Goal: Complete application form: Complete application form

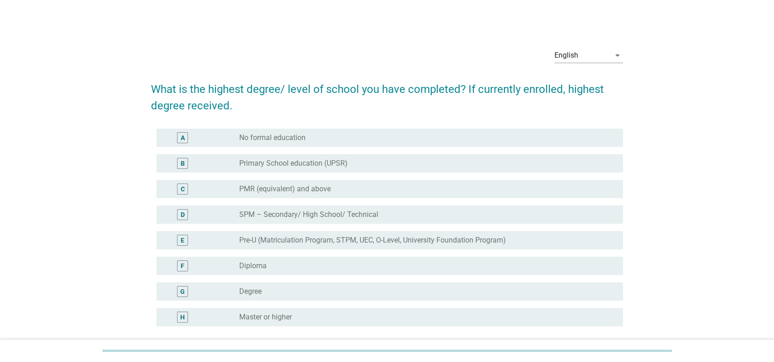
click at [270, 288] on label "Master or higher" at bounding box center [265, 317] width 53 height 9
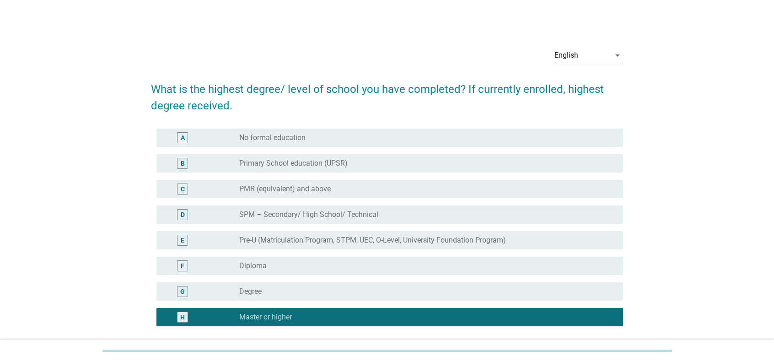
click at [282, 288] on div "radio_button_unchecked Degree" at bounding box center [423, 291] width 369 height 9
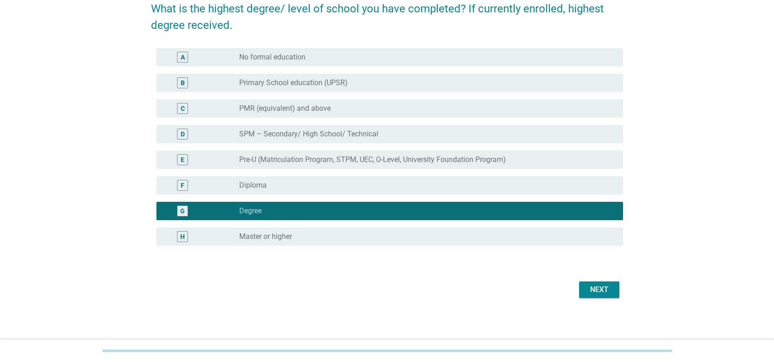
scroll to position [81, 0]
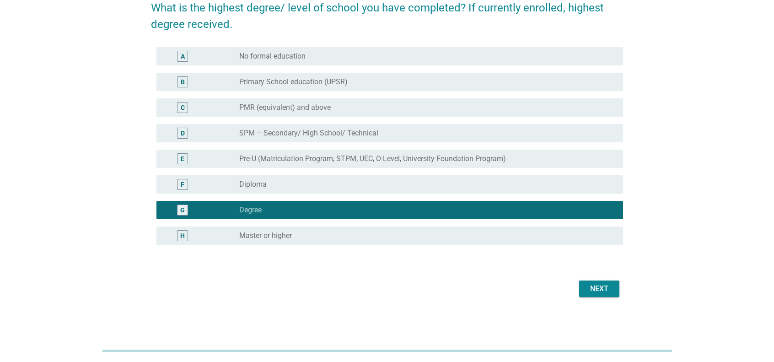
click at [578, 288] on div "Next" at bounding box center [600, 288] width 26 height 11
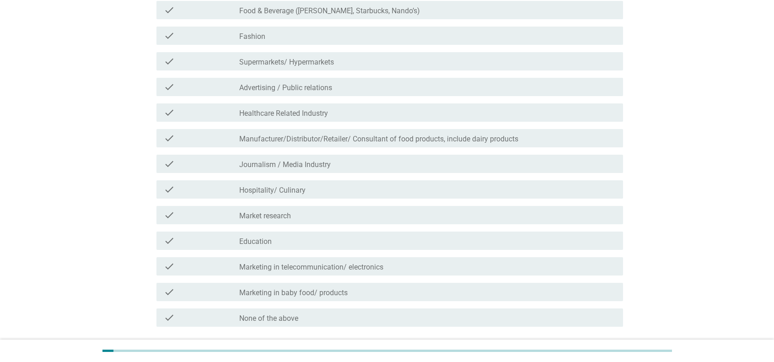
scroll to position [137, 0]
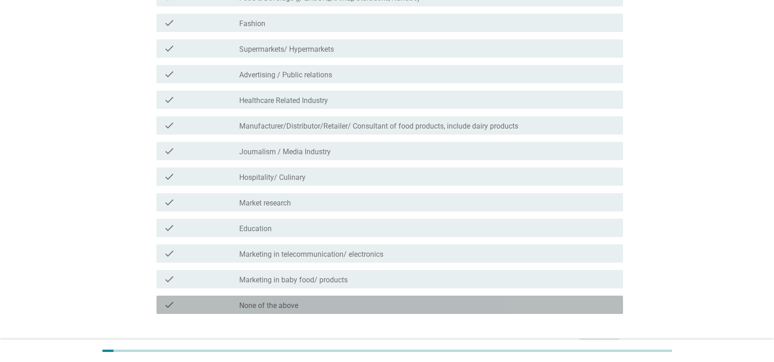
click at [578, 288] on div "check_box_outline_blank None of the above" at bounding box center [427, 304] width 377 height 11
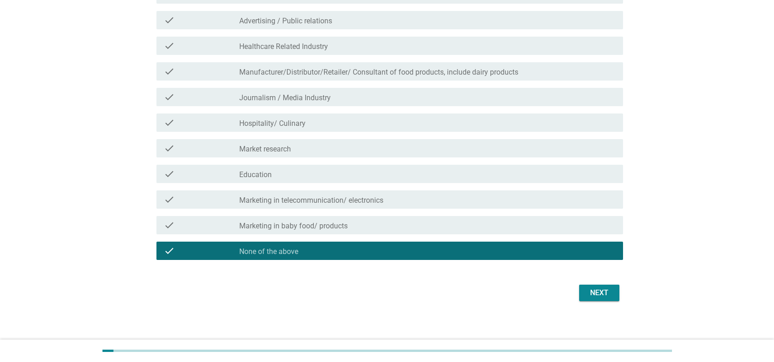
scroll to position [196, 0]
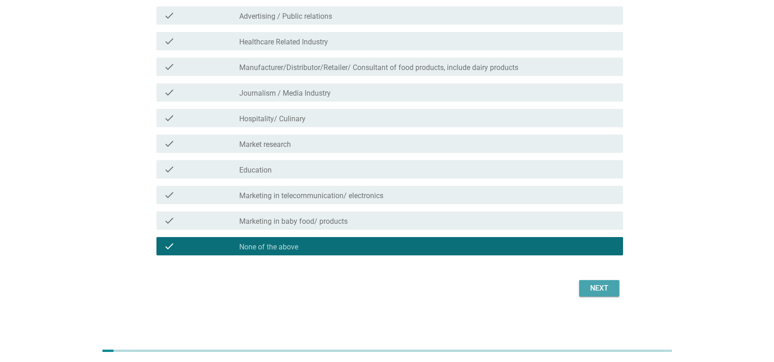
click at [578, 288] on button "Next" at bounding box center [599, 288] width 40 height 16
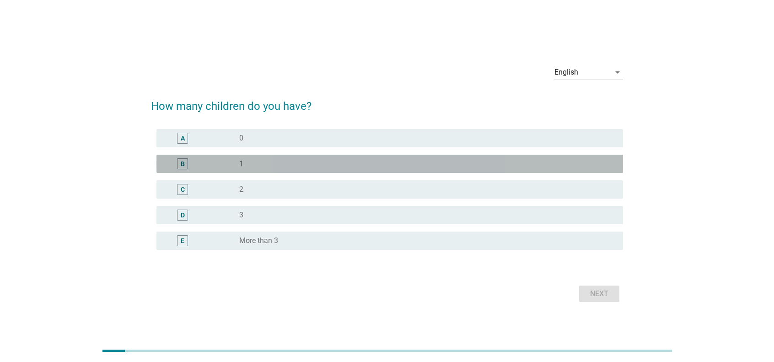
click at [408, 163] on div "radio_button_unchecked 1" at bounding box center [423, 163] width 369 height 9
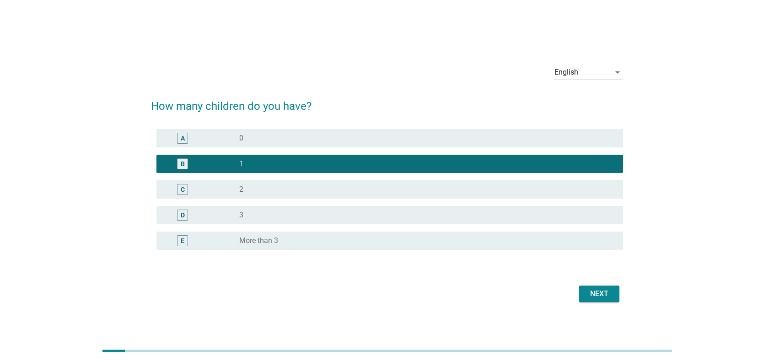
click at [578, 288] on button "Next" at bounding box center [599, 294] width 40 height 16
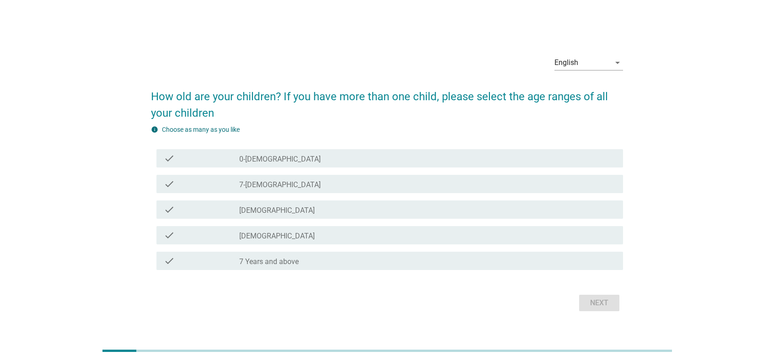
click at [415, 187] on div "check_box_outline_blank 7-[DEMOGRAPHIC_DATA]" at bounding box center [427, 183] width 377 height 11
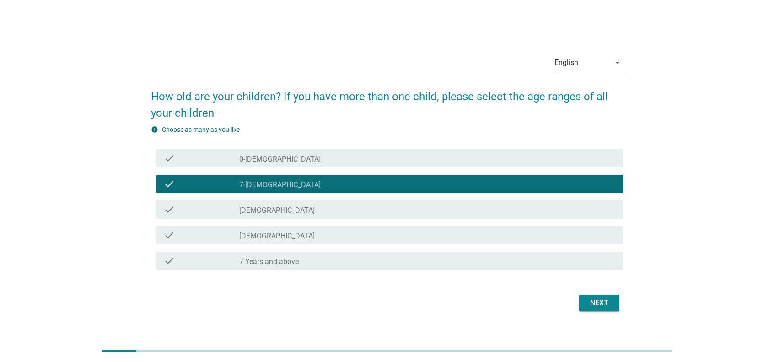
click at [578, 288] on div "Next" at bounding box center [600, 302] width 26 height 11
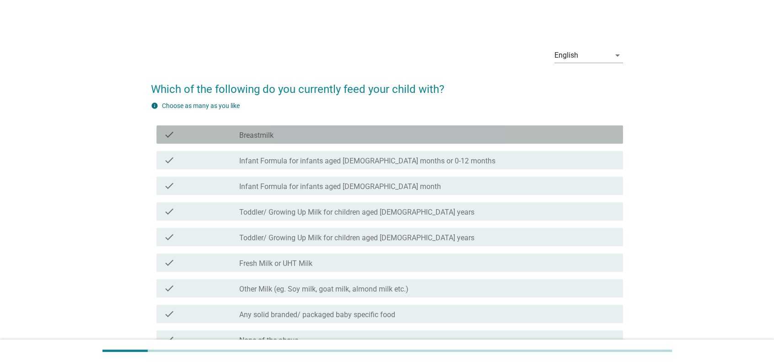
click at [260, 139] on label "Breastmilk" at bounding box center [256, 135] width 34 height 9
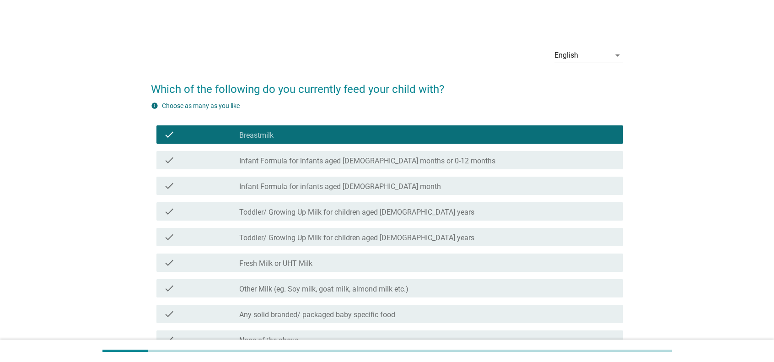
click at [262, 157] on label "Infant Formula for infants aged [DEMOGRAPHIC_DATA] months or 0-12 months" at bounding box center [367, 161] width 256 height 9
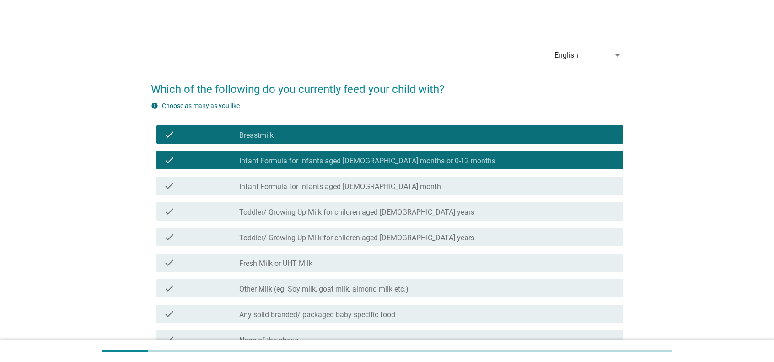
click at [290, 157] on label "Infant Formula for infants aged [DEMOGRAPHIC_DATA] months or 0-12 months" at bounding box center [367, 161] width 256 height 9
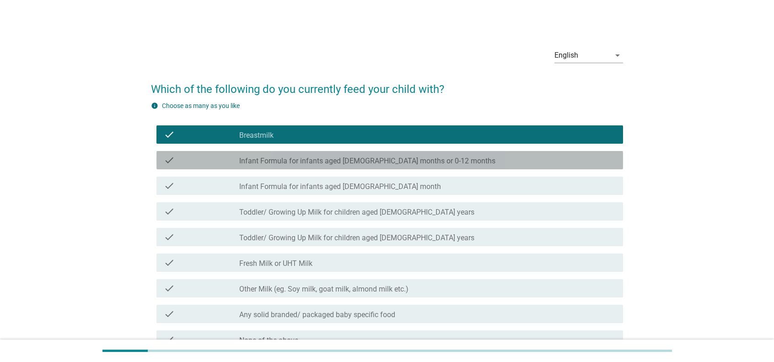
click at [289, 175] on div "check check_box_outline_blank Infant Formula for infants aged [DEMOGRAPHIC_DATA…" at bounding box center [387, 186] width 472 height 26
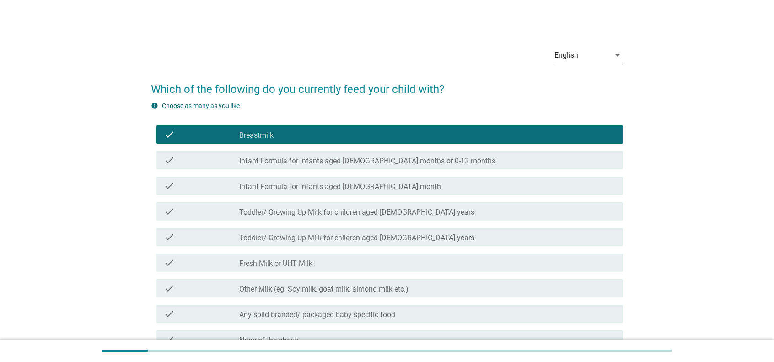
click at [289, 180] on div "check_box_outline_blank Infant Formula for infants aged [DEMOGRAPHIC_DATA] month" at bounding box center [427, 185] width 377 height 11
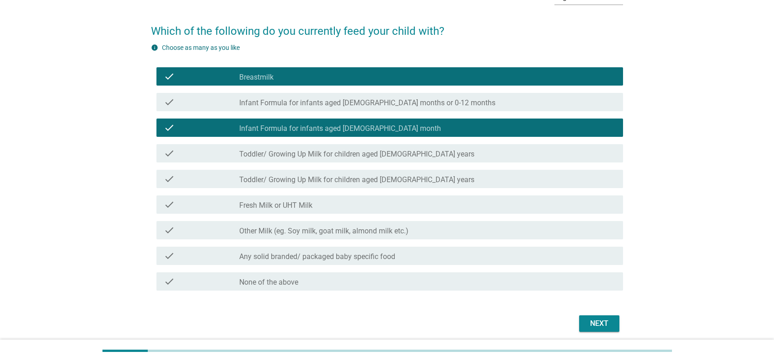
scroll to position [93, 0]
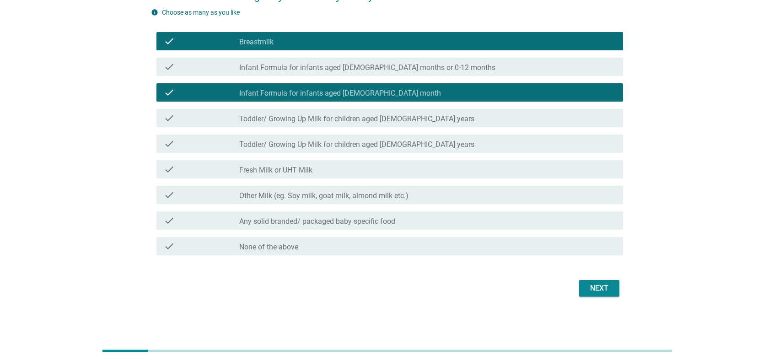
click at [578, 288] on div "Next" at bounding box center [600, 288] width 26 height 11
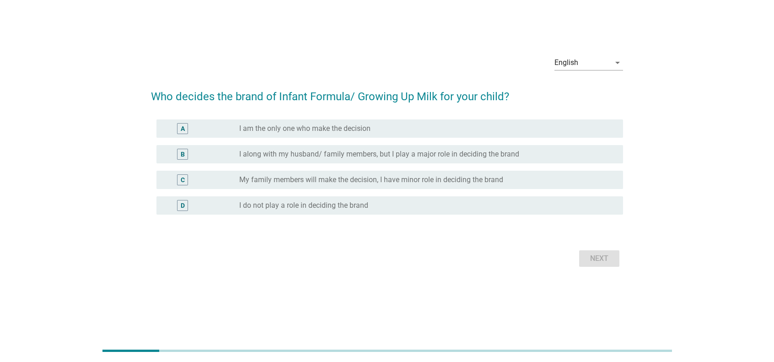
scroll to position [0, 0]
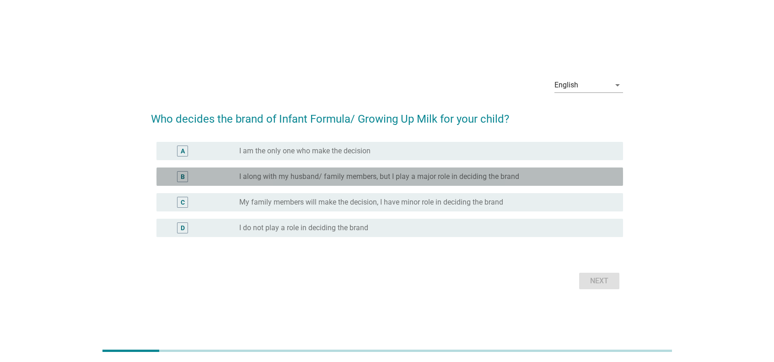
click at [329, 178] on label "I along with my husband/ family members, but I play a major role in deciding th…" at bounding box center [379, 176] width 280 height 9
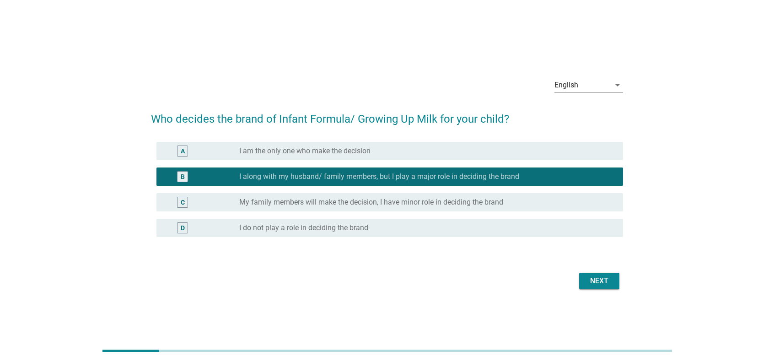
click at [578, 278] on div "Next" at bounding box center [600, 280] width 26 height 11
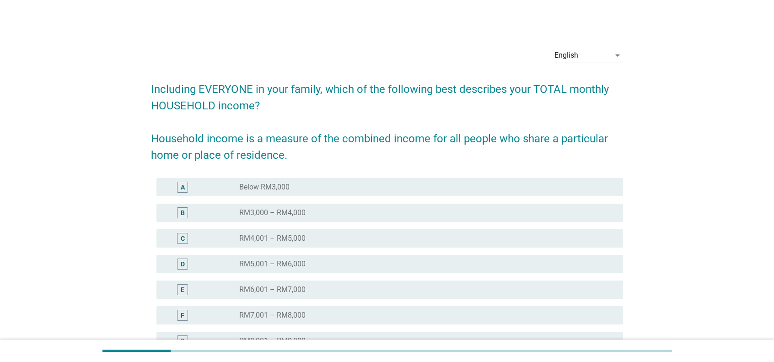
scroll to position [157, 0]
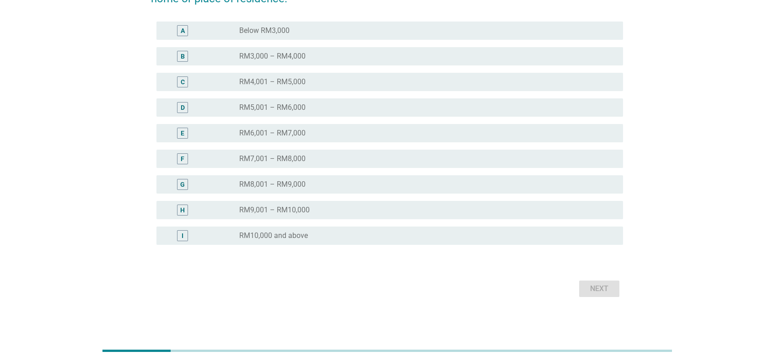
click at [578, 243] on div "I radio_button_unchecked RM10,000 and above" at bounding box center [390, 236] width 467 height 18
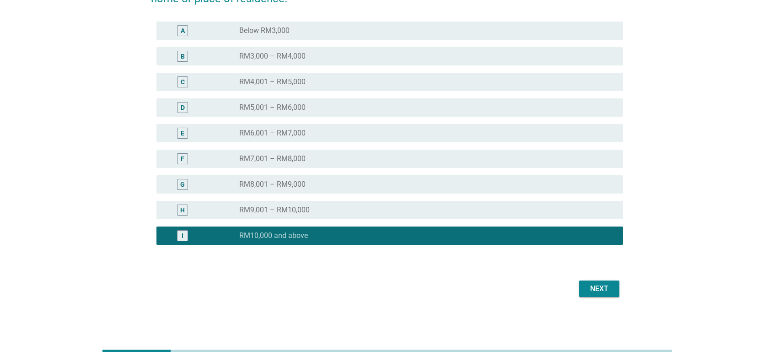
click at [578, 288] on div "Next" at bounding box center [600, 288] width 26 height 11
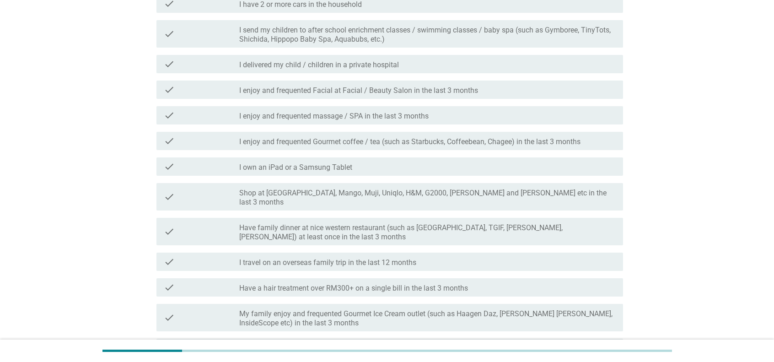
scroll to position [0, 0]
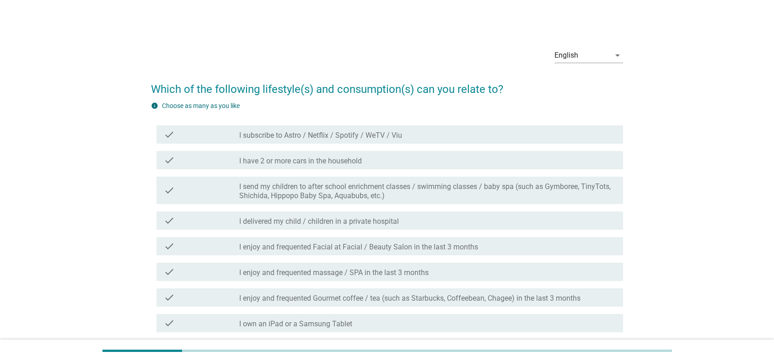
click at [459, 138] on div "check_box_outline_blank I subscribe to Astro / Netflix / Spotify / WeTV / Viu" at bounding box center [427, 134] width 377 height 11
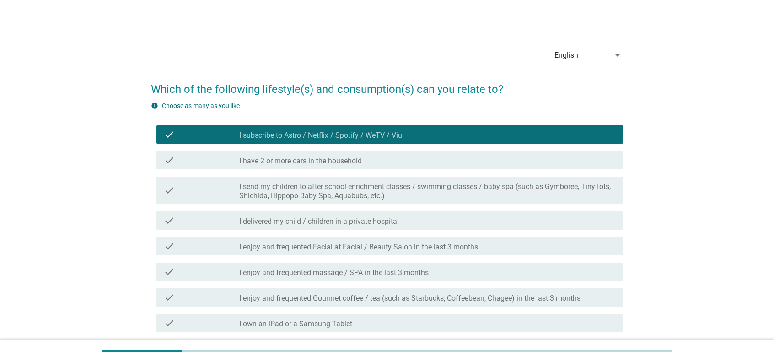
click at [447, 156] on div "check_box_outline_blank I have 2 or more cars in the household" at bounding box center [427, 160] width 377 height 11
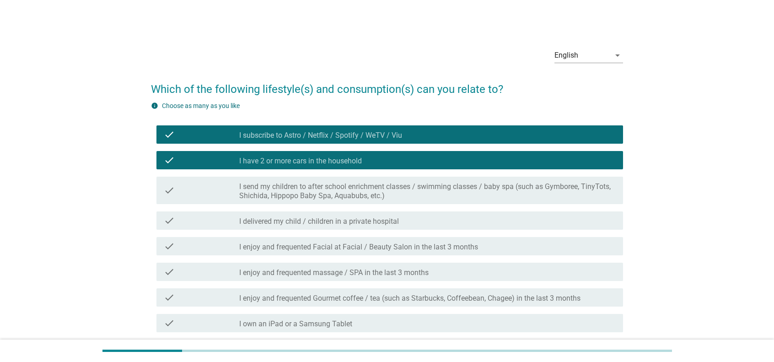
click at [438, 193] on label "I send my children to after school enrichment classes / swimming classes / baby…" at bounding box center [427, 191] width 377 height 18
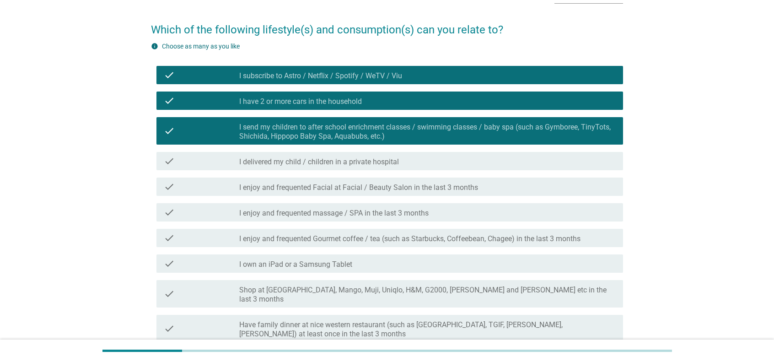
scroll to position [92, 0]
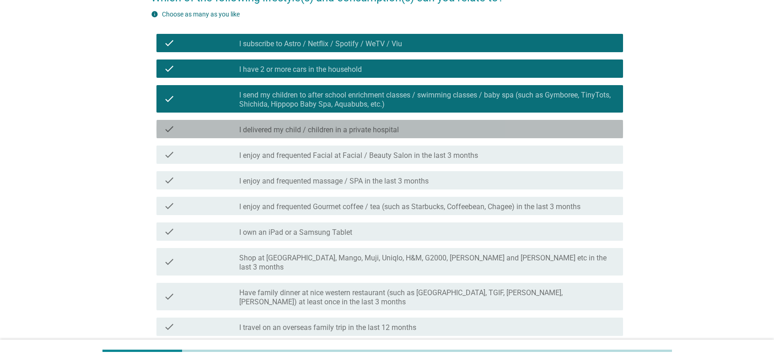
click at [447, 127] on div "check_box_outline_blank I delivered my child / children in a private hospital" at bounding box center [427, 129] width 377 height 11
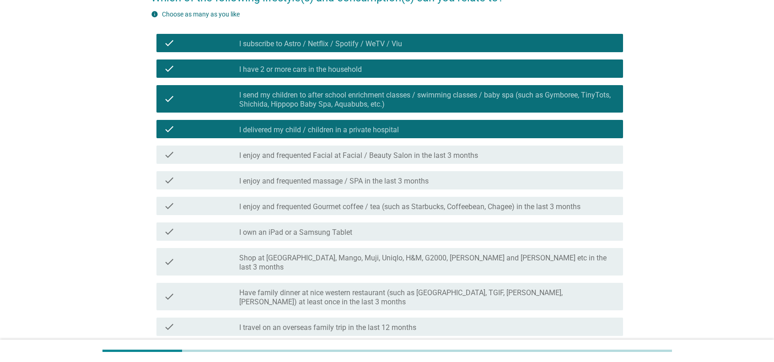
click at [439, 154] on label "I enjoy and frequented Facial at Facial / Beauty Salon in the last 3 months" at bounding box center [358, 155] width 239 height 9
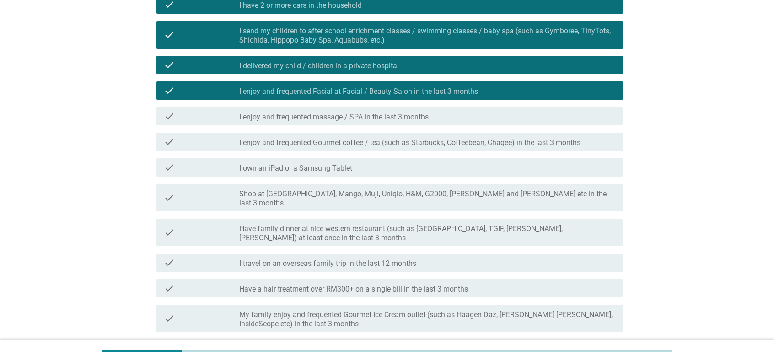
scroll to position [183, 0]
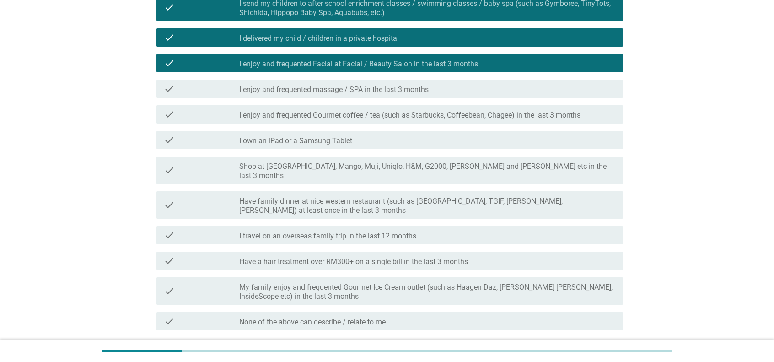
click at [437, 140] on div "check_box_outline_blank I own an iPad or a Samsung Tablet" at bounding box center [427, 140] width 377 height 11
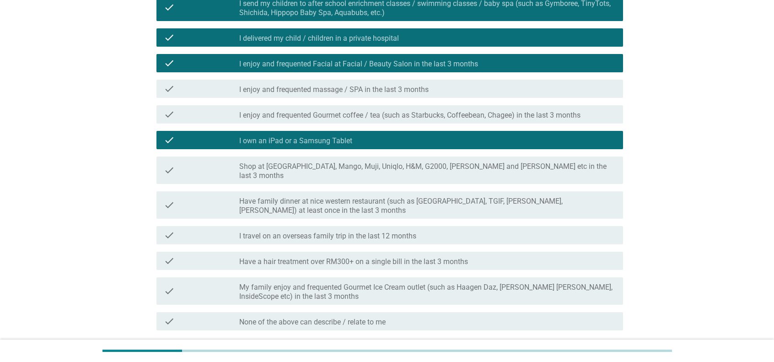
click at [444, 117] on label "I enjoy and frequented Gourmet coffee / tea (such as Starbucks, Coffeebean, Cha…" at bounding box center [409, 115] width 341 height 9
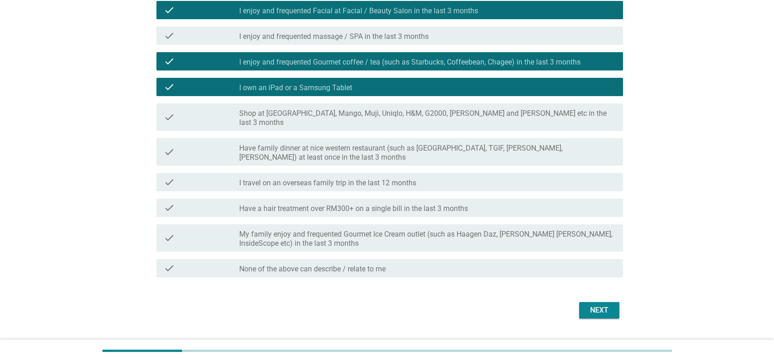
scroll to position [249, 0]
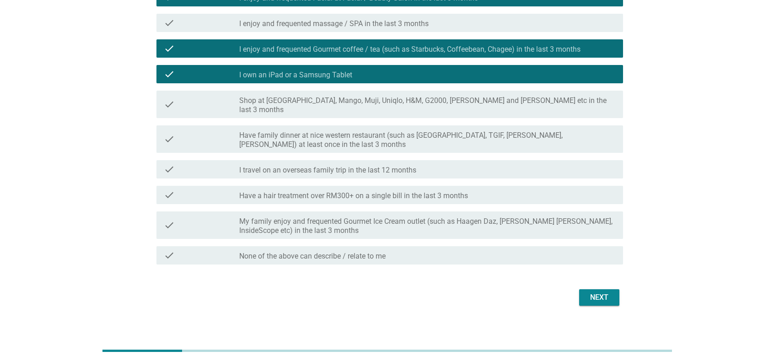
click at [466, 160] on div "check check_box_outline_blank I travel on an overseas family trip in the last 1…" at bounding box center [390, 169] width 467 height 18
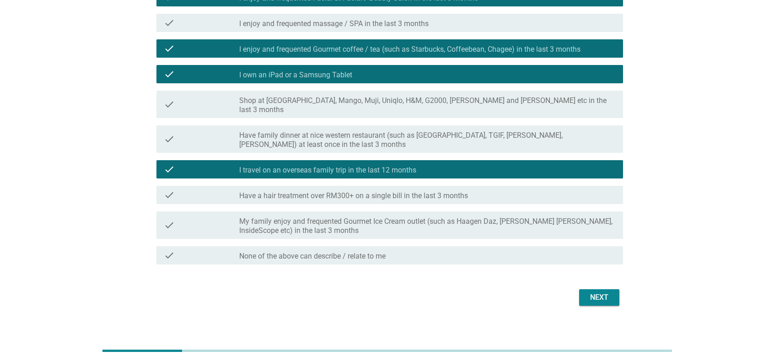
click at [578, 288] on button "Next" at bounding box center [599, 297] width 40 height 16
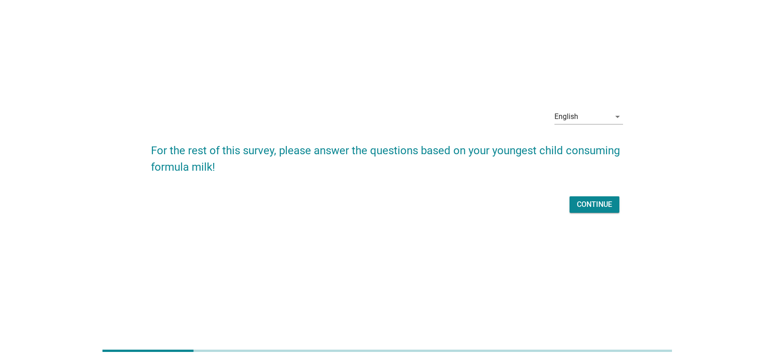
scroll to position [0, 0]
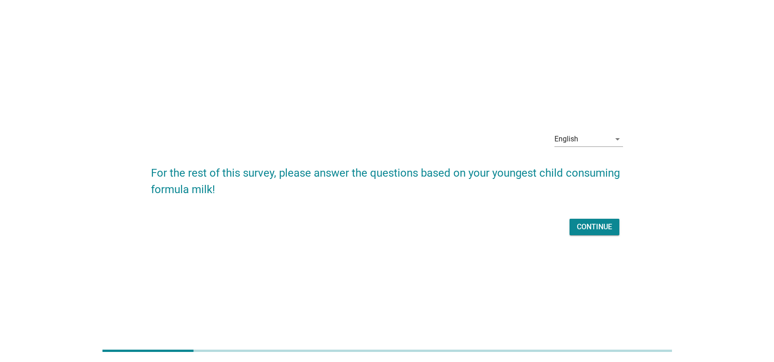
click at [578, 237] on div "English arrow_drop_down For the rest of this survey, please answer the question…" at bounding box center [387, 181] width 487 height 128
click at [578, 227] on div "Continue" at bounding box center [594, 226] width 35 height 11
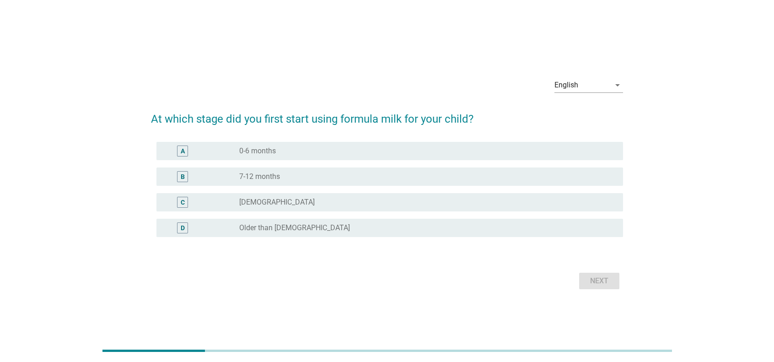
click at [324, 154] on div "radio_button_unchecked 0-6 months" at bounding box center [423, 150] width 369 height 9
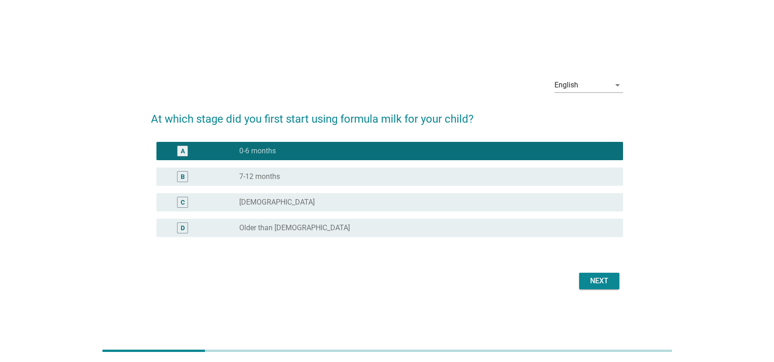
click at [578, 281] on div "Next" at bounding box center [600, 280] width 26 height 11
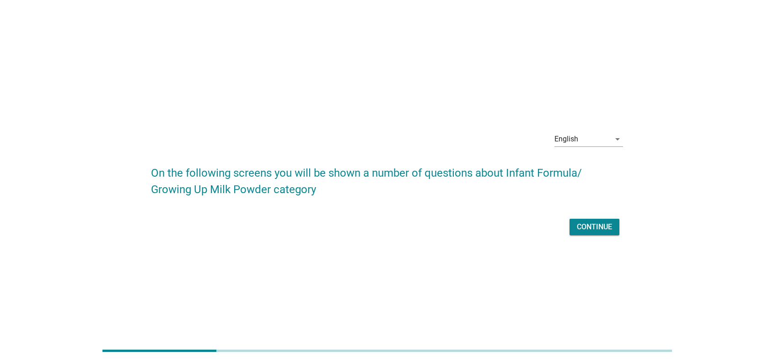
click at [578, 236] on div "Continue" at bounding box center [387, 227] width 472 height 22
click at [578, 230] on div "Continue" at bounding box center [594, 226] width 35 height 11
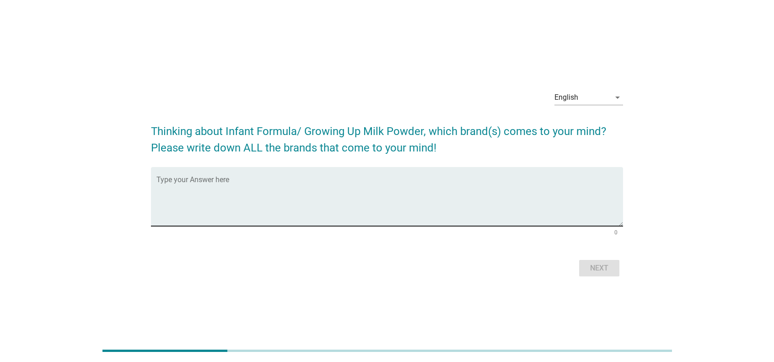
click at [554, 215] on textarea "Type your Answer here" at bounding box center [390, 202] width 467 height 48
type textarea "er"
click at [578, 268] on div "Next" at bounding box center [600, 268] width 26 height 11
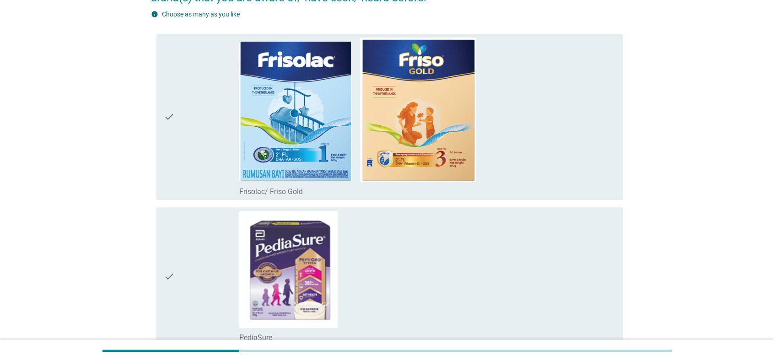
scroll to position [46, 0]
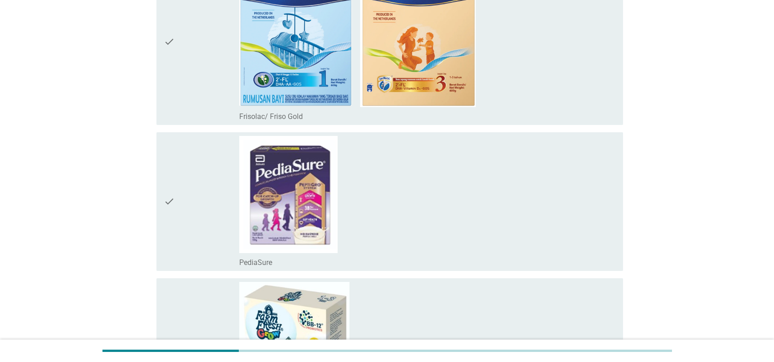
click at [535, 79] on div "check_box_outline_blank Frisolac/ Friso Gold" at bounding box center [427, 41] width 377 height 159
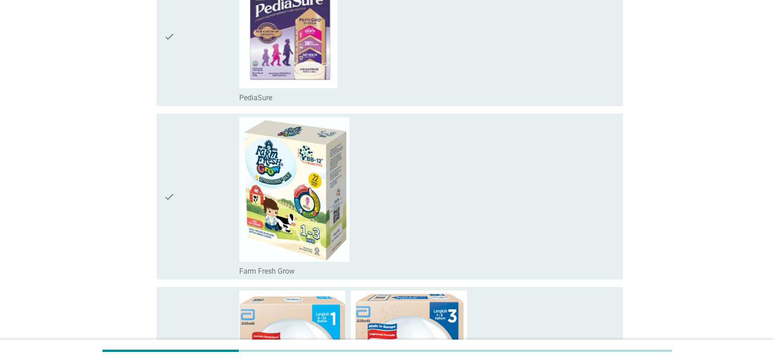
scroll to position [366, 0]
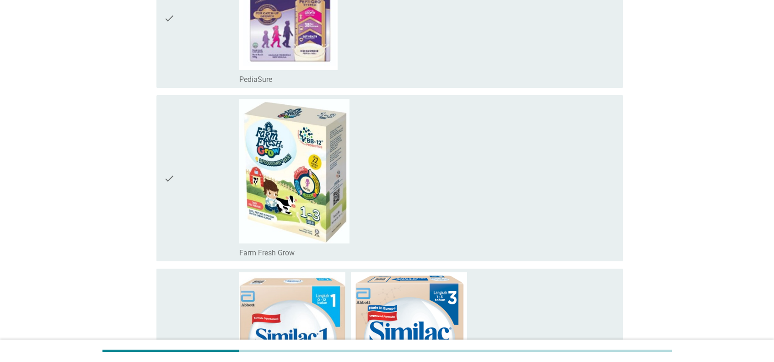
click at [451, 21] on div "check_box_outline_blank PediaSure" at bounding box center [427, 18] width 377 height 131
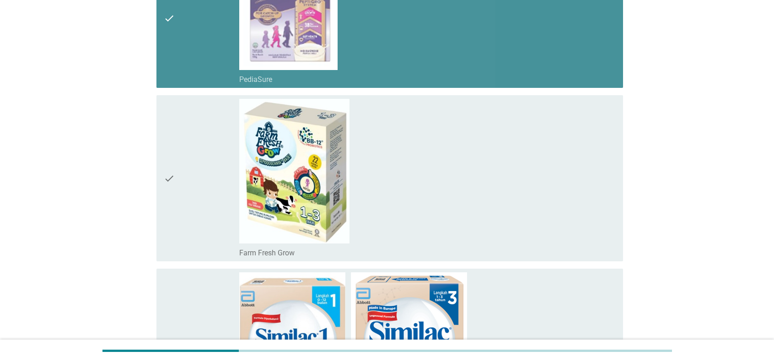
click at [422, 184] on div "check_box_outline_blank Farm Fresh Grow" at bounding box center [427, 178] width 377 height 159
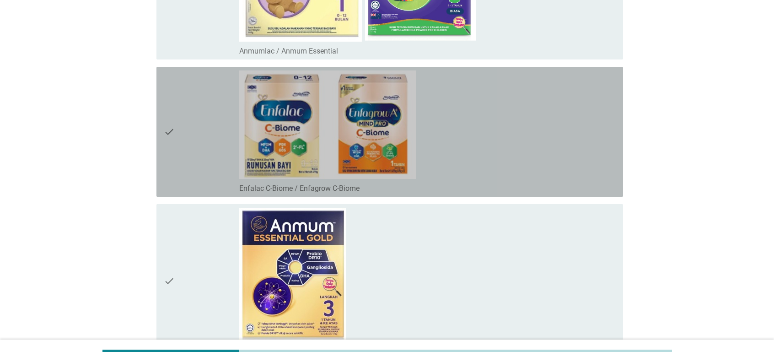
click at [471, 141] on div "check_box_outline_blank Enfalac C-Biome / Enfagrow C-Biome" at bounding box center [427, 131] width 377 height 123
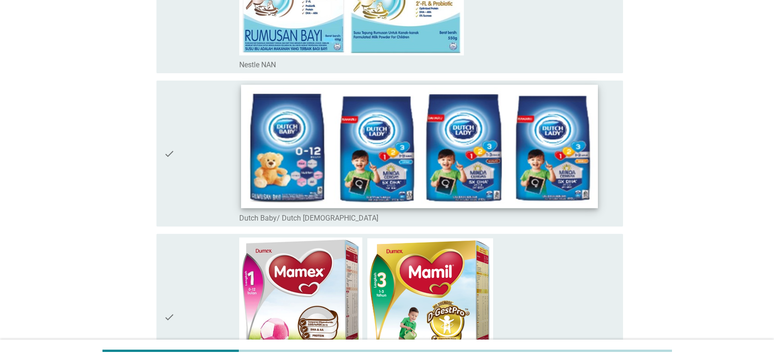
scroll to position [1419, 0]
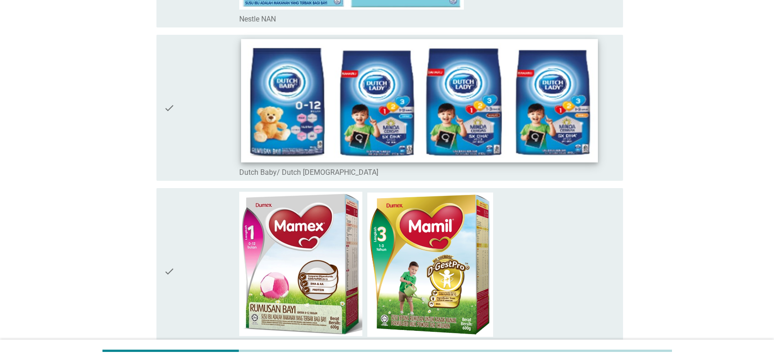
click at [436, 132] on img at bounding box center [419, 100] width 357 height 123
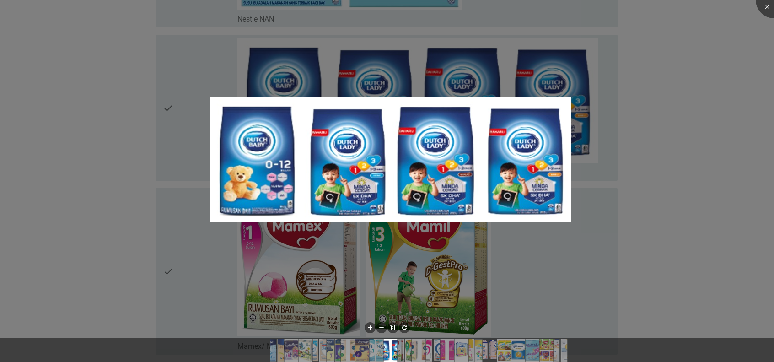
click at [578, 215] on div at bounding box center [387, 181] width 774 height 362
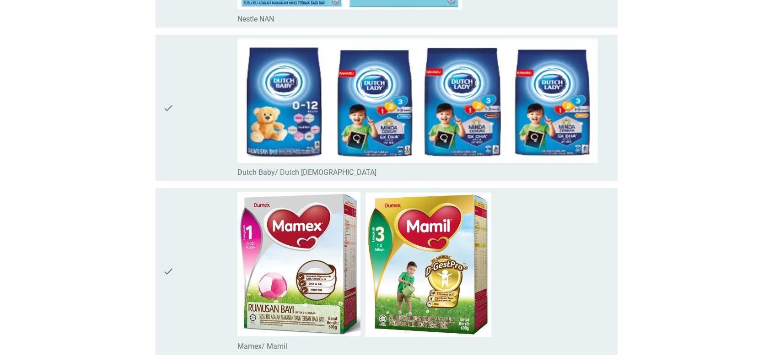
click at [578, 176] on div "check check_box_outline_blank Dutch Baby/ [DEMOGRAPHIC_DATA] [DEMOGRAPHIC_DATA]" at bounding box center [387, 108] width 462 height 146
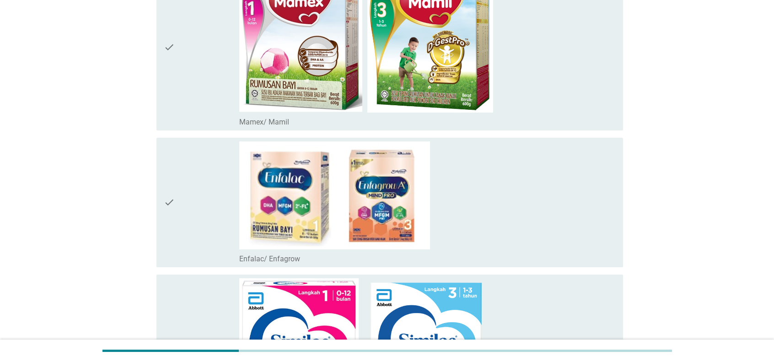
scroll to position [1693, 0]
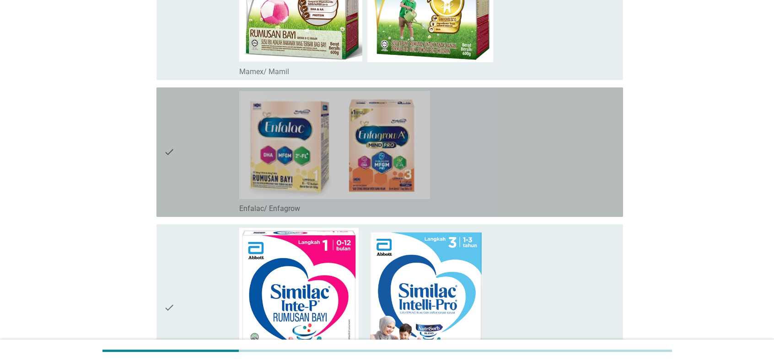
click at [562, 175] on div "check_box_outline_blank Enfalac/ Enfagrow" at bounding box center [427, 152] width 377 height 122
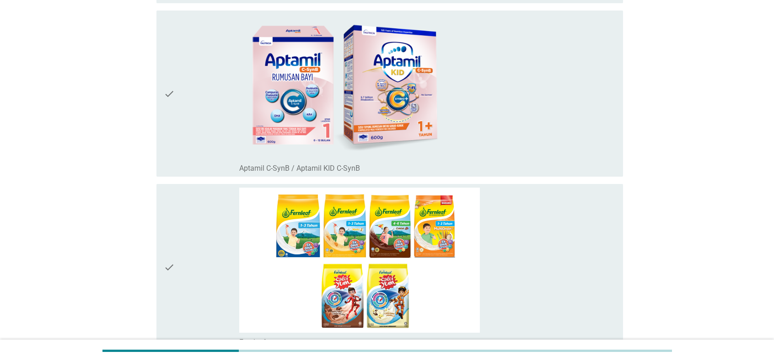
scroll to position [2471, 0]
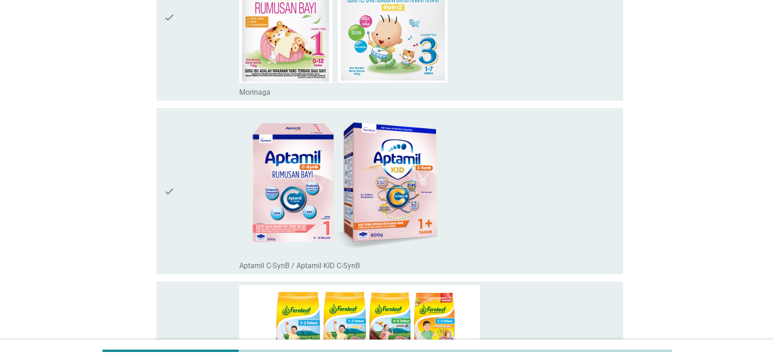
click at [545, 186] on div "check_box_outline_blank Aptamil C-SynB / Aptamil KID C-SynB" at bounding box center [427, 191] width 377 height 159
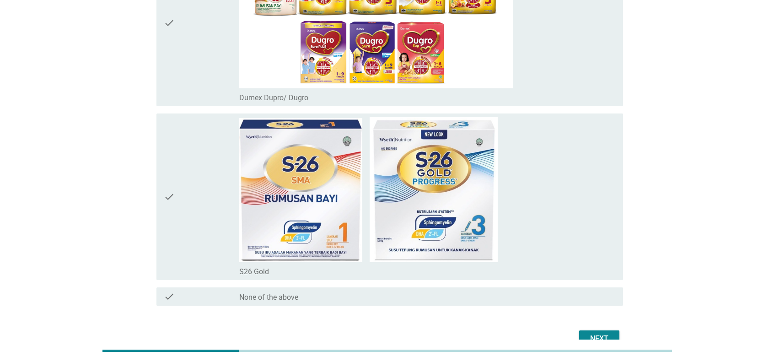
scroll to position [3192, 0]
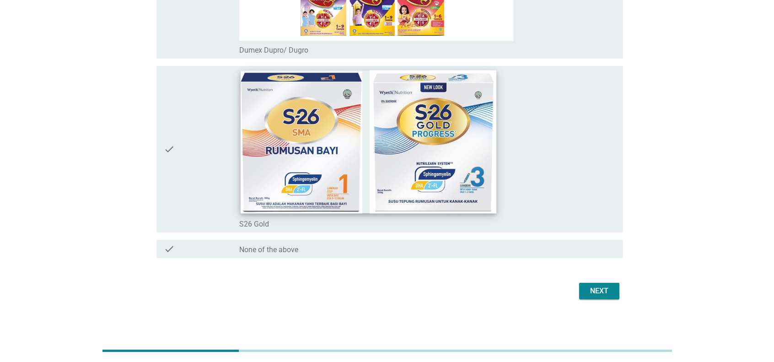
click at [450, 179] on img at bounding box center [368, 141] width 256 height 143
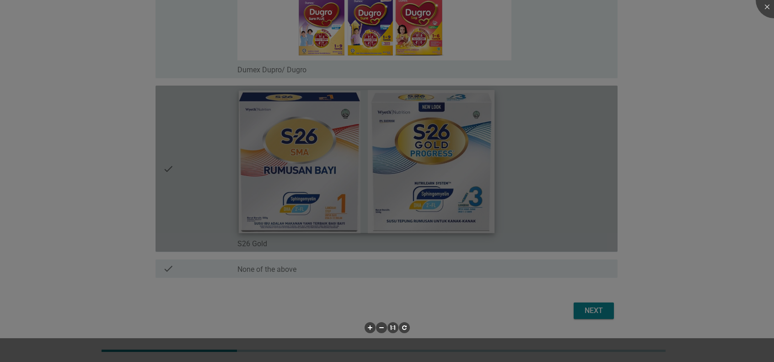
scroll to position [3307, 0]
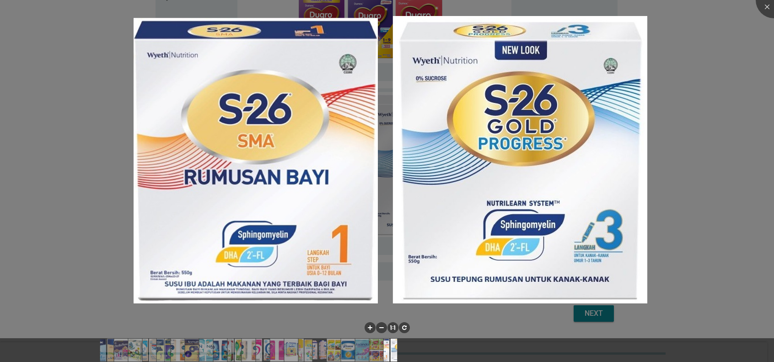
click at [544, 49] on img at bounding box center [390, 159] width 513 height 287
click at [578, 181] on img at bounding box center [390, 159] width 513 height 287
click at [578, 146] on div at bounding box center [387, 181] width 774 height 362
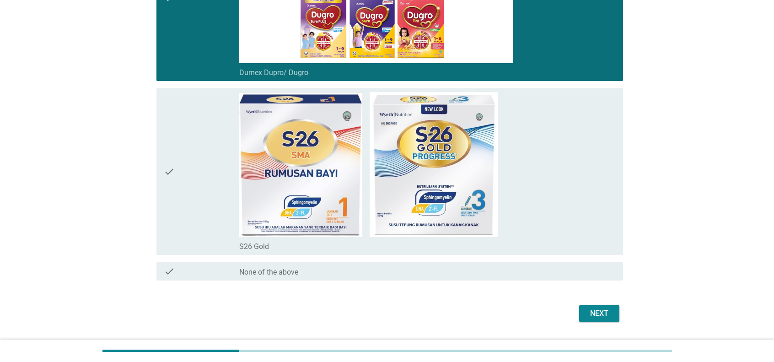
click at [565, 173] on div "check_box_outline_blank S26 Gold" at bounding box center [427, 171] width 377 height 159
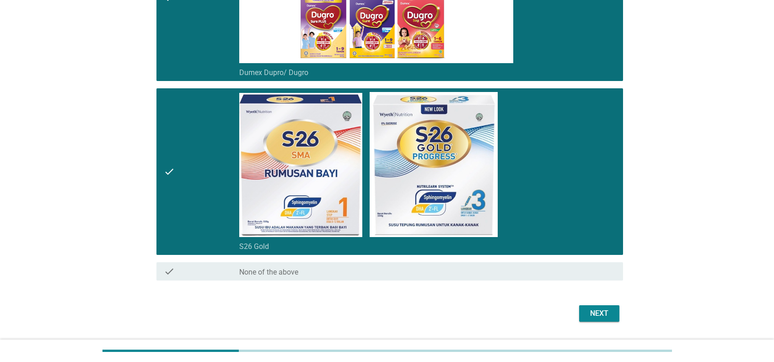
click at [578, 288] on div "Next" at bounding box center [600, 313] width 26 height 11
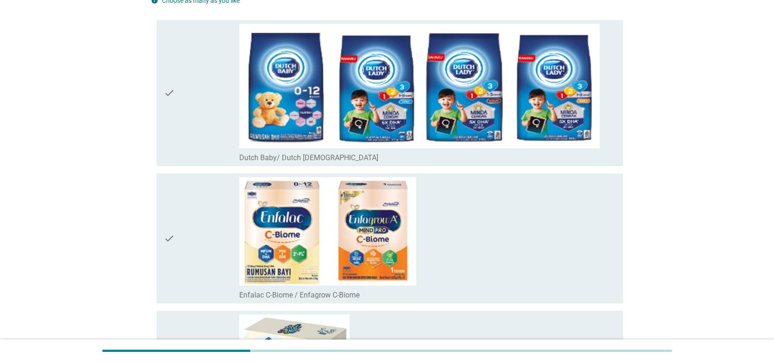
scroll to position [137, 0]
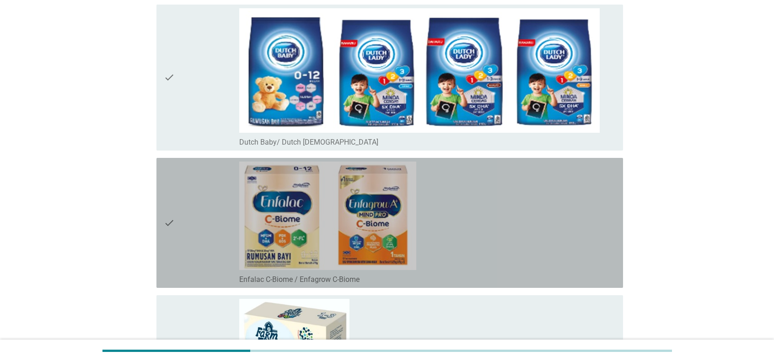
click at [490, 194] on div "check_box_outline_blank Enfalac C-Biome / Enfagrow C-Biome" at bounding box center [427, 223] width 377 height 123
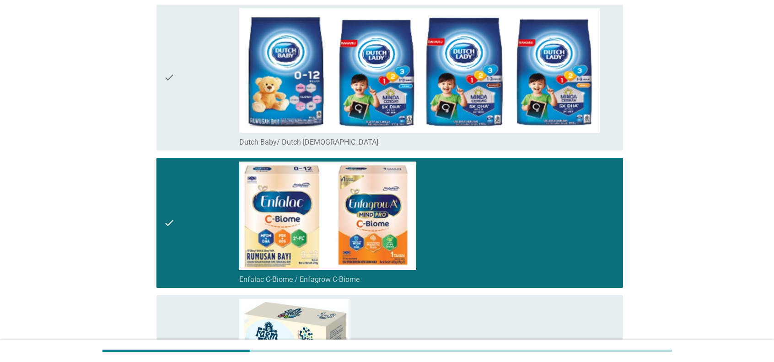
click at [496, 202] on div "check_box_outline_blank Enfalac C-Biome / Enfagrow C-Biome" at bounding box center [427, 223] width 377 height 123
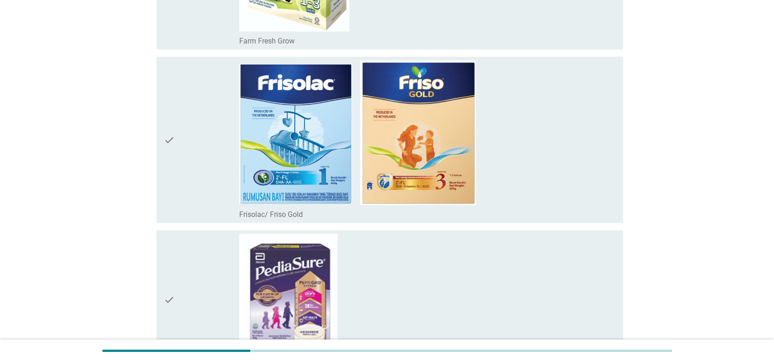
click at [540, 166] on div "check_box_outline_blank Frisolac/ Friso Gold" at bounding box center [427, 139] width 377 height 159
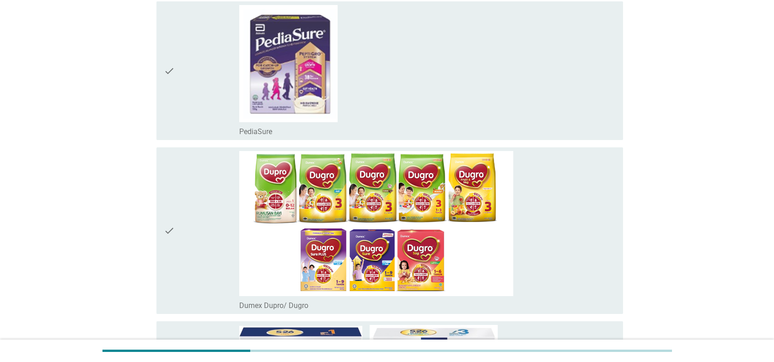
scroll to position [961, 0]
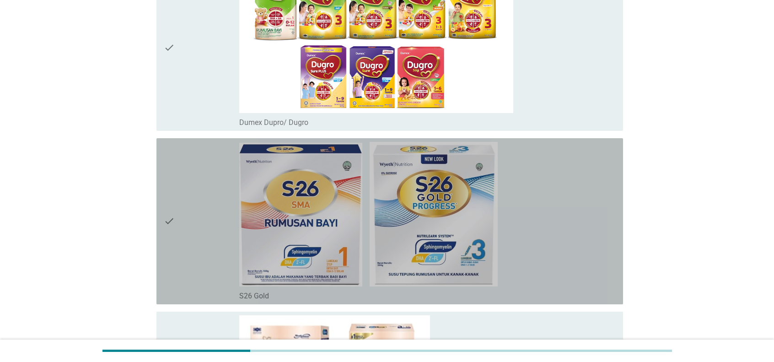
click at [547, 199] on div "check_box_outline_blank S26 Gold" at bounding box center [427, 221] width 377 height 159
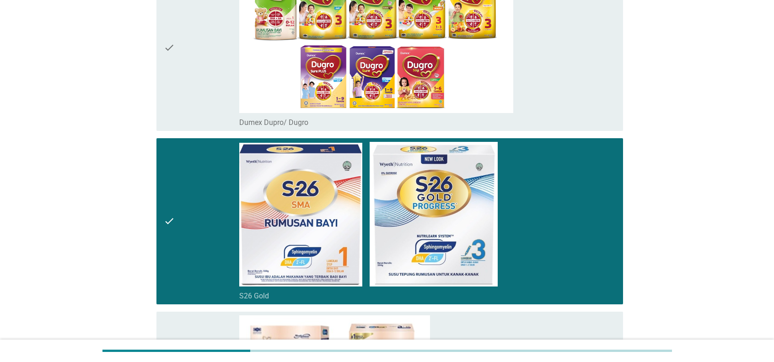
scroll to position [1236, 0]
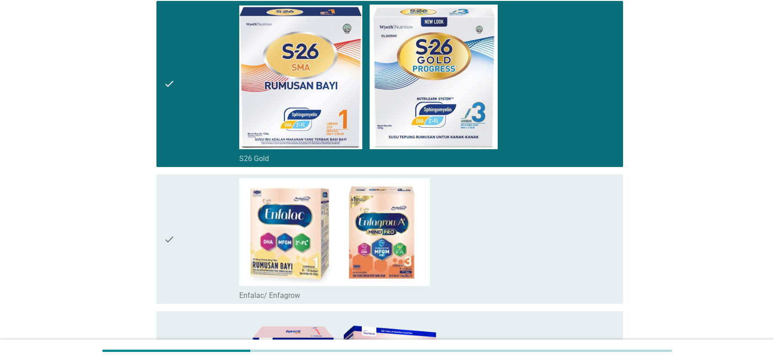
click at [531, 217] on div "check_box_outline_blank Enfalac/ Enfagrow" at bounding box center [427, 239] width 377 height 122
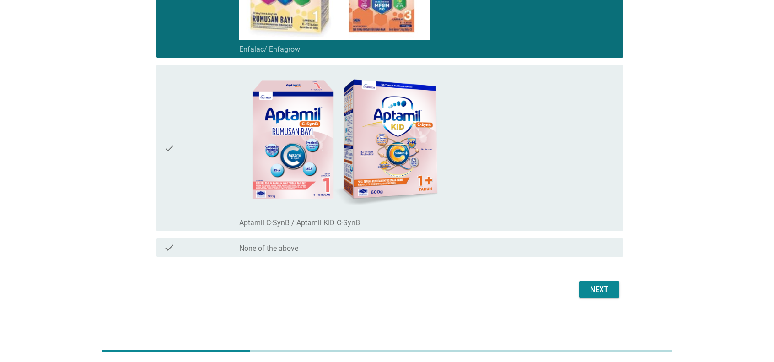
scroll to position [1345, 0]
click at [578, 288] on div "Next" at bounding box center [600, 289] width 26 height 11
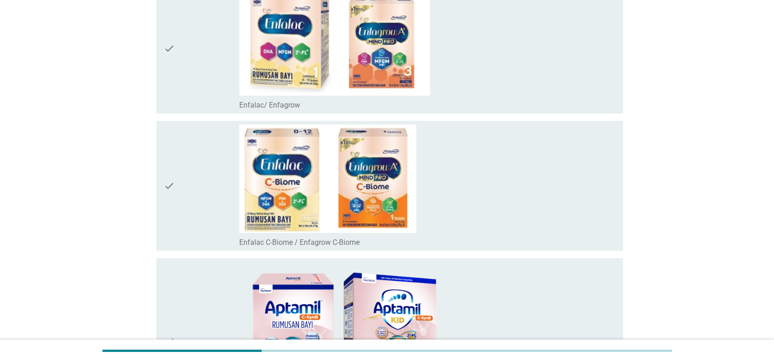
scroll to position [641, 0]
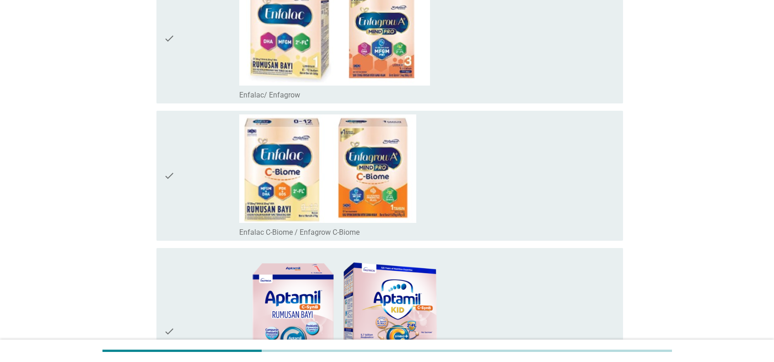
click at [565, 89] on div "check_box Enfalac/ Enfagrow" at bounding box center [427, 94] width 377 height 11
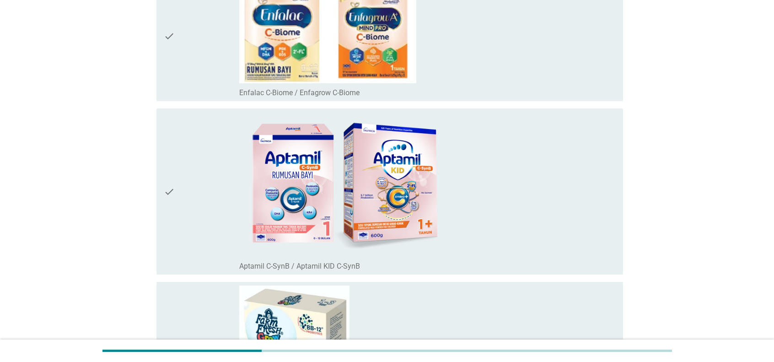
scroll to position [869, 0]
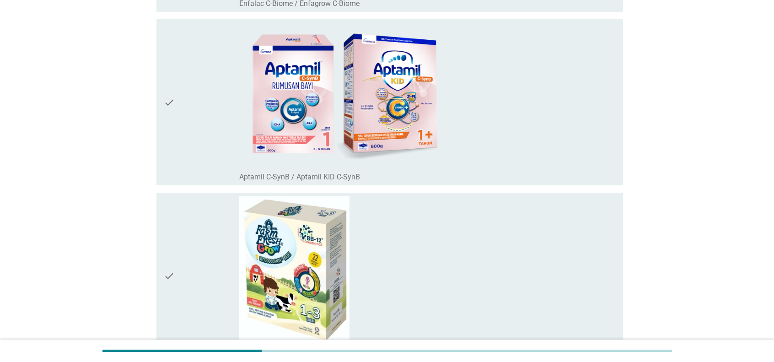
click at [543, 147] on div "check_box Aptamil C-SynB / Aptamil KID C-SynB" at bounding box center [427, 102] width 377 height 159
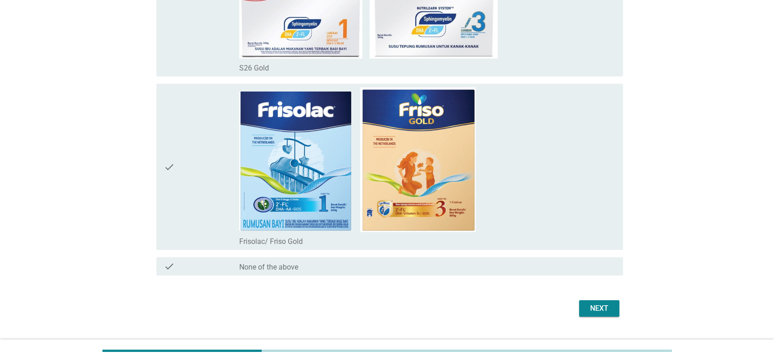
scroll to position [1345, 0]
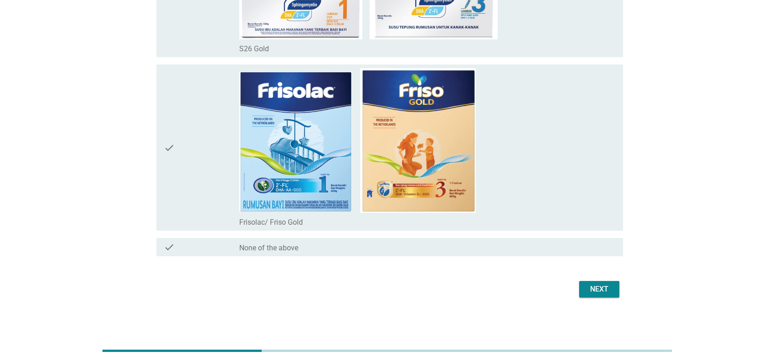
click at [578, 288] on button "Next" at bounding box center [599, 289] width 40 height 16
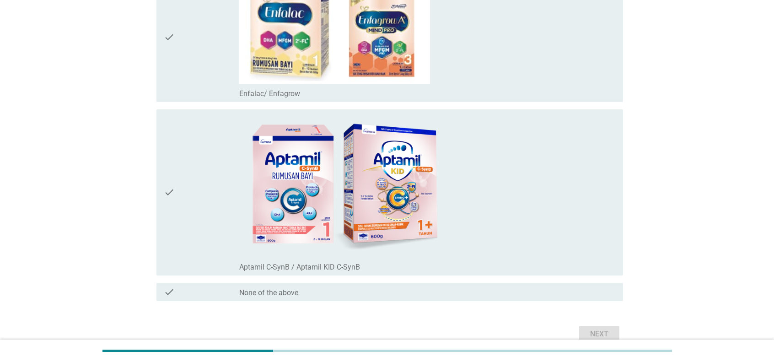
scroll to position [183, 0]
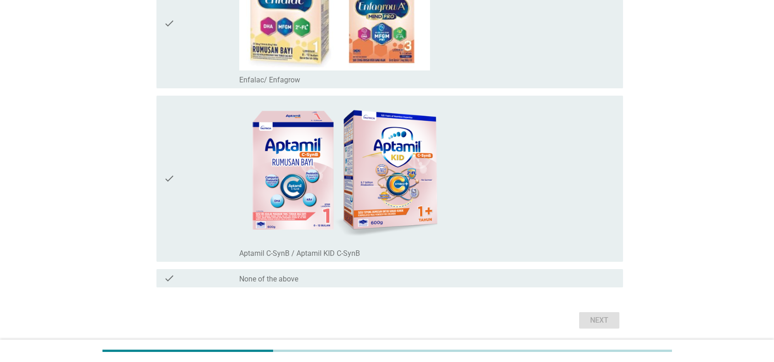
click at [578, 181] on div "check_box Aptamil C-SynB / Aptamil KID C-SynB" at bounding box center [427, 178] width 377 height 159
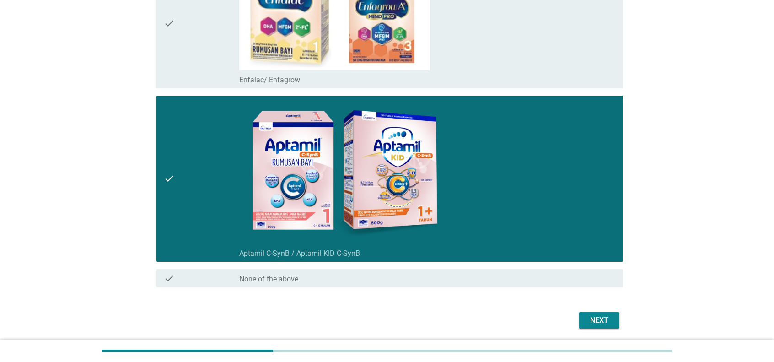
click at [578, 288] on div "Next" at bounding box center [600, 320] width 26 height 11
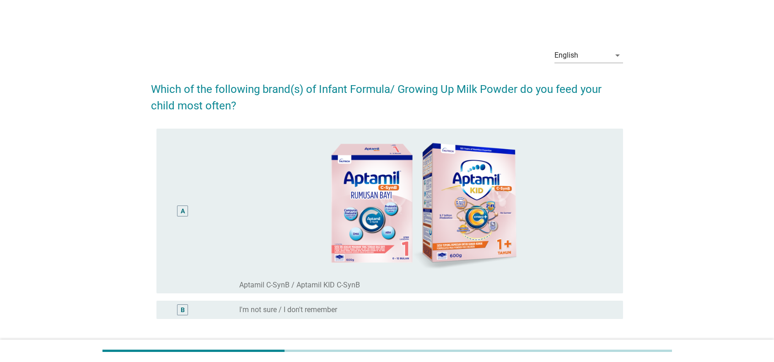
click at [514, 198] on img at bounding box center [427, 204] width 377 height 145
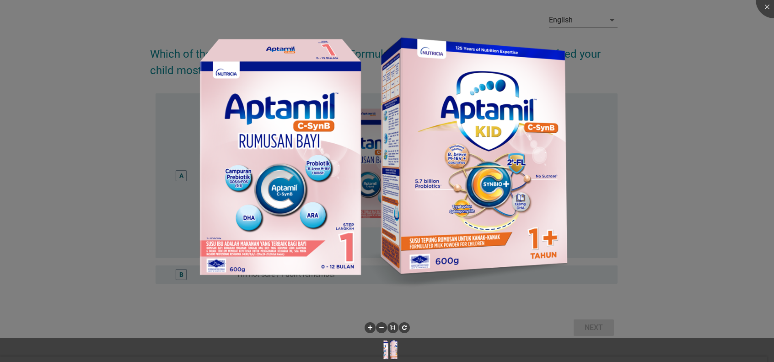
scroll to position [52, 0]
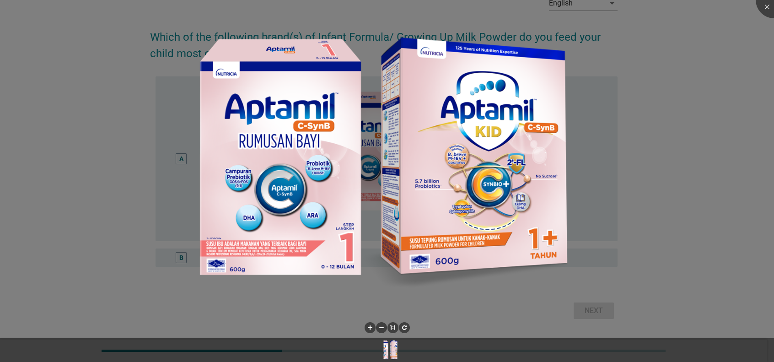
click at [578, 221] on div at bounding box center [387, 181] width 774 height 362
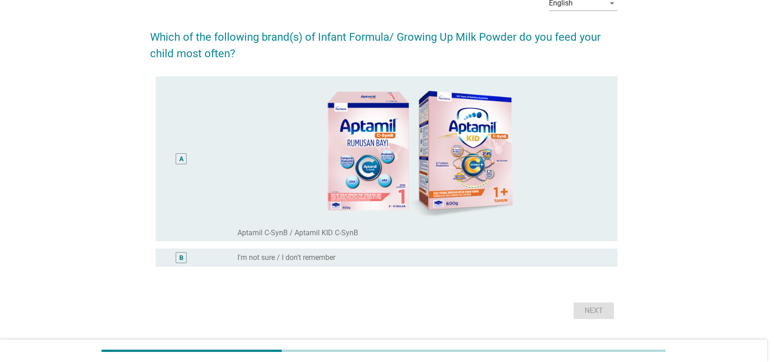
click at [578, 171] on div at bounding box center [387, 181] width 774 height 362
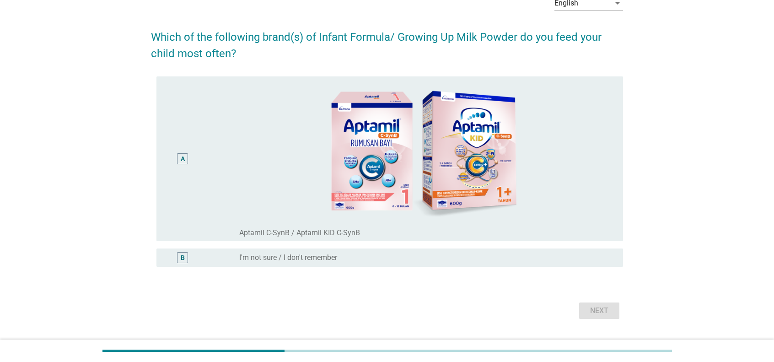
click at [578, 233] on div "radio_button_unchecked Aptamil C-SynB / Aptamil KID C-SynB" at bounding box center [423, 232] width 369 height 9
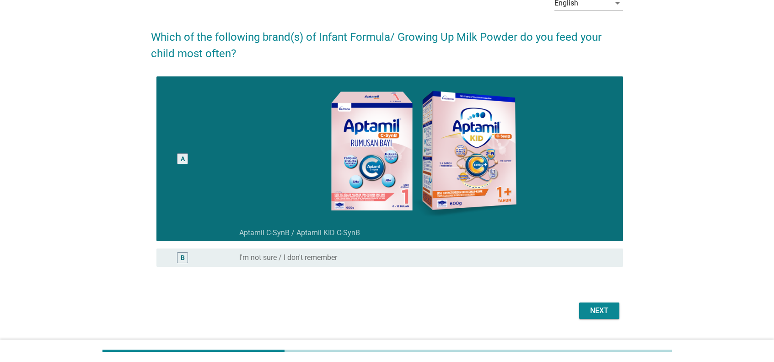
click at [578, 288] on div "Next" at bounding box center [600, 310] width 26 height 11
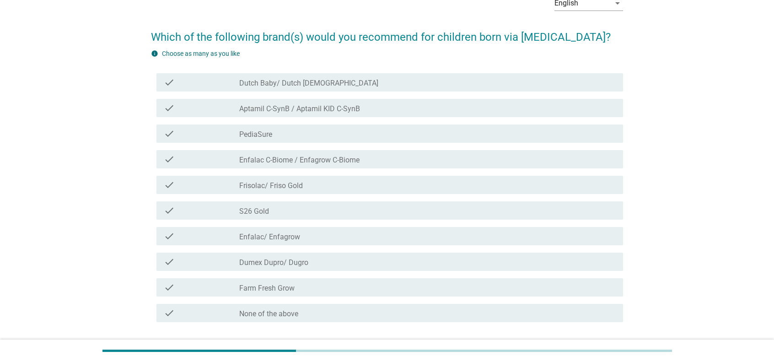
scroll to position [0, 0]
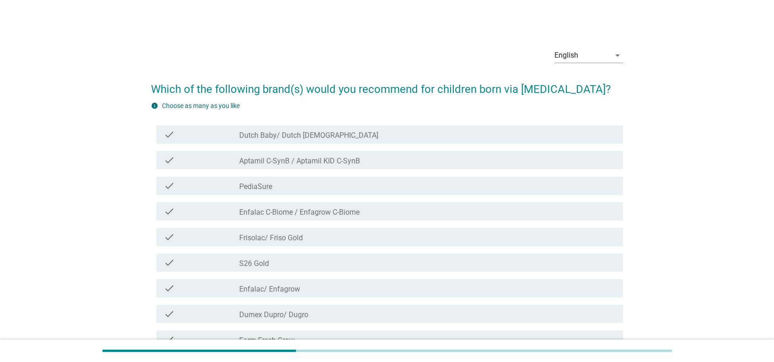
click at [522, 155] on div "check_box_outline_blank Aptamil C-SynB / Aptamil KID C-SynB" at bounding box center [427, 160] width 377 height 11
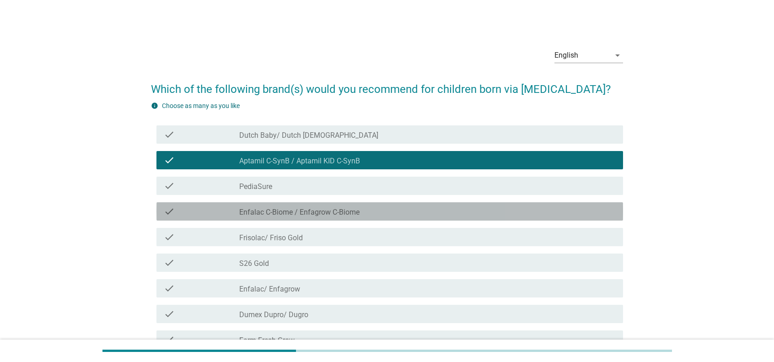
click at [321, 215] on label "Enfalac C-Biome / Enfagrow C-Biome" at bounding box center [299, 212] width 120 height 9
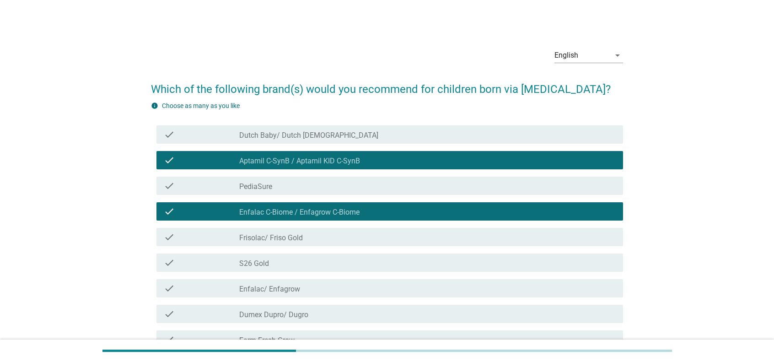
scroll to position [92, 0]
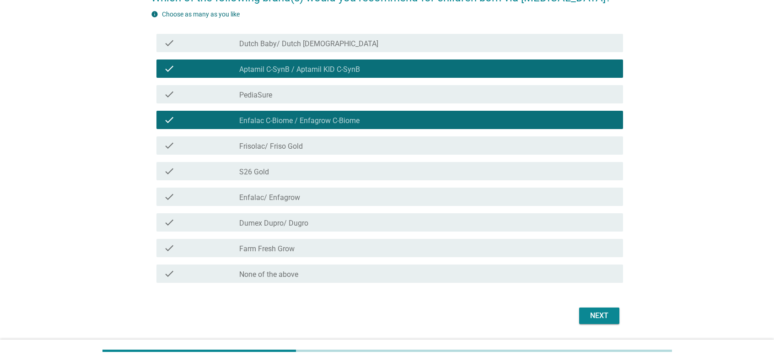
click at [578, 288] on div "Next" at bounding box center [600, 315] width 26 height 11
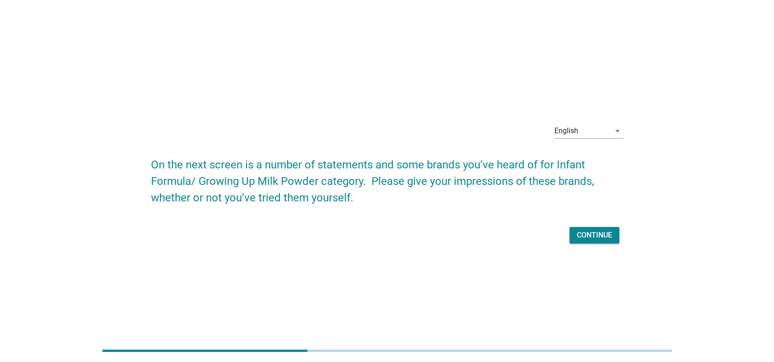
click at [578, 235] on button "Continue" at bounding box center [595, 235] width 50 height 16
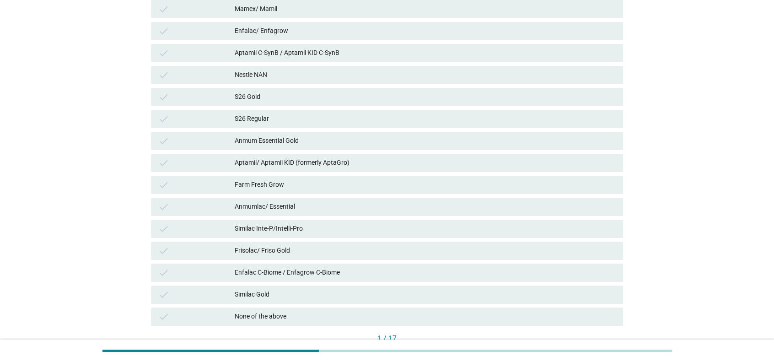
scroll to position [183, 0]
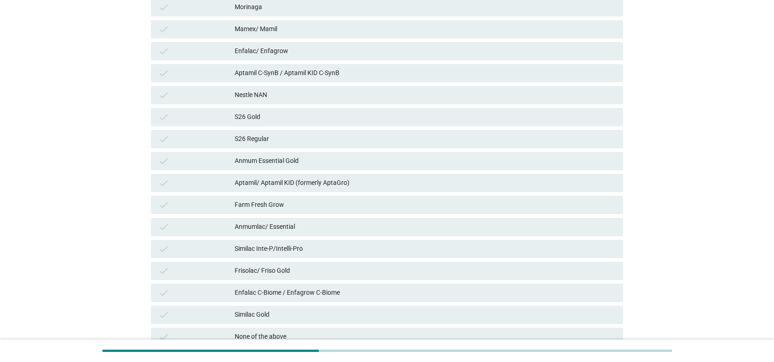
click at [417, 55] on div "Enfalac/ Enfagrow" at bounding box center [425, 51] width 381 height 11
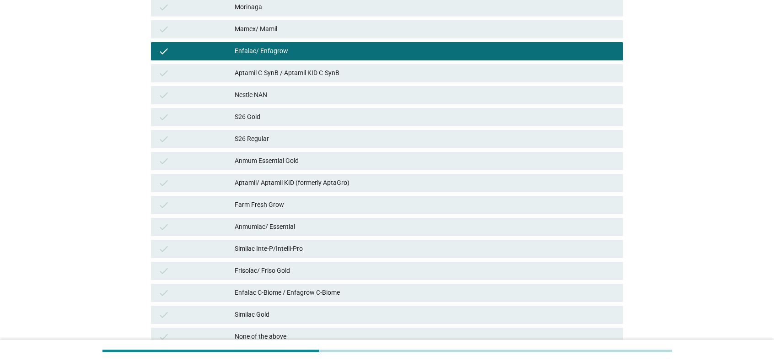
click at [434, 73] on div "Aptamil C-SynB / Aptamil KID C-SynB" at bounding box center [425, 73] width 381 height 11
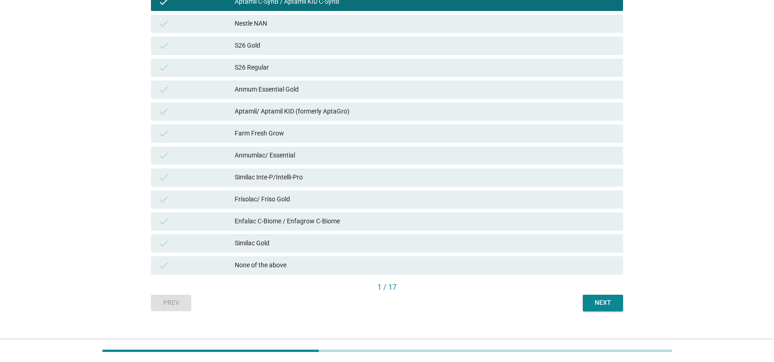
scroll to position [266, 0]
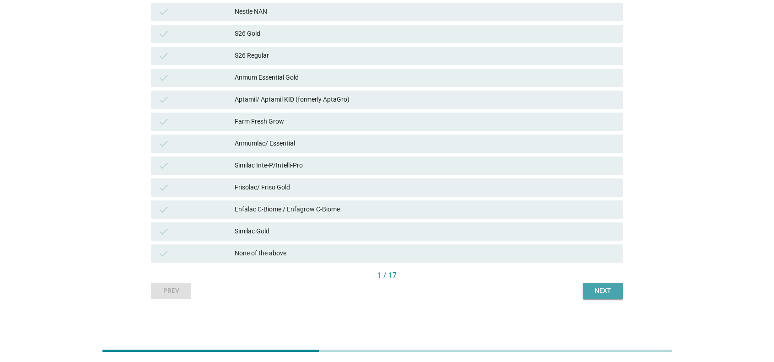
click at [578, 288] on div "Next" at bounding box center [603, 291] width 26 height 10
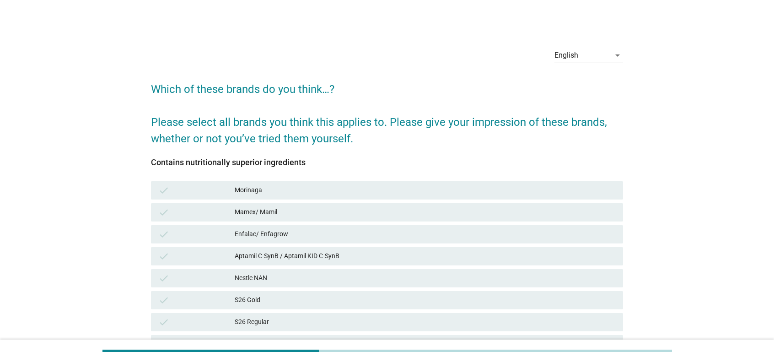
click at [422, 256] on div "Aptamil C-SynB / Aptamil KID C-SynB" at bounding box center [425, 256] width 381 height 11
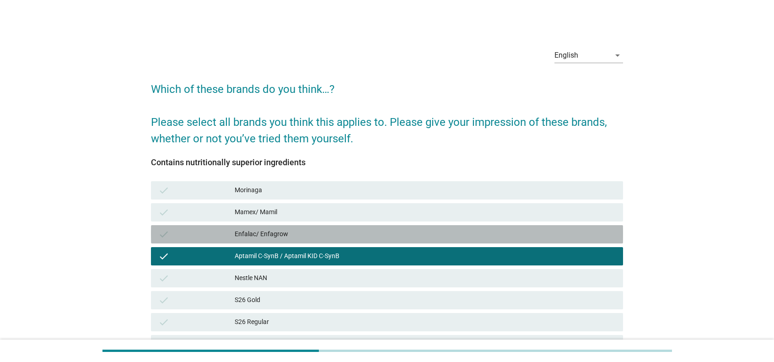
click at [418, 237] on div "Enfalac/ Enfagrow" at bounding box center [425, 234] width 381 height 11
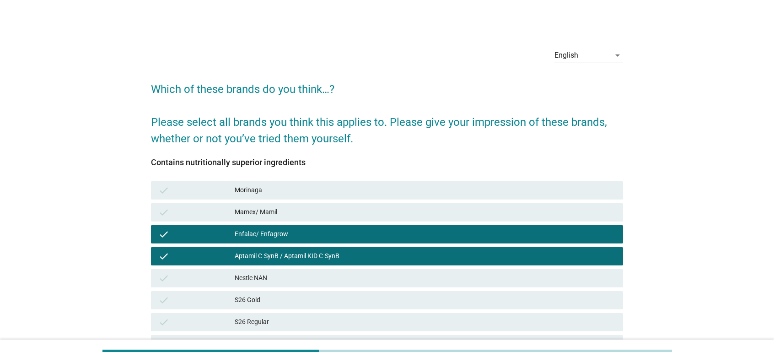
scroll to position [46, 0]
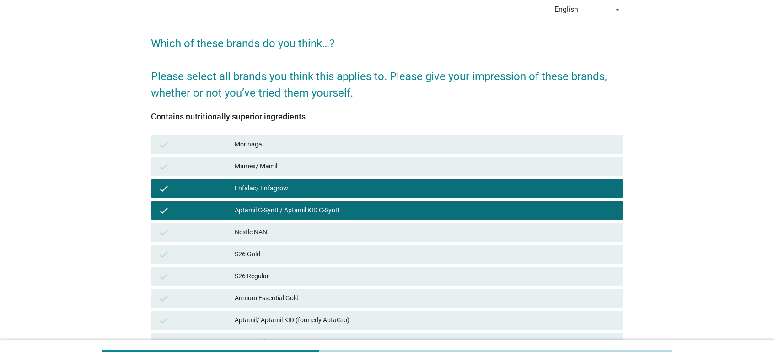
click at [411, 256] on div "S26 Gold" at bounding box center [425, 254] width 381 height 11
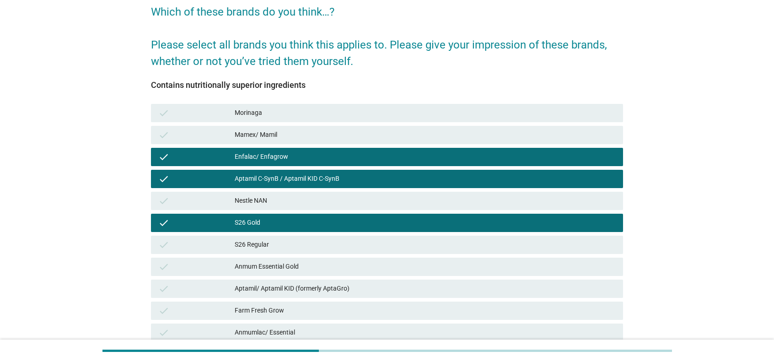
scroll to position [92, 0]
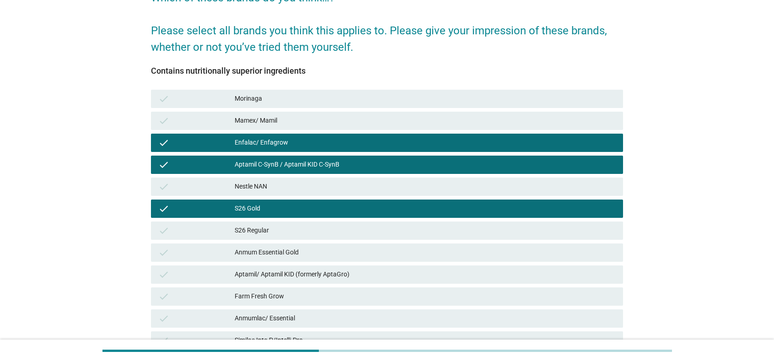
click at [414, 256] on div "Anmum Essential Gold" at bounding box center [425, 252] width 381 height 11
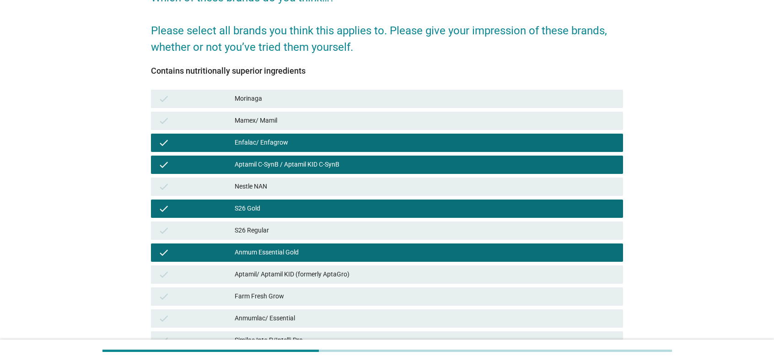
scroll to position [137, 0]
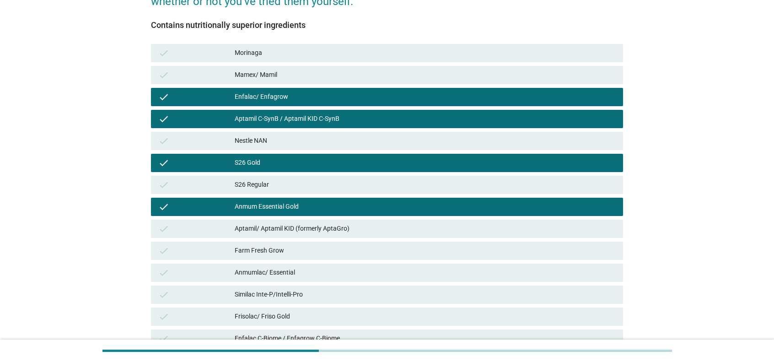
click at [425, 228] on div "Aptamil/ Aptamil KID (formerly AptaGro)" at bounding box center [425, 228] width 381 height 11
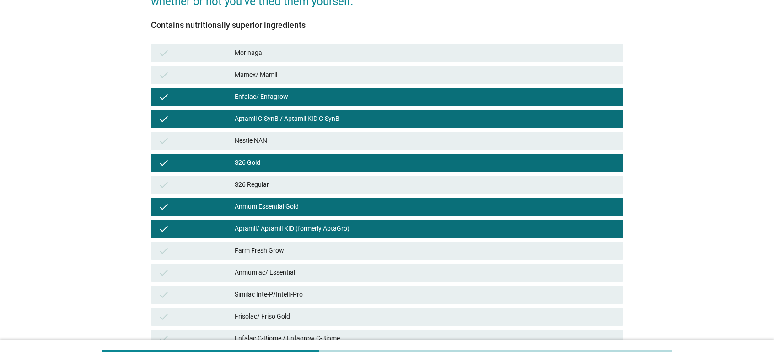
scroll to position [229, 0]
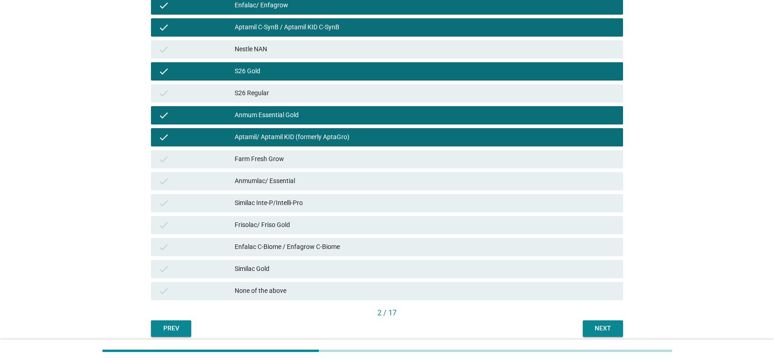
click at [514, 268] on div "Similac Gold" at bounding box center [425, 269] width 381 height 11
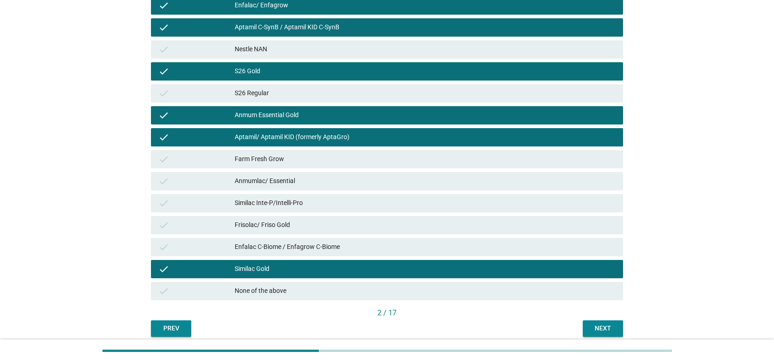
click at [578, 288] on div "Next" at bounding box center [603, 329] width 26 height 10
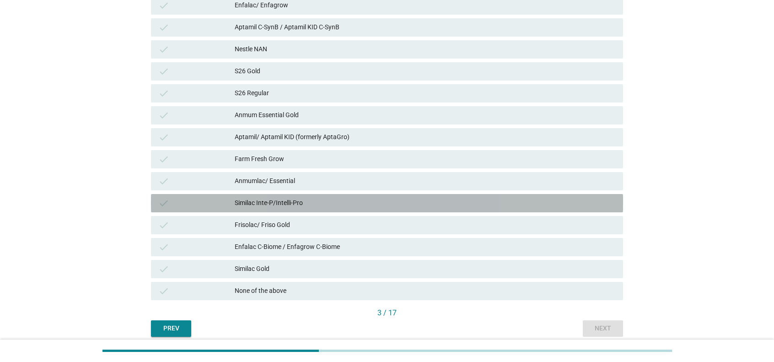
click at [459, 200] on div "Similac Inte-P/Intelli-Pro" at bounding box center [425, 203] width 381 height 11
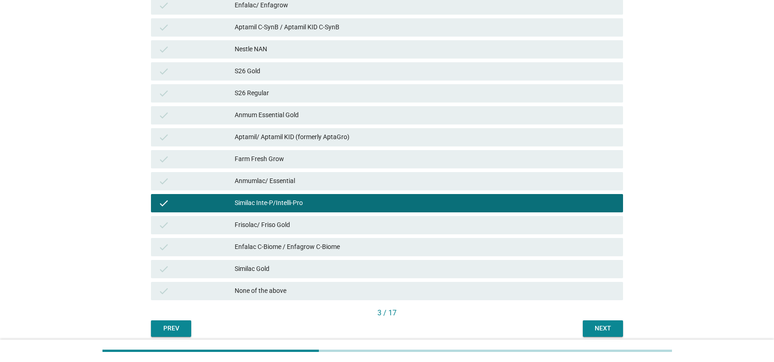
click at [430, 239] on div "check Enfalac C-Biome / Enfagrow C-Biome" at bounding box center [387, 247] width 472 height 18
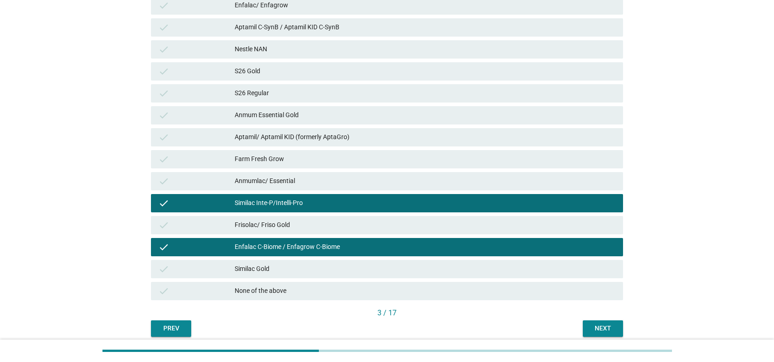
click at [578, 288] on div "Next" at bounding box center [603, 329] width 26 height 10
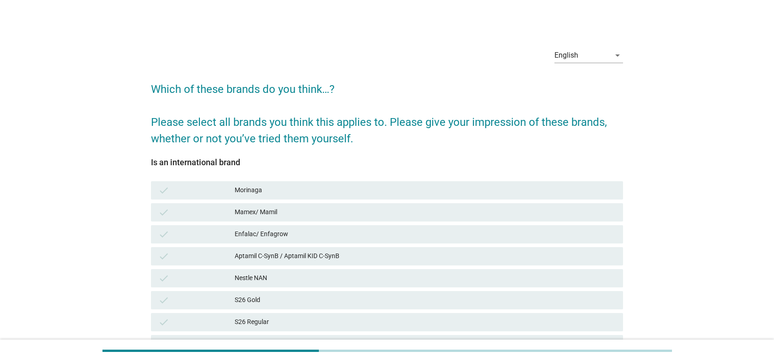
click at [349, 259] on div "Aptamil C-SynB / Aptamil KID C-SynB" at bounding box center [425, 256] width 381 height 11
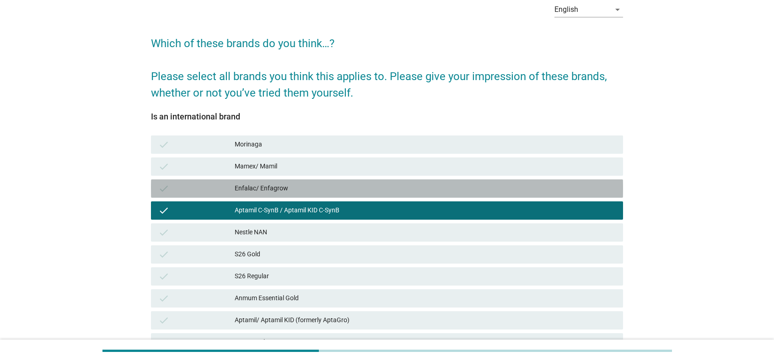
click at [339, 188] on div "Enfalac/ Enfagrow" at bounding box center [425, 188] width 381 height 11
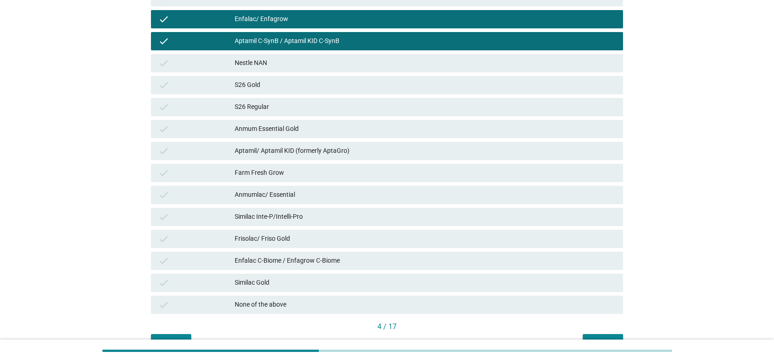
scroll to position [266, 0]
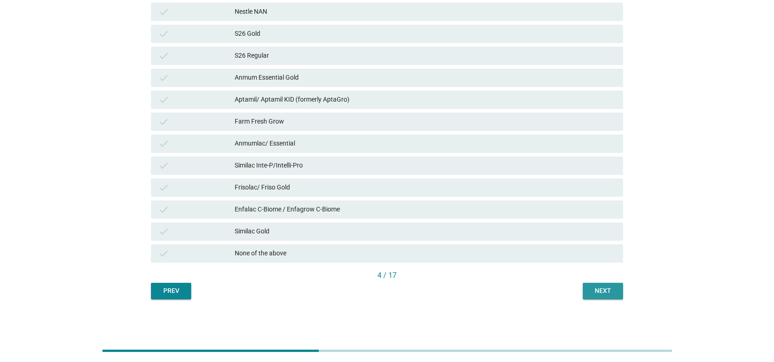
click at [578, 288] on div "Next" at bounding box center [603, 291] width 26 height 10
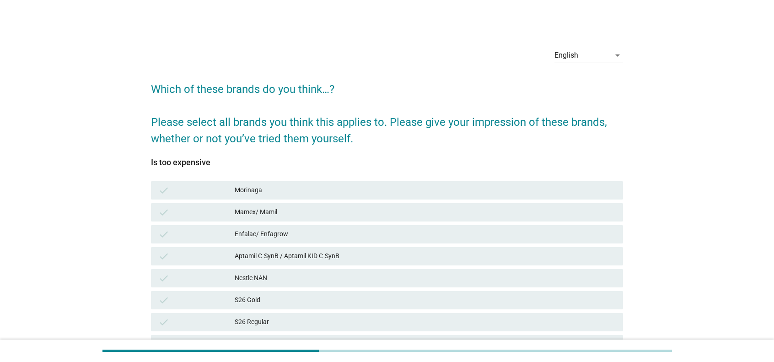
click at [102, 176] on div "English arrow_drop_down Which of these brands do you think…? Please select all …" at bounding box center [387, 303] width 730 height 540
click at [299, 235] on div "Enfalac/ Enfagrow" at bounding box center [425, 234] width 381 height 11
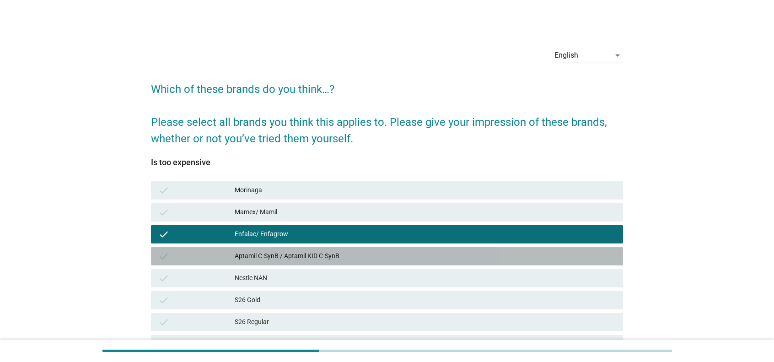
click at [303, 259] on div "Aptamil C-SynB / Aptamil KID C-SynB" at bounding box center [425, 256] width 381 height 11
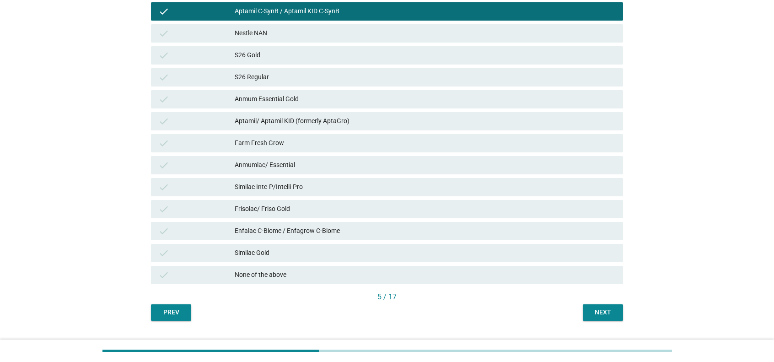
scroll to position [266, 0]
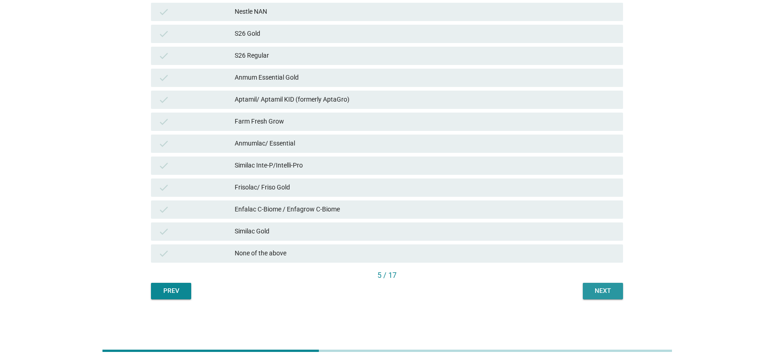
click at [578, 288] on div "Next" at bounding box center [603, 291] width 26 height 10
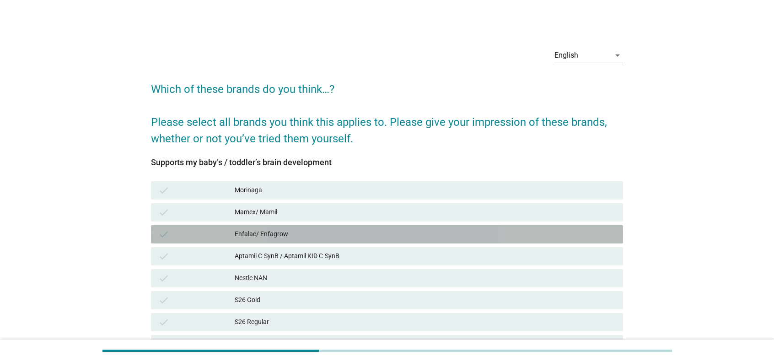
click at [432, 242] on div "check Enfalac/ Enfagrow" at bounding box center [387, 234] width 472 height 18
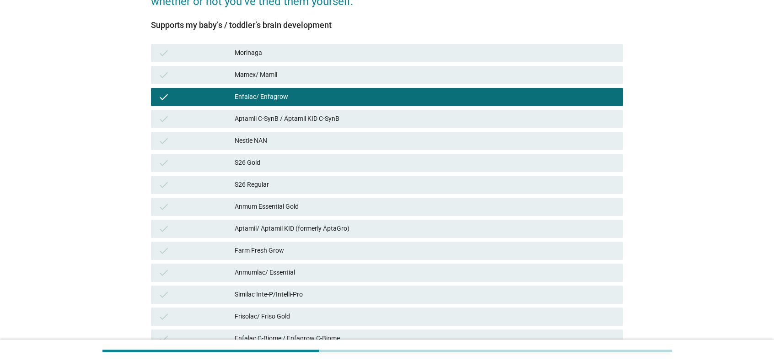
click at [360, 110] on div "check Aptamil C-SynB / Aptamil KID C-SynB" at bounding box center [387, 119] width 472 height 18
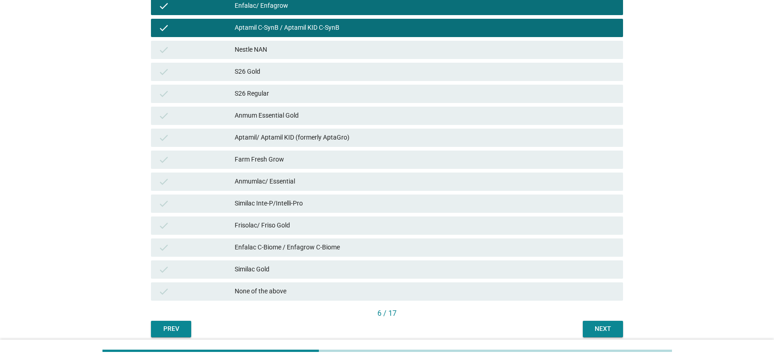
scroll to position [266, 0]
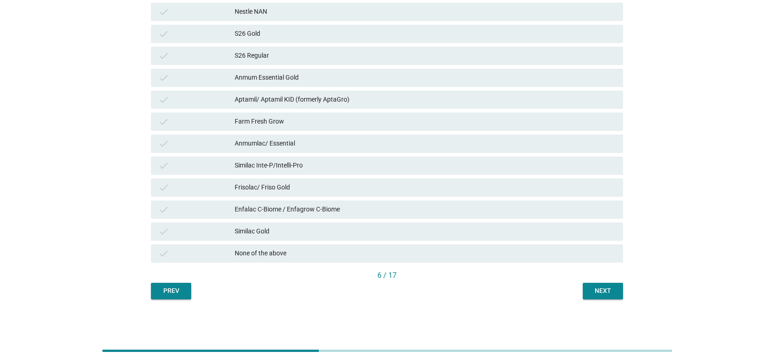
click at [578, 281] on div "6 / 17" at bounding box center [387, 276] width 472 height 13
click at [578, 286] on div "Next" at bounding box center [603, 291] width 26 height 10
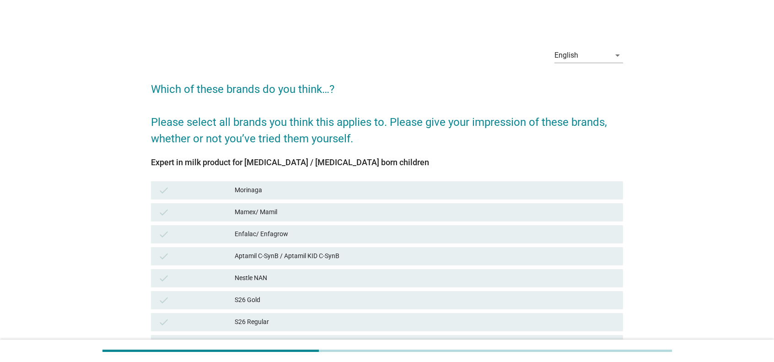
click at [373, 218] on div "check Mamex/ Mamil" at bounding box center [387, 212] width 472 height 18
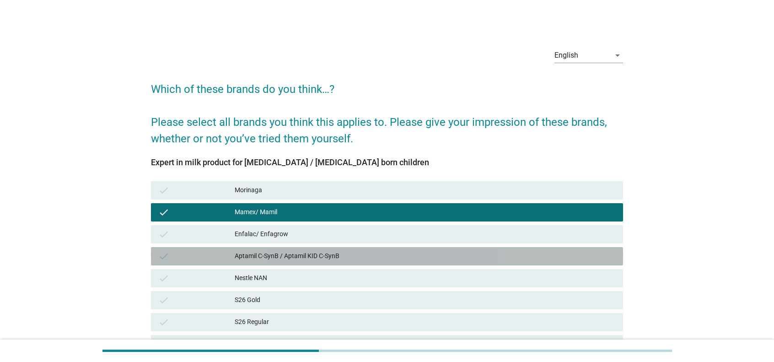
click at [369, 262] on div "check Aptamil C-SynB / Aptamil KID C-SynB" at bounding box center [387, 256] width 472 height 18
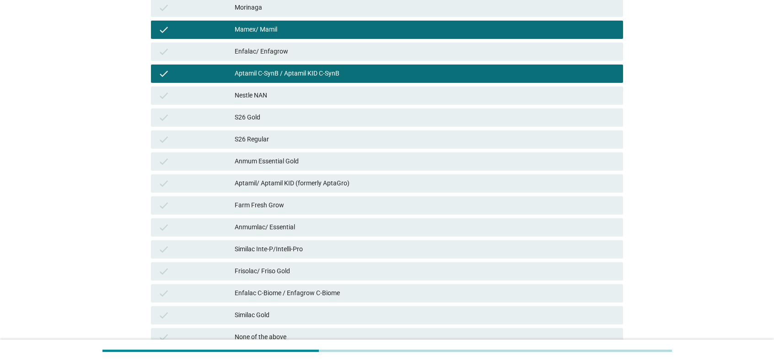
scroll to position [266, 0]
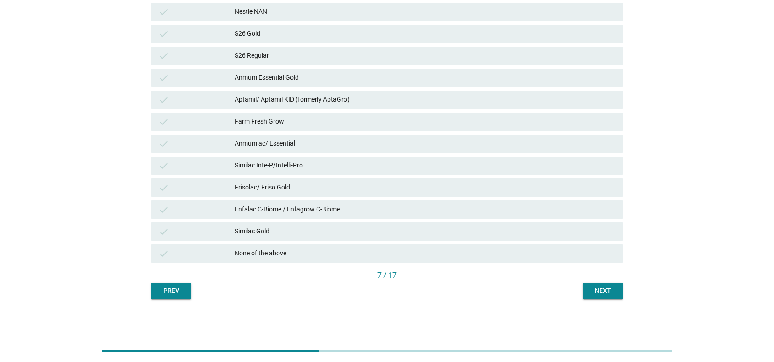
click at [578, 286] on div "English arrow_drop_down Which of these brands do you think…? Please select all …" at bounding box center [387, 37] width 487 height 540
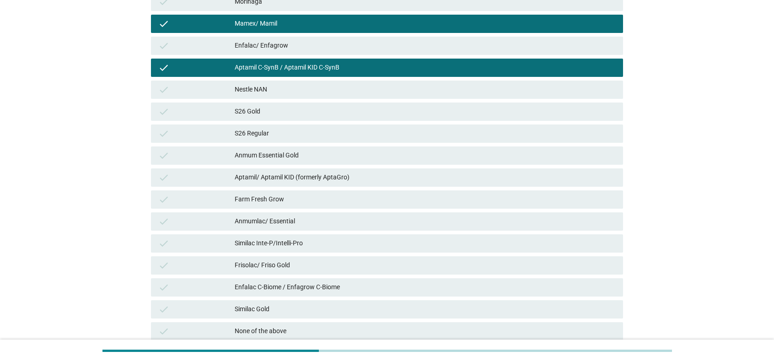
scroll to position [229, 0]
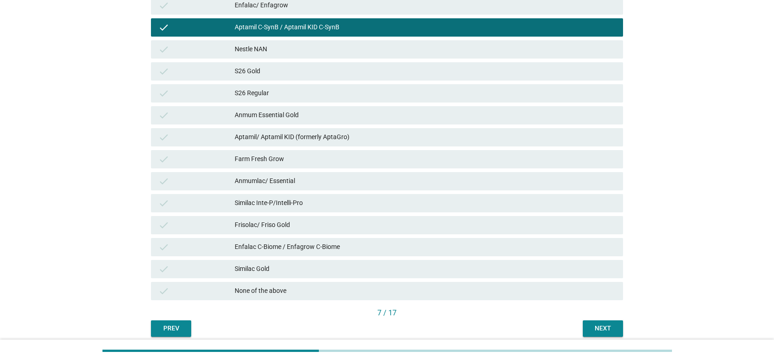
click at [339, 246] on div "Enfalac C-Biome / Enfagrow C-Biome" at bounding box center [425, 247] width 381 height 11
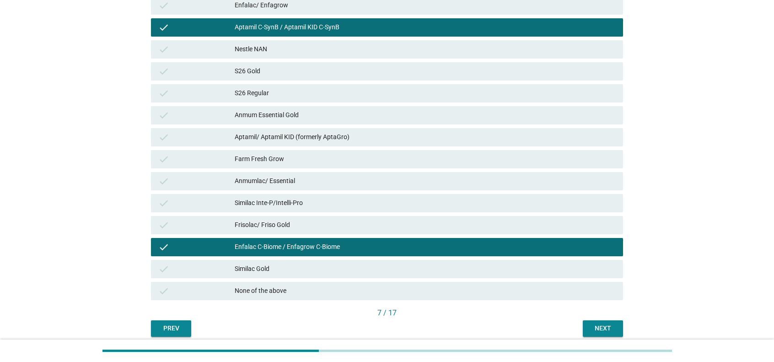
click at [578, 288] on div "Next" at bounding box center [603, 329] width 26 height 10
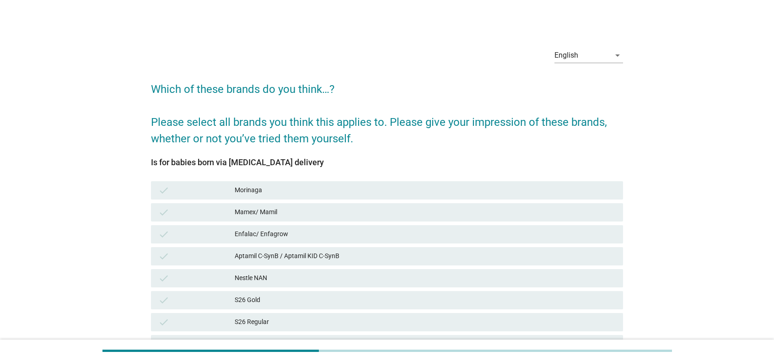
click at [424, 259] on div "Aptamil C-SynB / Aptamil KID C-SynB" at bounding box center [425, 256] width 381 height 11
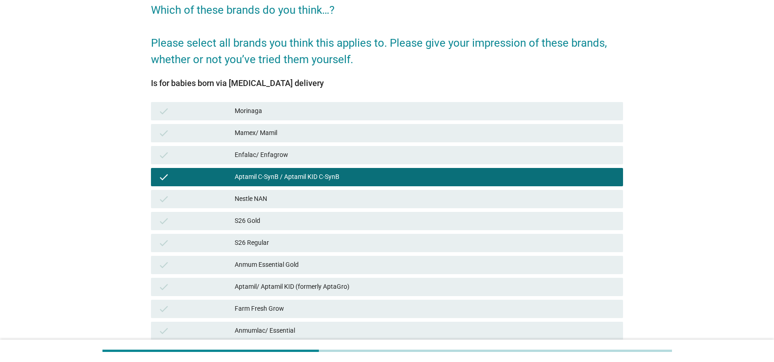
scroll to position [92, 0]
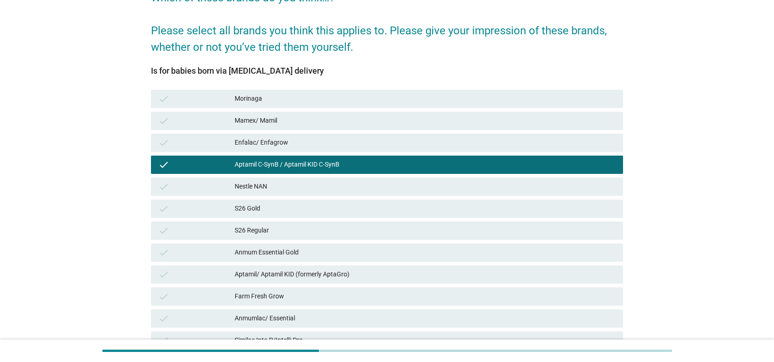
click at [405, 275] on div "Aptamil/ Aptamil KID (formerly AptaGro)" at bounding box center [425, 274] width 381 height 11
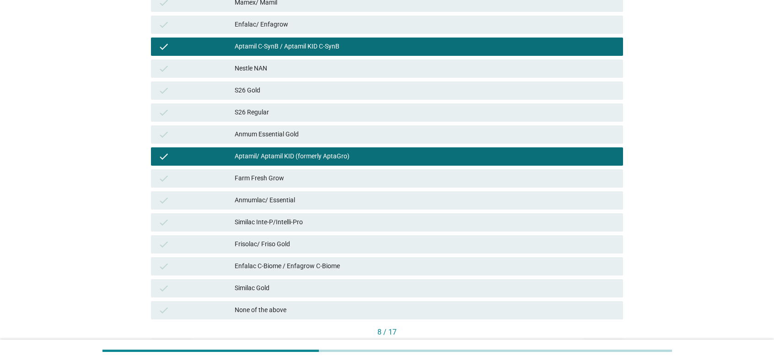
scroll to position [266, 0]
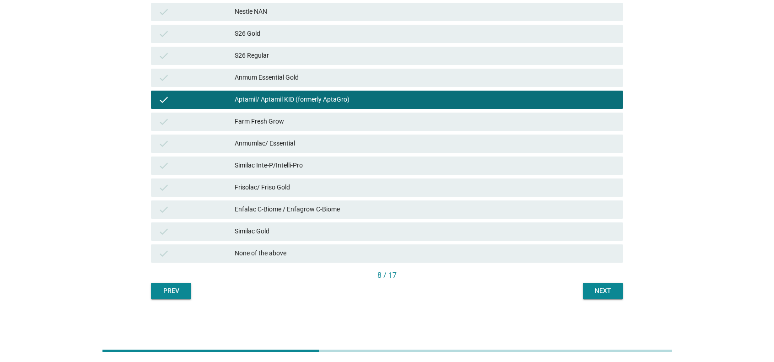
click at [578, 288] on div "Next" at bounding box center [603, 291] width 26 height 10
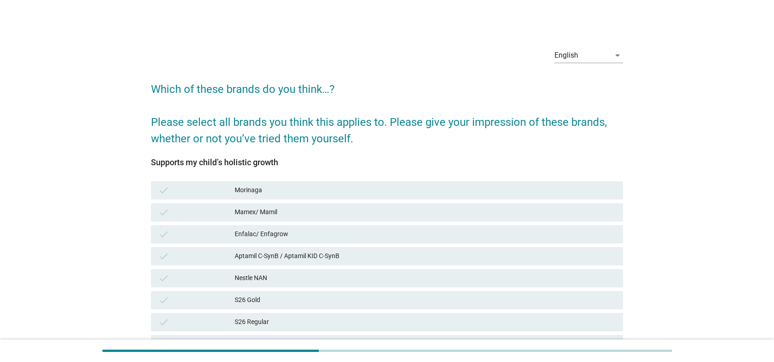
click at [275, 217] on div "Mamex/ Mamil" at bounding box center [425, 212] width 381 height 11
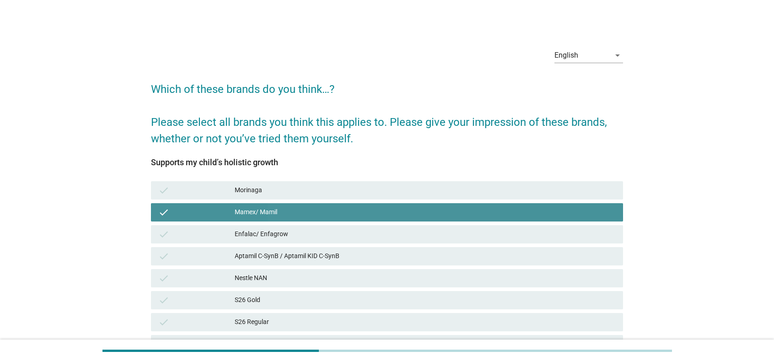
click at [276, 232] on div "Enfalac/ Enfagrow" at bounding box center [425, 234] width 381 height 11
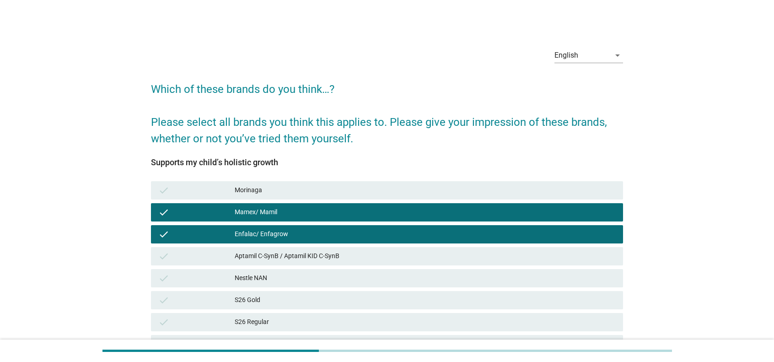
drag, startPoint x: 281, startPoint y: 259, endPoint x: 283, endPoint y: 266, distance: 7.4
click at [281, 259] on div "Aptamil C-SynB / Aptamil KID C-SynB" at bounding box center [425, 256] width 381 height 11
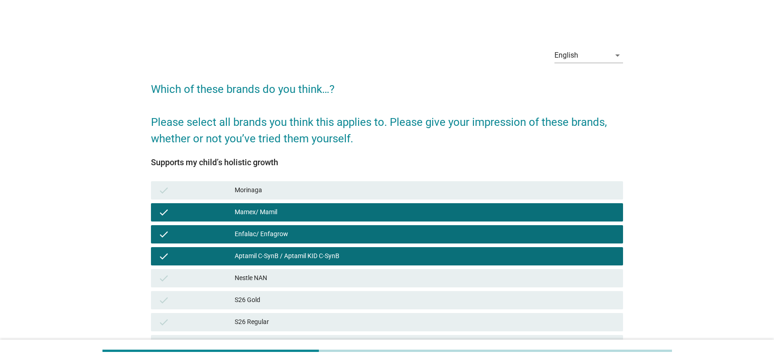
click at [284, 274] on div "Nestle NAN" at bounding box center [425, 278] width 381 height 11
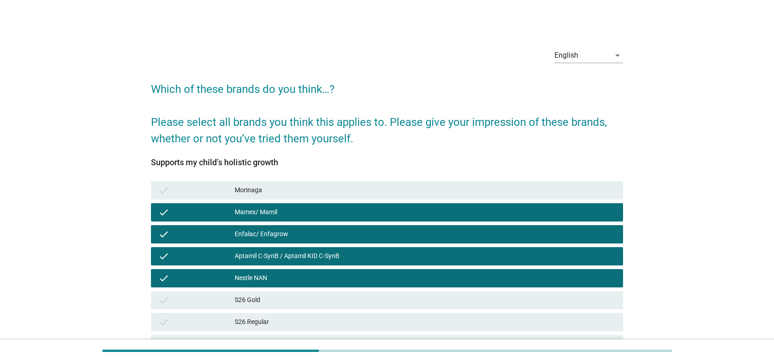
click at [289, 288] on div "check S26 Gold" at bounding box center [387, 300] width 472 height 18
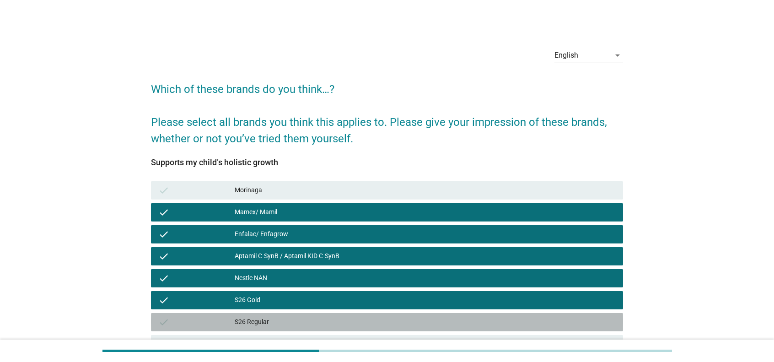
click at [291, 288] on div "S26 Regular" at bounding box center [425, 322] width 381 height 11
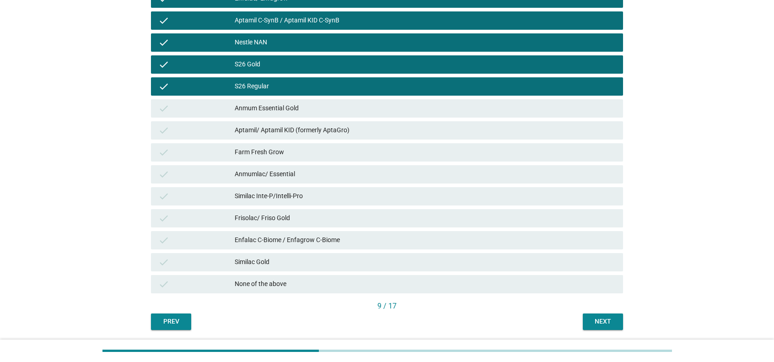
scroll to position [266, 0]
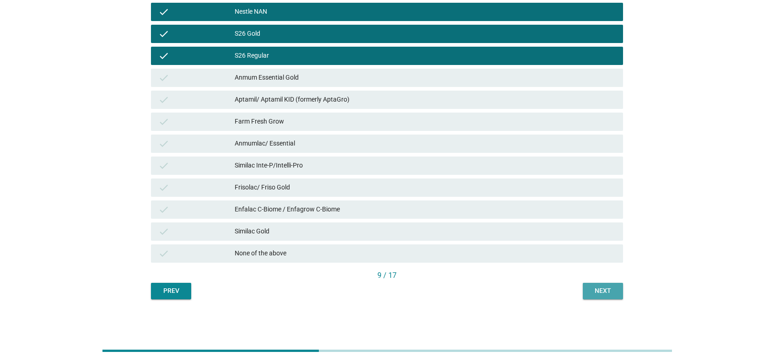
click at [578, 288] on div "Next" at bounding box center [603, 291] width 26 height 10
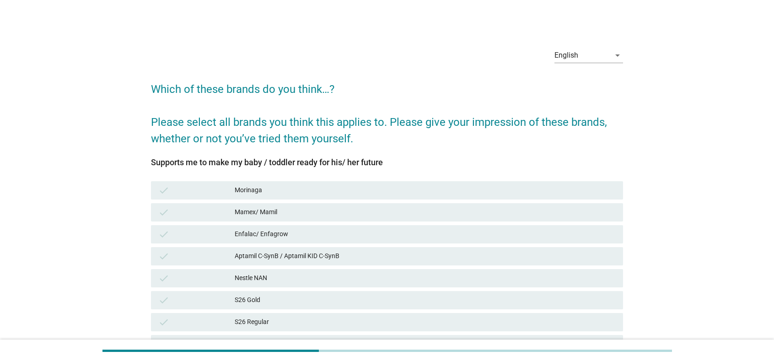
click at [62, 147] on div "English arrow_drop_down Which of these brands do you think…? Please select all …" at bounding box center [387, 303] width 730 height 540
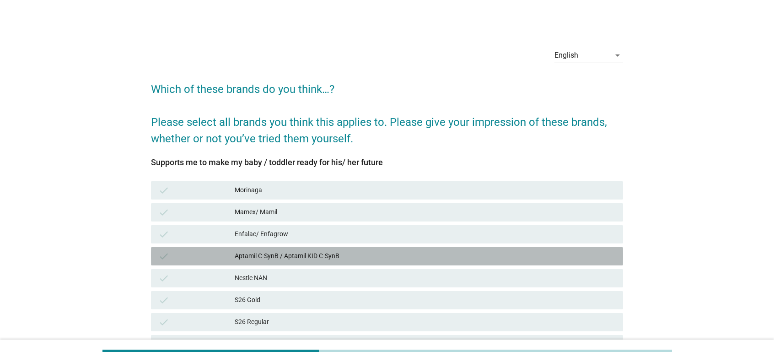
click at [442, 256] on div "Aptamil C-SynB / Aptamil KID C-SynB" at bounding box center [425, 256] width 381 height 11
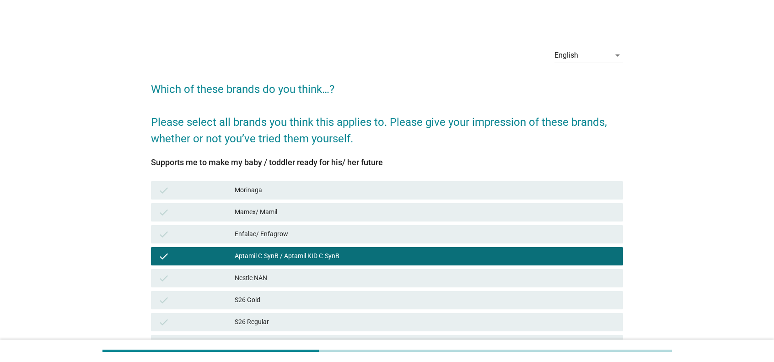
click at [444, 239] on div "Enfalac/ Enfagrow" at bounding box center [425, 234] width 381 height 11
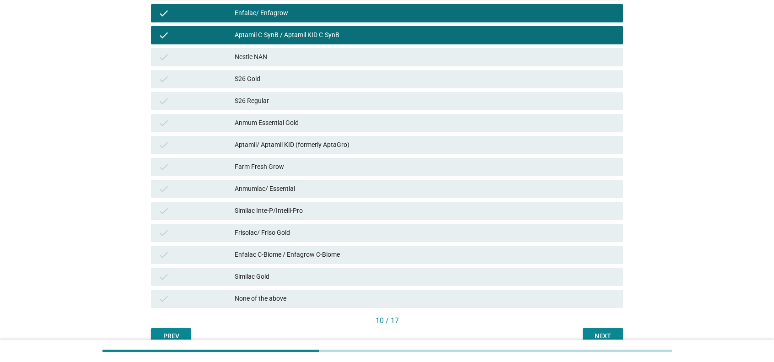
scroll to position [266, 0]
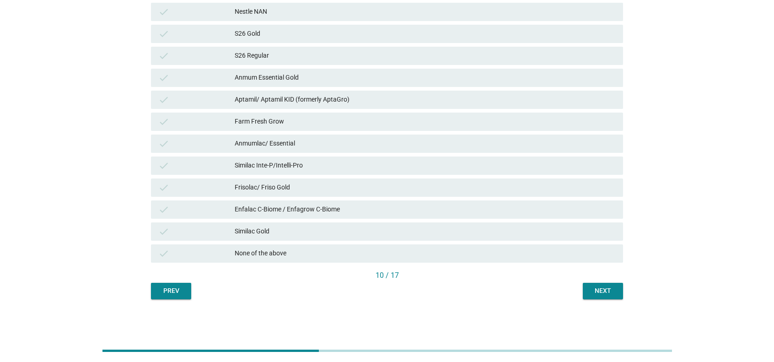
click at [578, 288] on div "Next" at bounding box center [603, 291] width 26 height 10
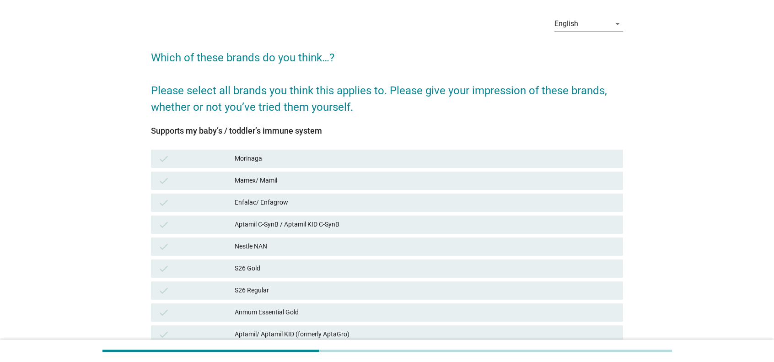
scroll to position [46, 0]
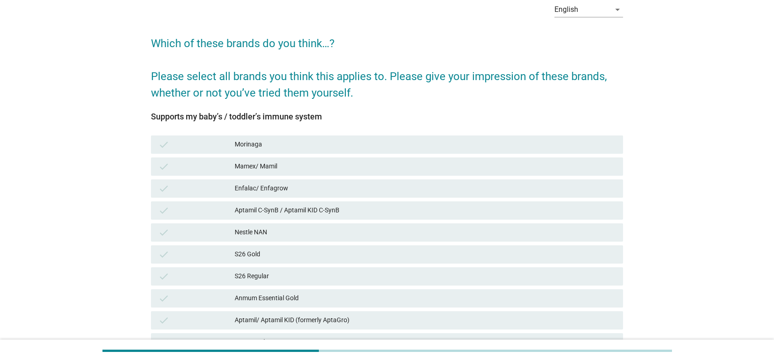
click at [550, 239] on div "check Nestle NAN" at bounding box center [387, 232] width 472 height 18
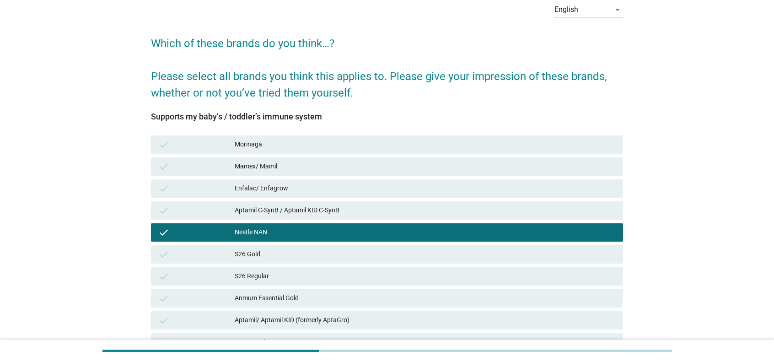
click at [536, 271] on div "S26 Regular" at bounding box center [425, 276] width 381 height 11
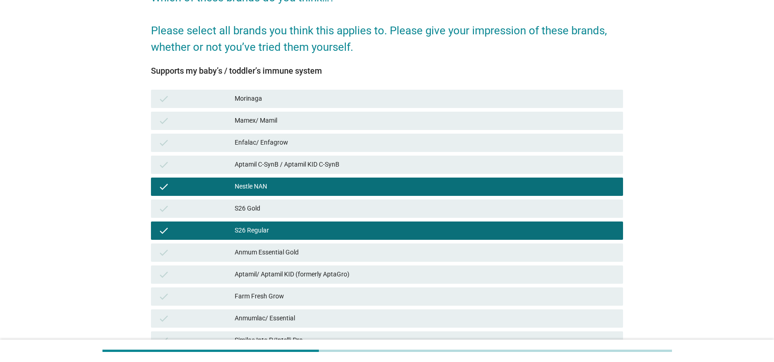
click at [536, 271] on div "Aptamil/ Aptamil KID (formerly AptaGro)" at bounding box center [425, 274] width 381 height 11
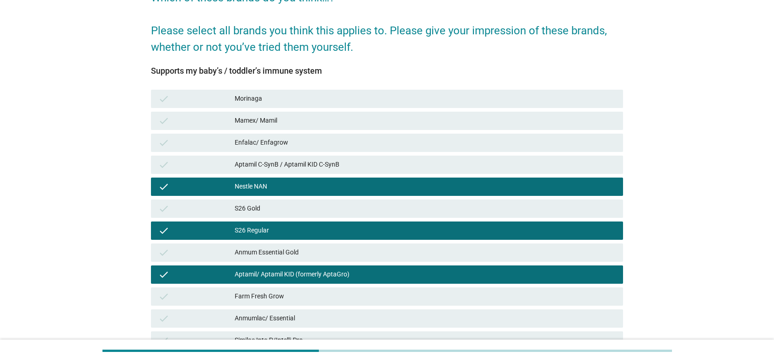
scroll to position [229, 0]
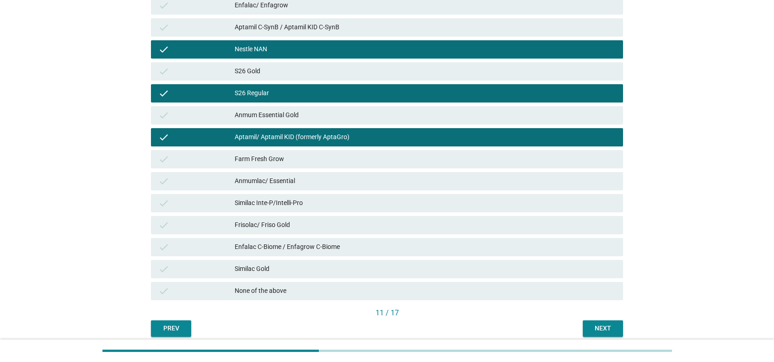
click at [578, 288] on div "Next" at bounding box center [603, 329] width 26 height 10
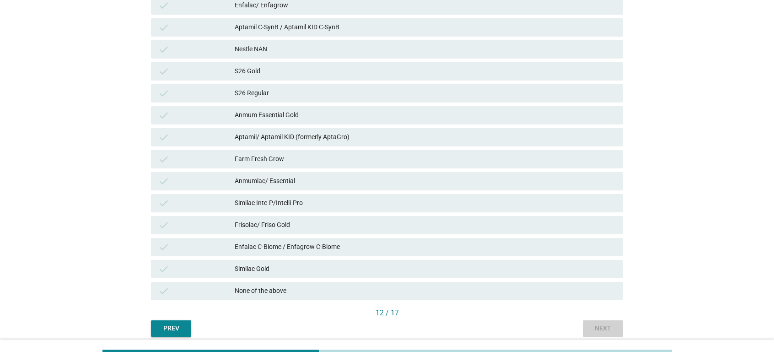
scroll to position [0, 0]
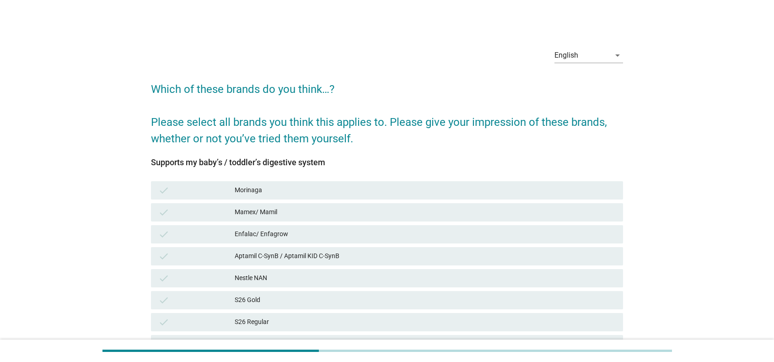
click at [572, 262] on div "check Aptamil C-SynB / Aptamil KID C-SynB" at bounding box center [387, 256] width 472 height 18
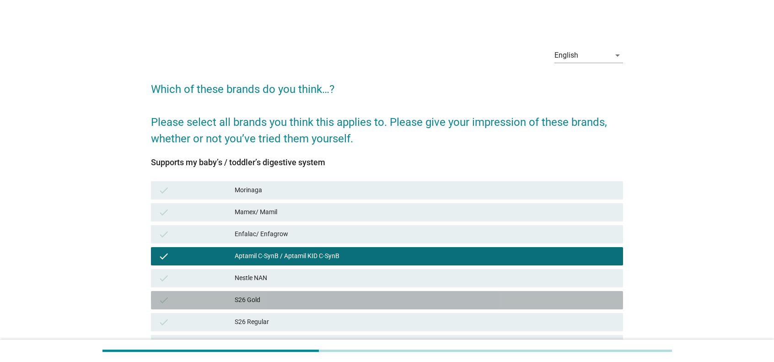
click at [549, 288] on div "S26 Gold" at bounding box center [425, 300] width 381 height 11
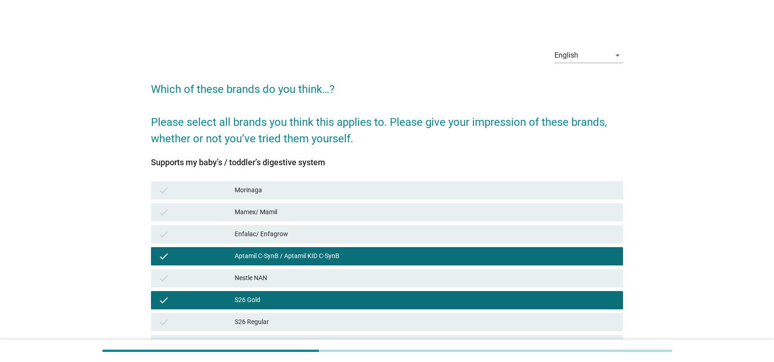
click at [548, 288] on div "S26 Regular" at bounding box center [425, 322] width 381 height 11
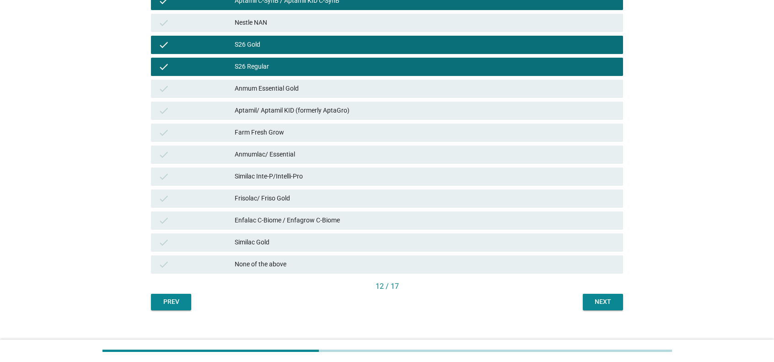
scroll to position [266, 0]
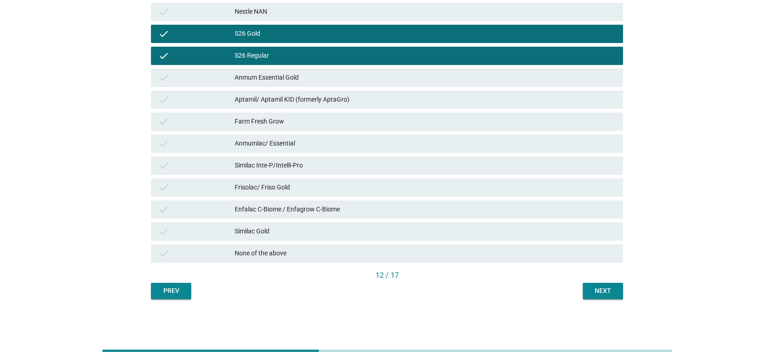
click at [578, 288] on button "Next" at bounding box center [603, 291] width 40 height 16
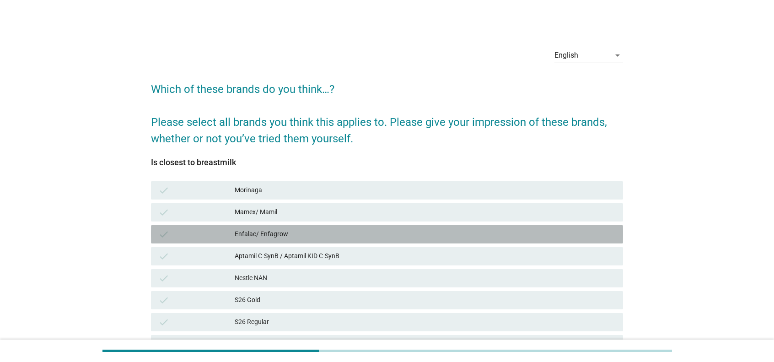
click at [534, 226] on div "check Enfalac/ Enfagrow" at bounding box center [387, 234] width 472 height 18
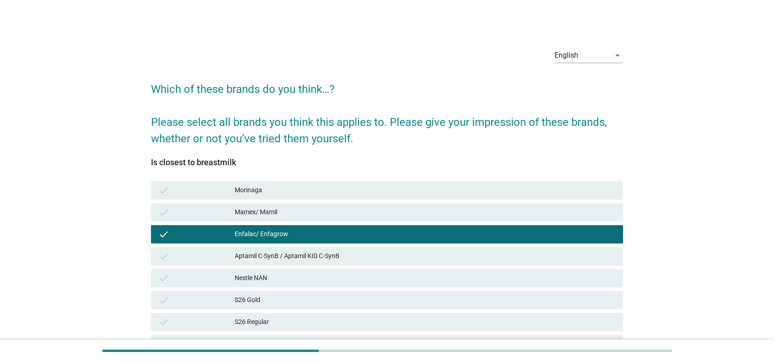
click at [542, 288] on div "check Nestle NAN" at bounding box center [387, 278] width 476 height 22
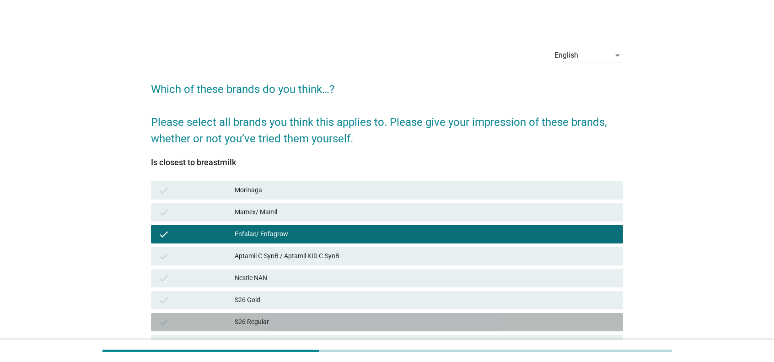
click at [546, 288] on div "S26 Regular" at bounding box center [425, 322] width 381 height 11
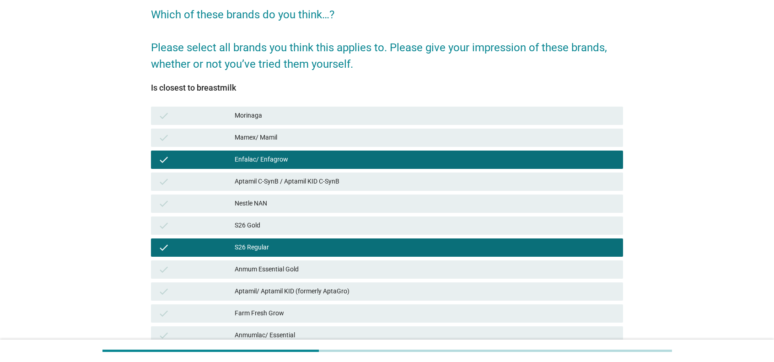
scroll to position [137, 0]
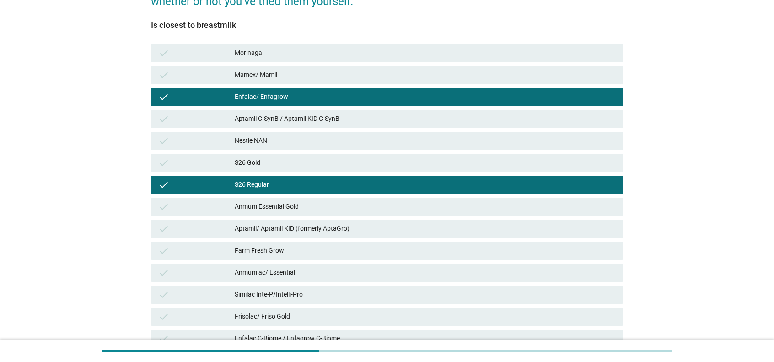
click at [365, 103] on div "check Enfalac/ Enfagrow" at bounding box center [387, 97] width 472 height 18
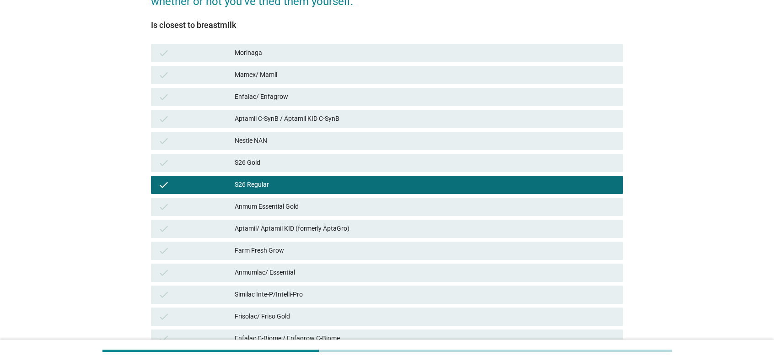
click at [349, 181] on div "S26 Regular" at bounding box center [425, 184] width 381 height 11
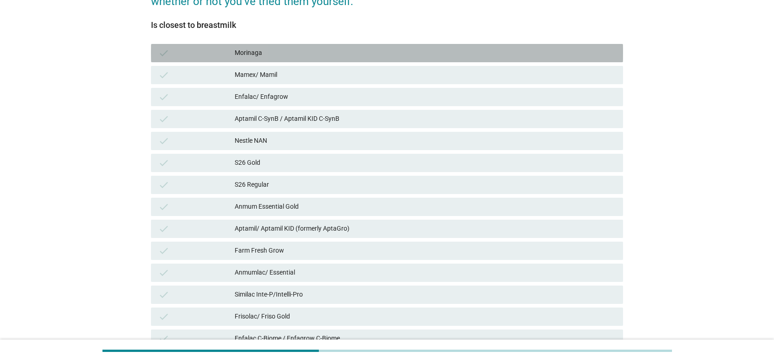
click at [348, 48] on div "Morinaga" at bounding box center [425, 53] width 381 height 11
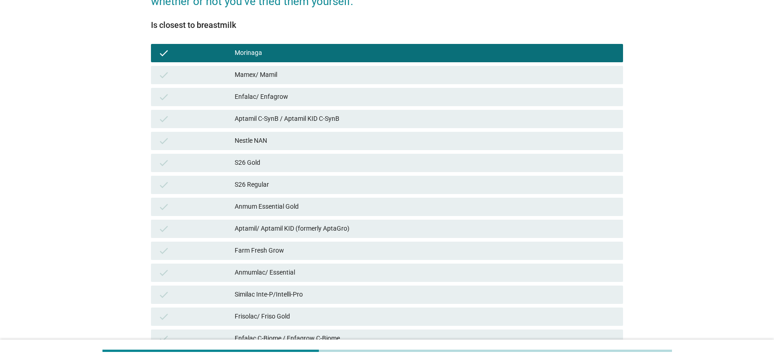
scroll to position [266, 0]
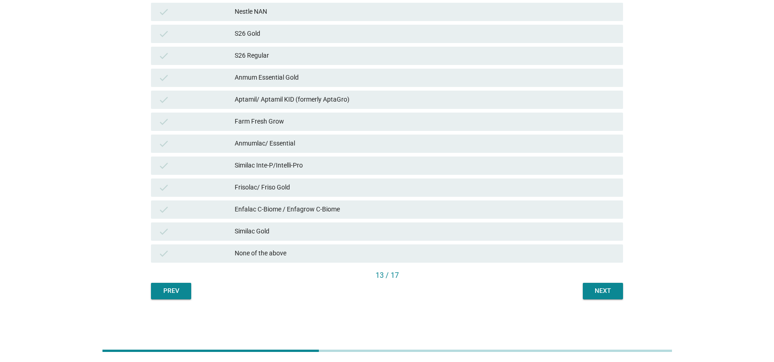
click at [578, 288] on div "Next" at bounding box center [603, 291] width 26 height 10
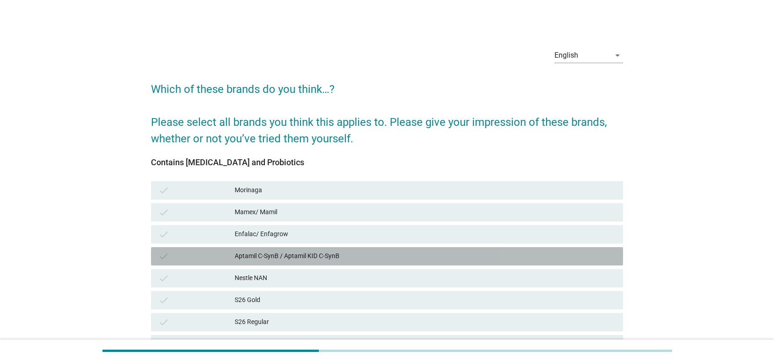
click at [489, 255] on div "Aptamil C-SynB / Aptamil KID C-SynB" at bounding box center [425, 256] width 381 height 11
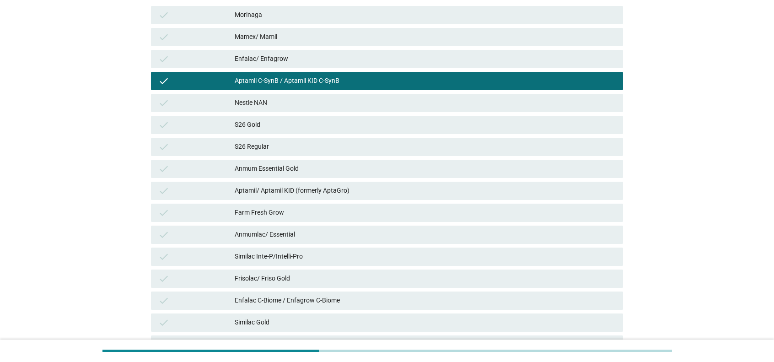
scroll to position [266, 0]
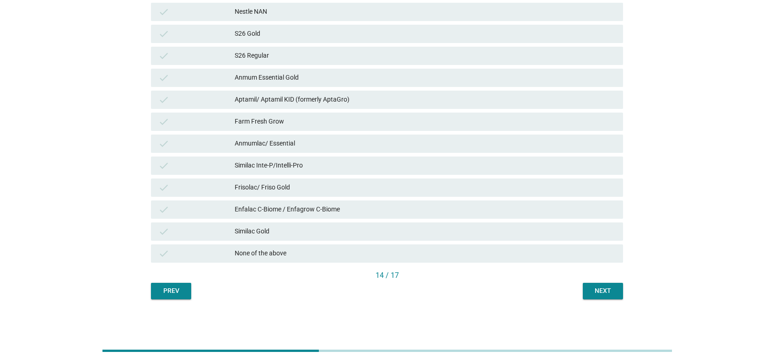
click at [578, 288] on div "Next" at bounding box center [603, 291] width 26 height 10
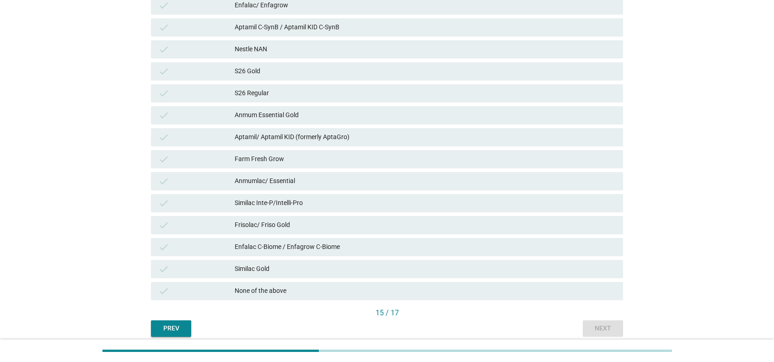
scroll to position [0, 0]
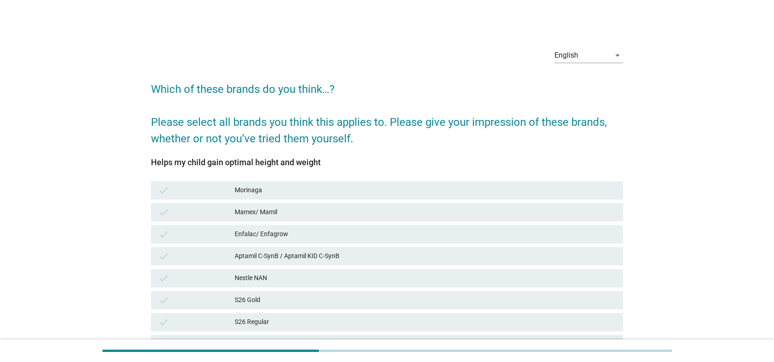
click at [527, 210] on div "Mamex/ Mamil" at bounding box center [425, 212] width 381 height 11
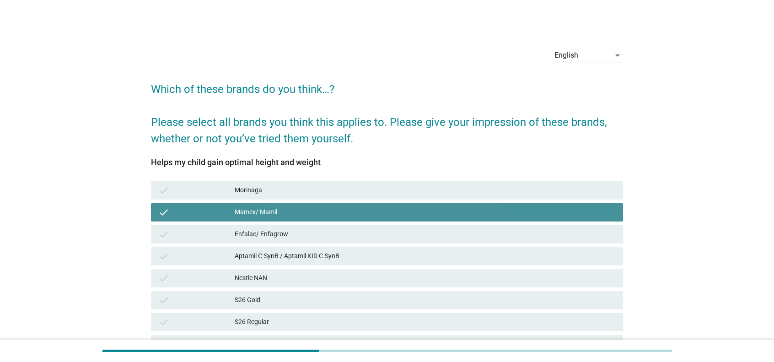
click at [520, 254] on div "Aptamil C-SynB / Aptamil KID C-SynB" at bounding box center [425, 256] width 381 height 11
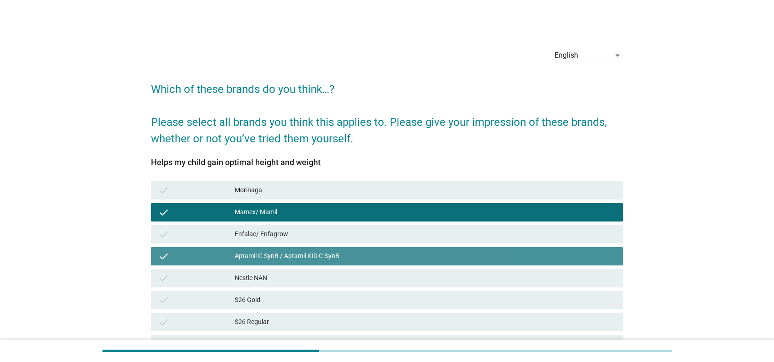
click at [522, 270] on div "check Nestle NAN" at bounding box center [387, 278] width 472 height 18
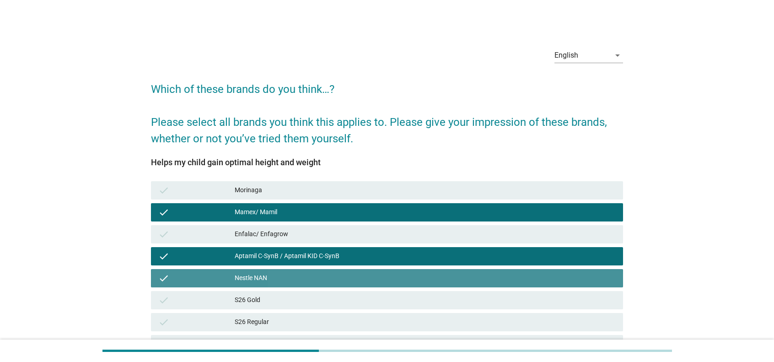
click at [524, 288] on div "S26 Gold" at bounding box center [425, 300] width 381 height 11
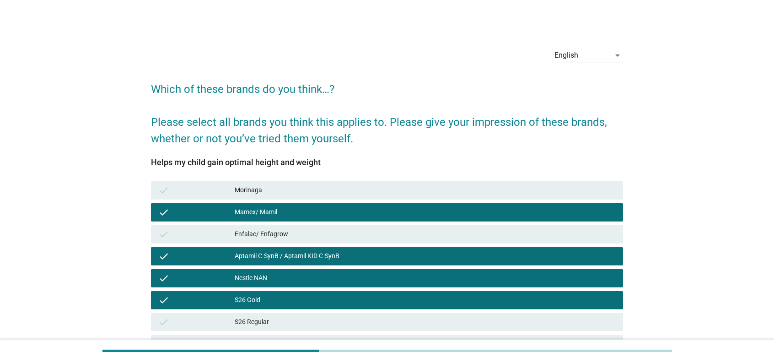
scroll to position [229, 0]
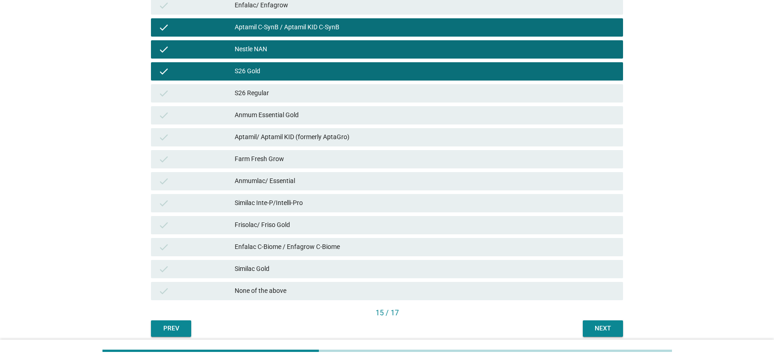
click at [578, 288] on div "15 / 17" at bounding box center [387, 313] width 472 height 11
click at [578, 288] on div "Next" at bounding box center [603, 329] width 26 height 10
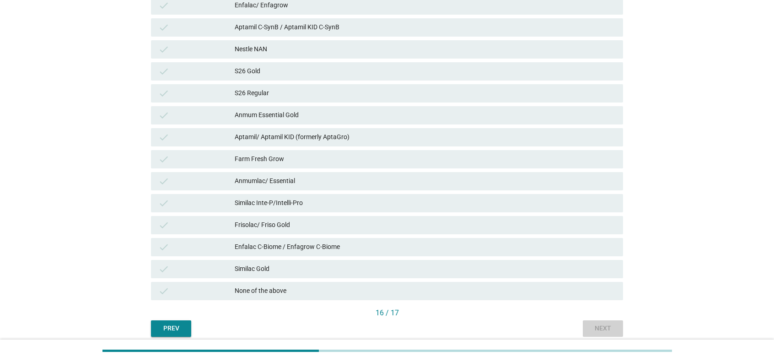
scroll to position [0, 0]
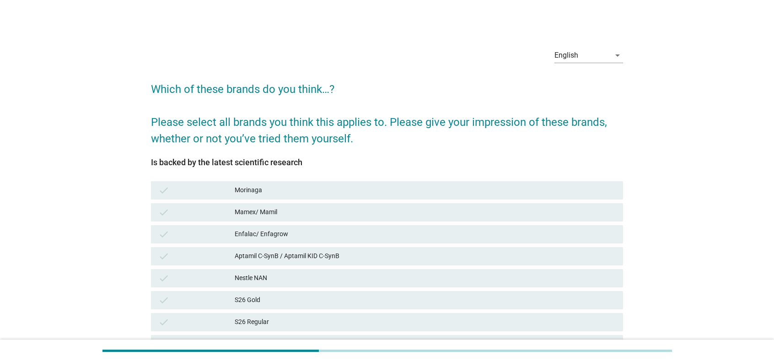
drag, startPoint x: 485, startPoint y: 220, endPoint x: 484, endPoint y: 235, distance: 15.1
click at [485, 219] on div "check Mamex/ Mamil" at bounding box center [387, 212] width 472 height 18
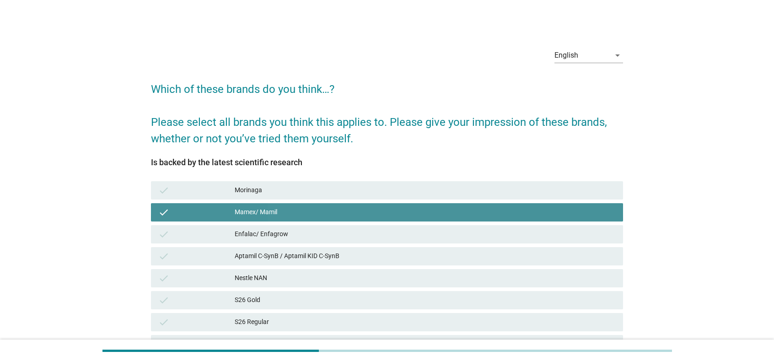
click at [485, 270] on div "check Nestle NAN" at bounding box center [387, 278] width 472 height 18
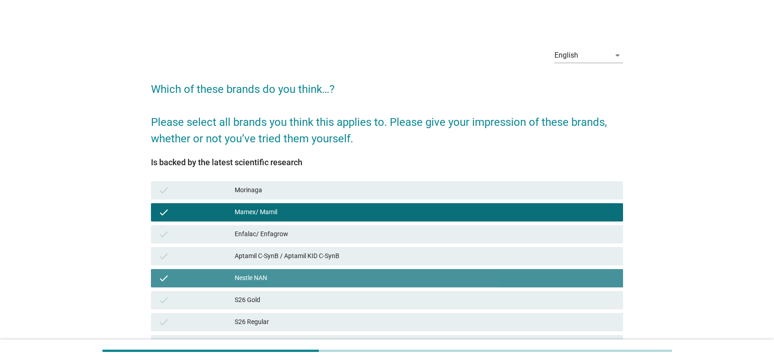
click at [485, 288] on div "S26 Gold" at bounding box center [425, 300] width 381 height 11
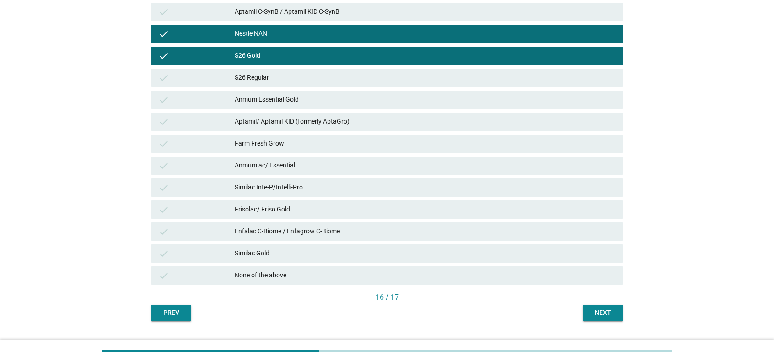
scroll to position [266, 0]
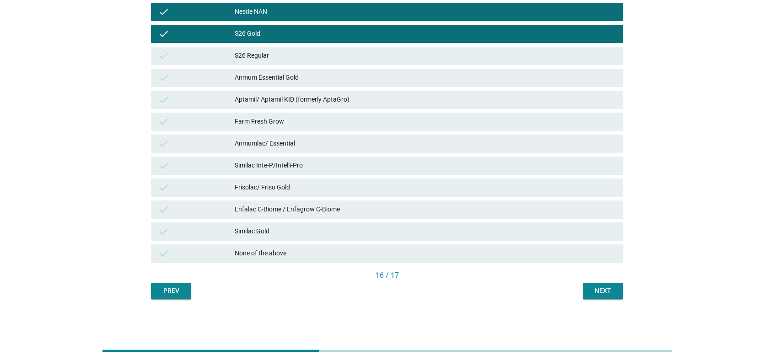
click at [578, 288] on button "Next" at bounding box center [603, 291] width 40 height 16
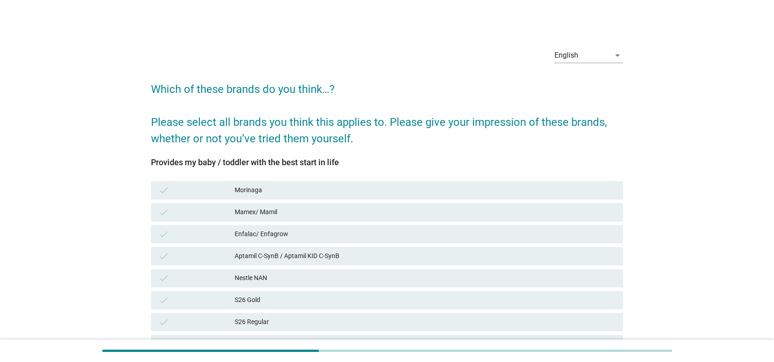
click at [504, 212] on div "Mamex/ Mamil" at bounding box center [425, 212] width 381 height 11
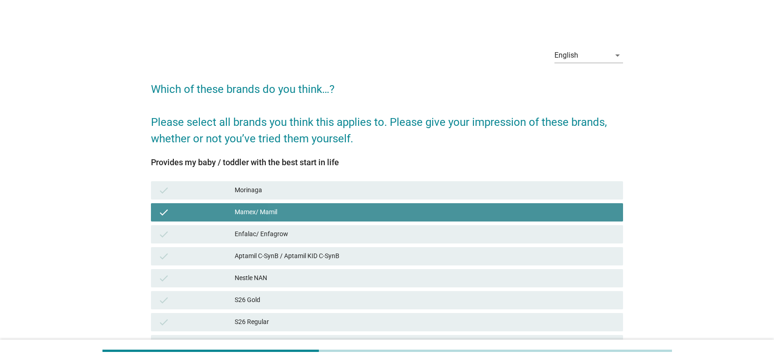
click at [502, 266] on div "check Aptamil C-SynB / Aptamil KID C-SynB" at bounding box center [387, 256] width 476 height 22
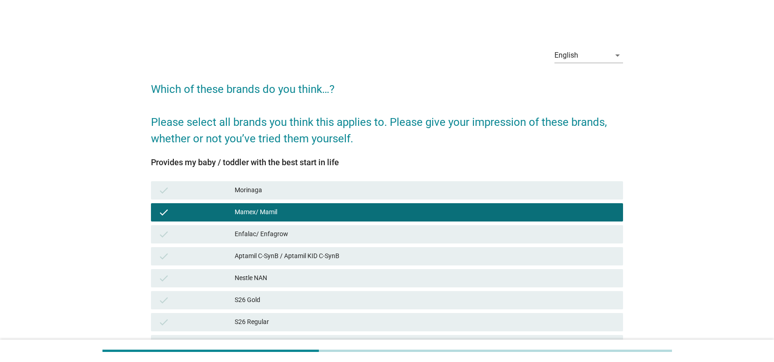
click at [515, 288] on div "check S26 Gold" at bounding box center [387, 300] width 476 height 22
click at [516, 288] on div "S26 Gold" at bounding box center [425, 300] width 381 height 11
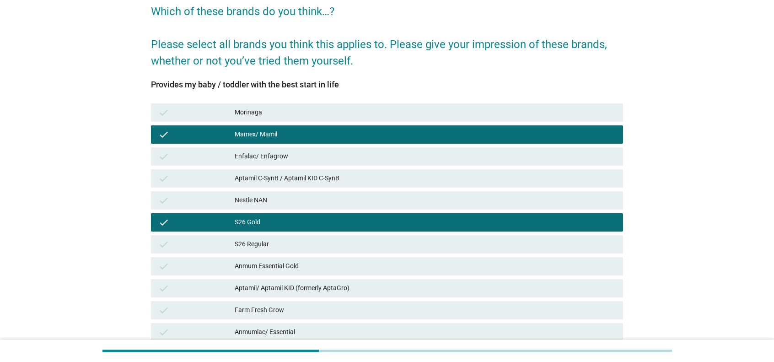
scroll to position [183, 0]
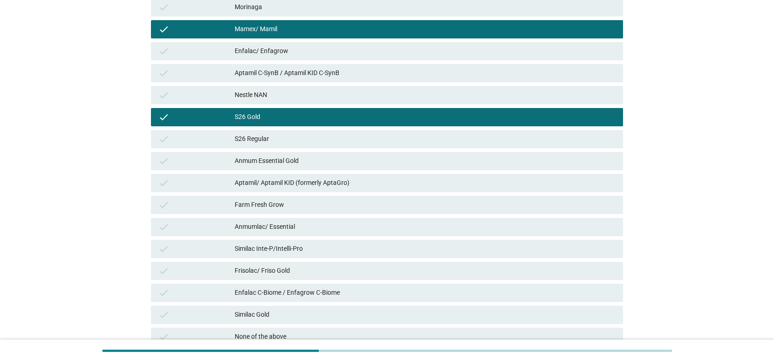
click at [510, 258] on div "check Similac Inte-P/Intelli-Pro" at bounding box center [387, 249] width 472 height 18
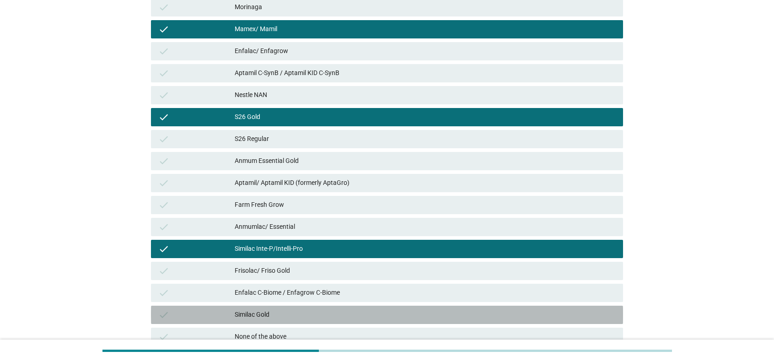
click at [487, 288] on div "Similac Gold" at bounding box center [425, 314] width 381 height 11
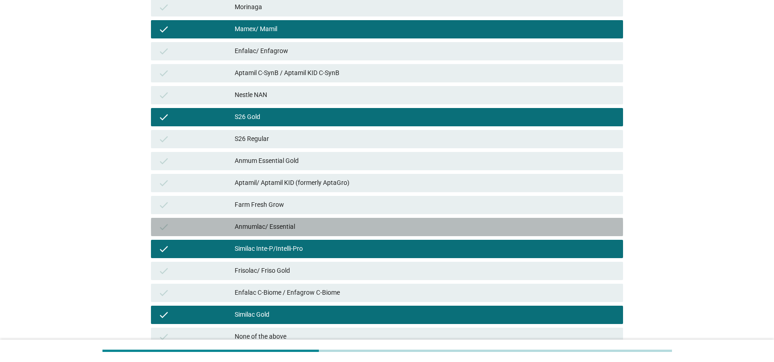
click at [480, 218] on div "check Anmumlac/ Essential" at bounding box center [387, 227] width 472 height 18
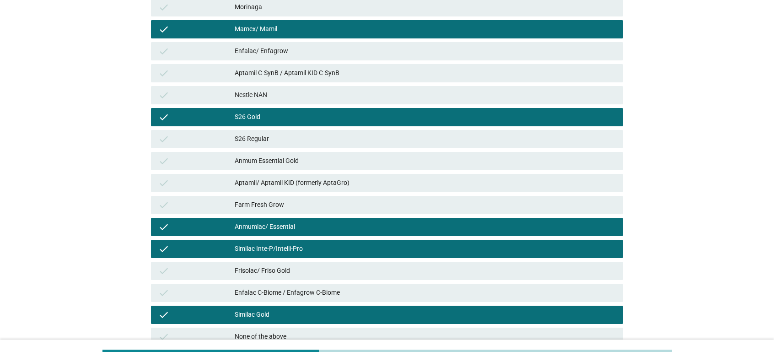
scroll to position [266, 0]
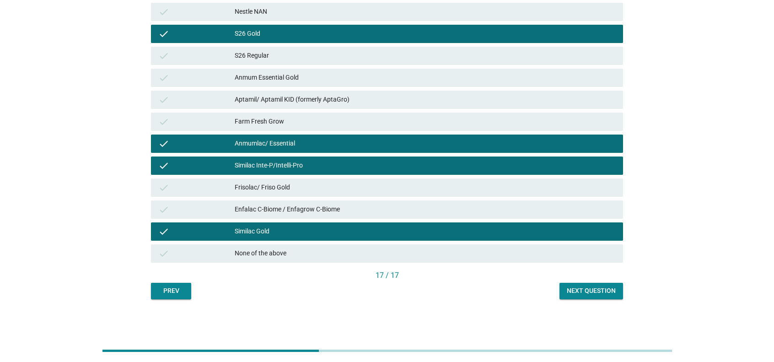
click at [578, 288] on div "Next question" at bounding box center [591, 291] width 49 height 10
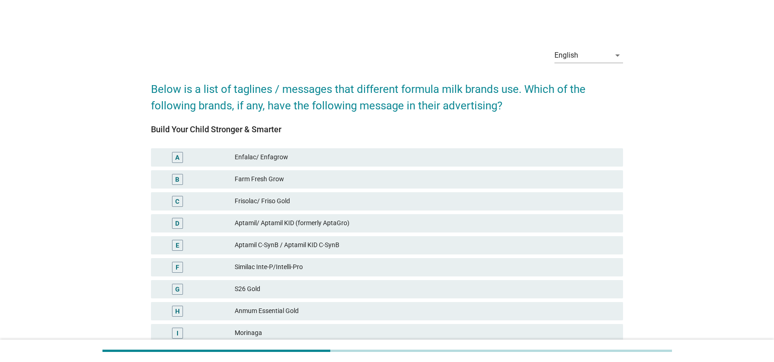
click at [452, 174] on div "Farm Fresh Grow" at bounding box center [425, 179] width 381 height 11
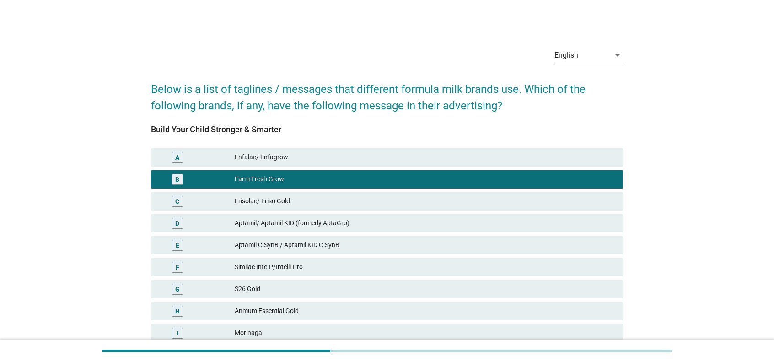
click at [448, 238] on div "E Aptamil C-SynB / Aptamil KID C-SynB" at bounding box center [387, 245] width 472 height 18
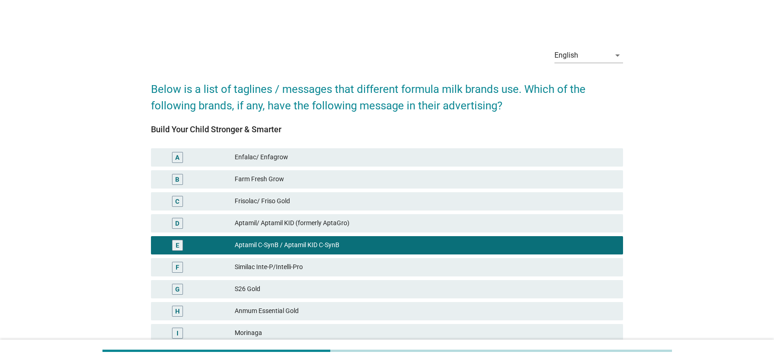
click at [469, 178] on div "Farm Fresh Grow" at bounding box center [425, 179] width 381 height 11
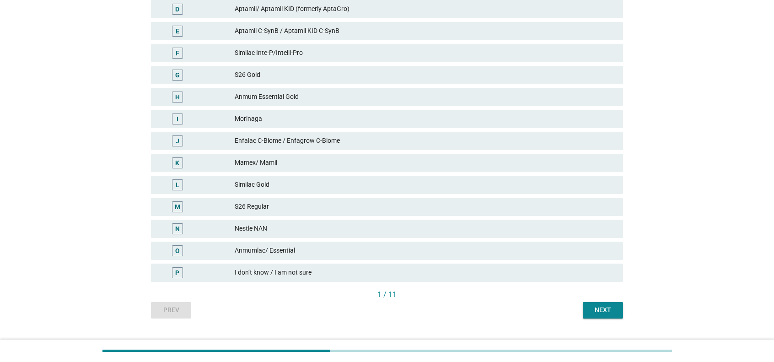
scroll to position [229, 0]
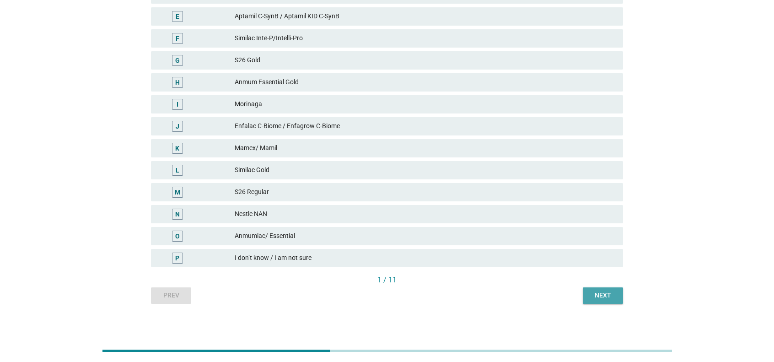
click at [578, 288] on button "Next" at bounding box center [603, 295] width 40 height 16
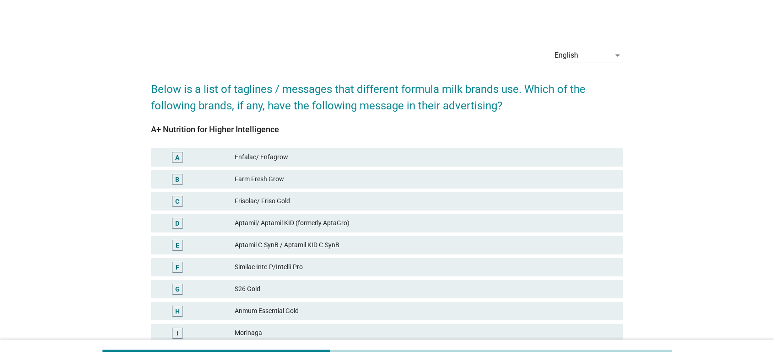
click at [58, 241] on div "English arrow_drop_down Below is a list of taglines / messages that different f…" at bounding box center [387, 286] width 730 height 507
click at [318, 156] on div "Enfalac/ Enfagrow" at bounding box center [425, 157] width 381 height 11
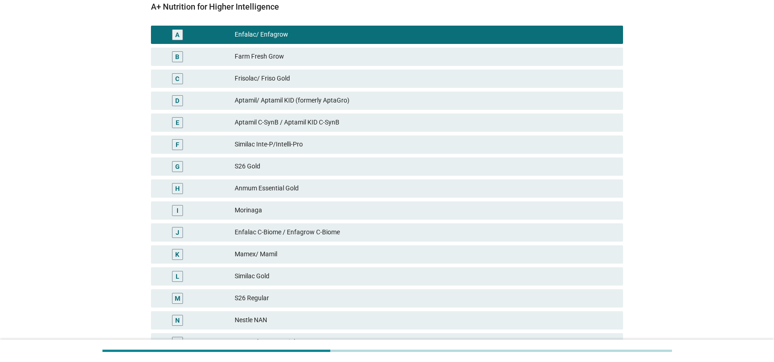
scroll to position [233, 0]
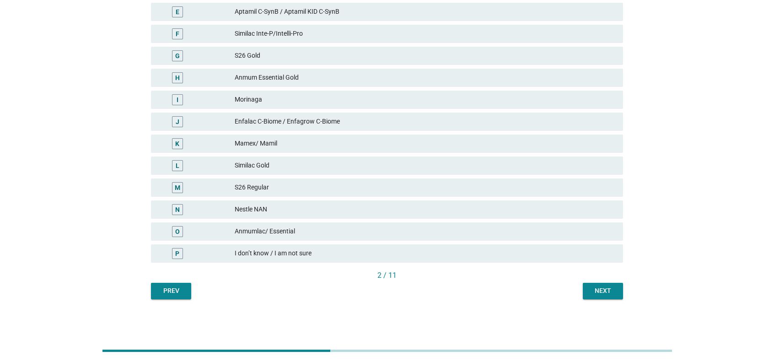
click at [578, 283] on button "Next" at bounding box center [603, 291] width 40 height 16
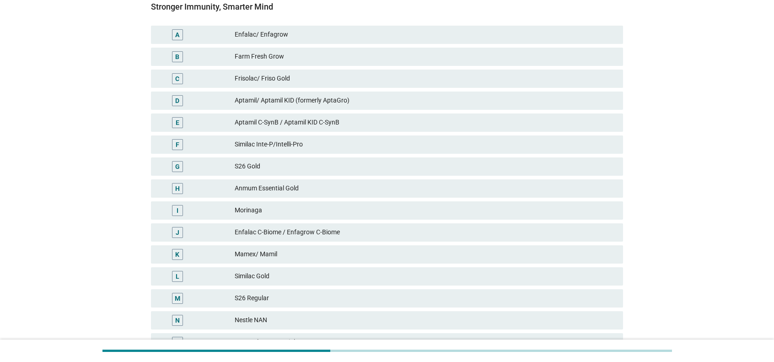
scroll to position [137, 0]
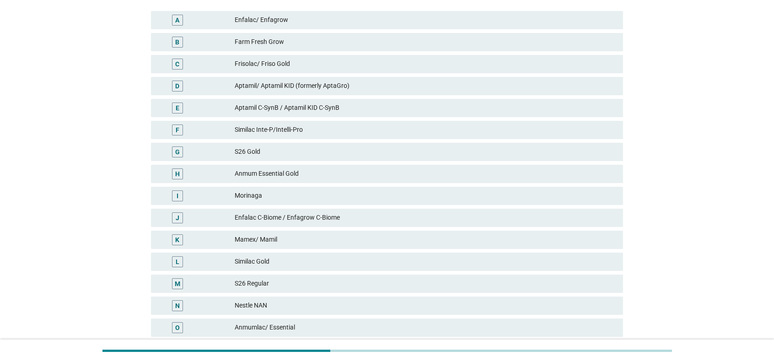
click at [333, 214] on div "Enfalac C-Biome / Enfagrow C-Biome" at bounding box center [425, 217] width 381 height 11
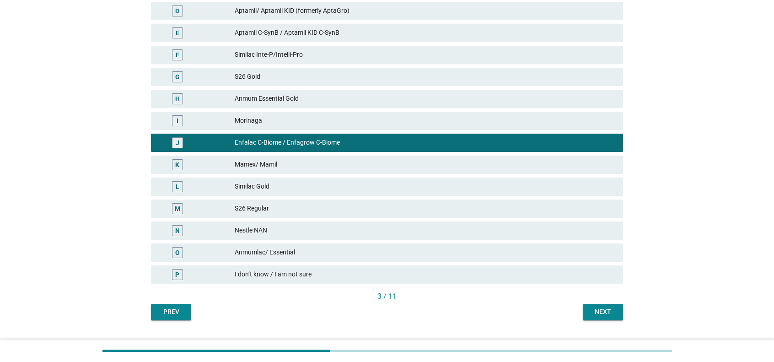
scroll to position [233, 0]
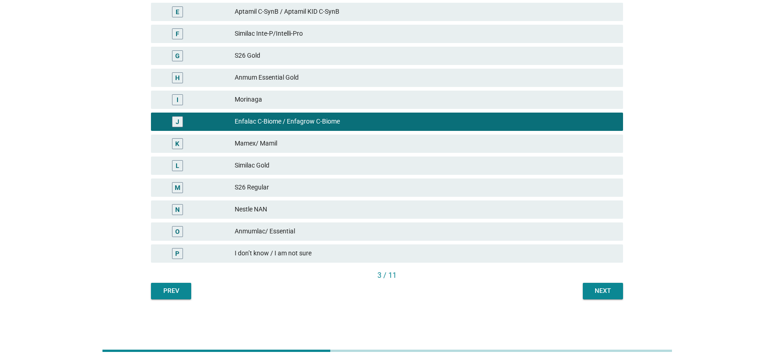
click at [578, 288] on button "Next" at bounding box center [603, 291] width 40 height 16
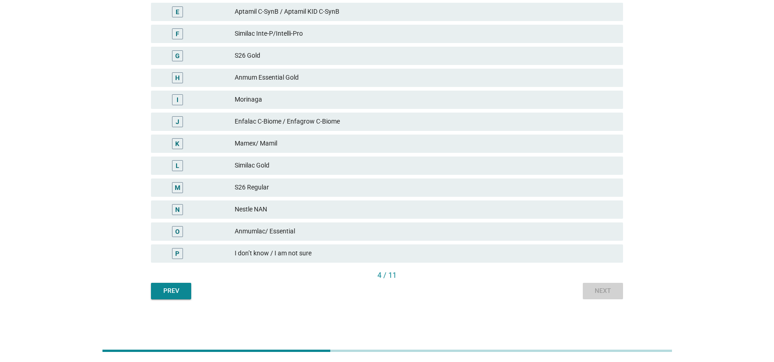
scroll to position [0, 0]
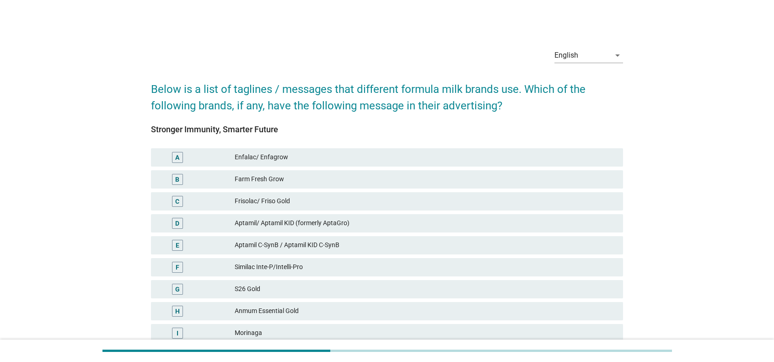
click at [368, 145] on div "Stronger Immunity, Smarter Future A Enfalac/ Enfagrow B Farm Fresh Grow C Friso…" at bounding box center [387, 314] width 472 height 378
click at [307, 222] on div "Aptamil/ Aptamil KID (formerly AptaGro)" at bounding box center [425, 223] width 381 height 11
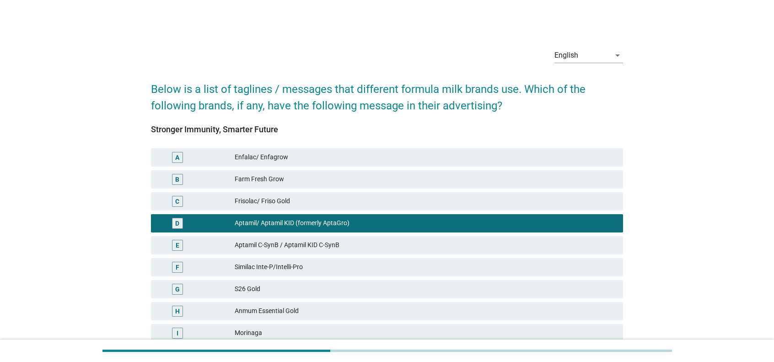
click at [312, 243] on div "Aptamil C-SynB / Aptamil KID C-SynB" at bounding box center [425, 245] width 381 height 11
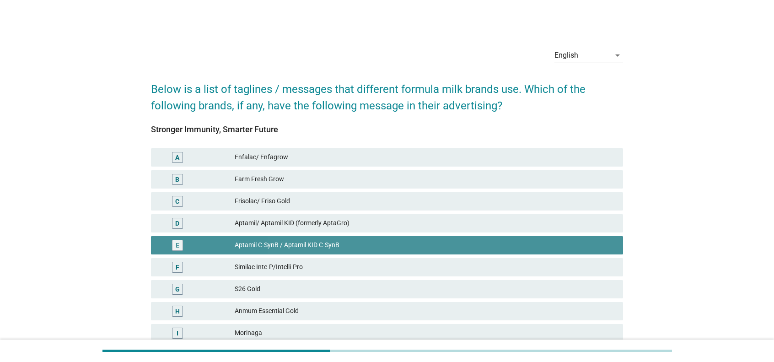
click at [324, 224] on div "Aptamil/ Aptamil KID (formerly AptaGro)" at bounding box center [425, 223] width 381 height 11
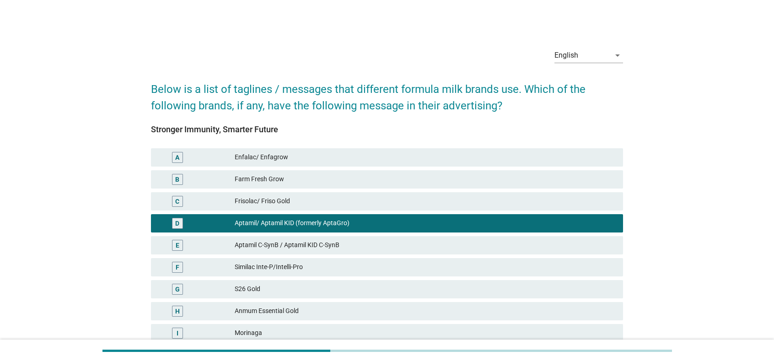
click at [327, 240] on div "Aptamil C-SynB / Aptamil KID C-SynB" at bounding box center [425, 245] width 381 height 11
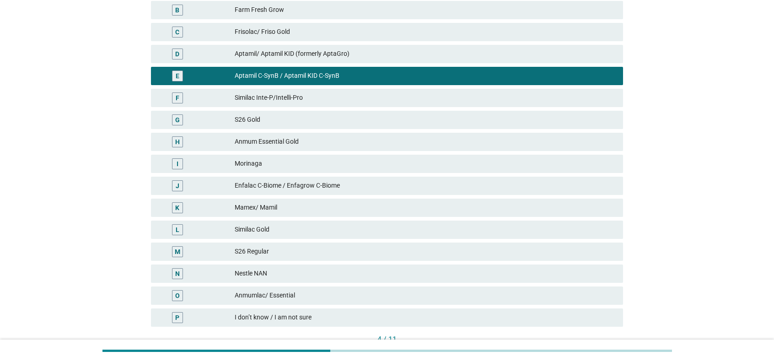
scroll to position [183, 0]
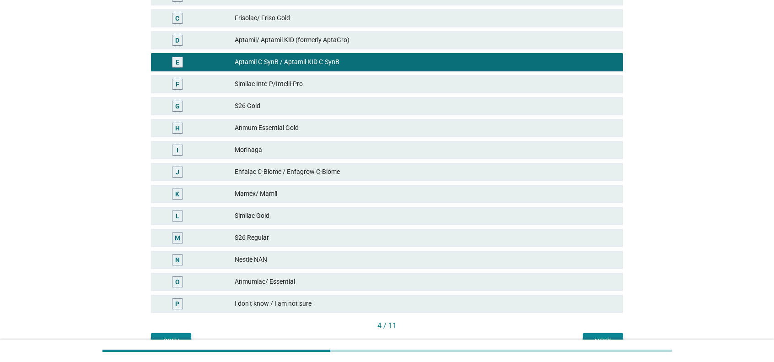
click at [578, 288] on button "Next" at bounding box center [603, 341] width 40 height 16
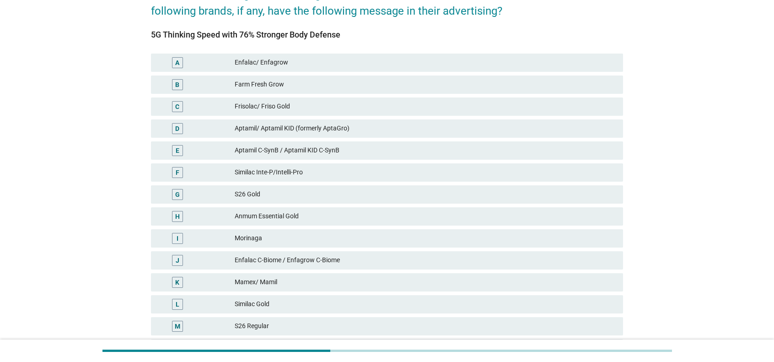
scroll to position [137, 0]
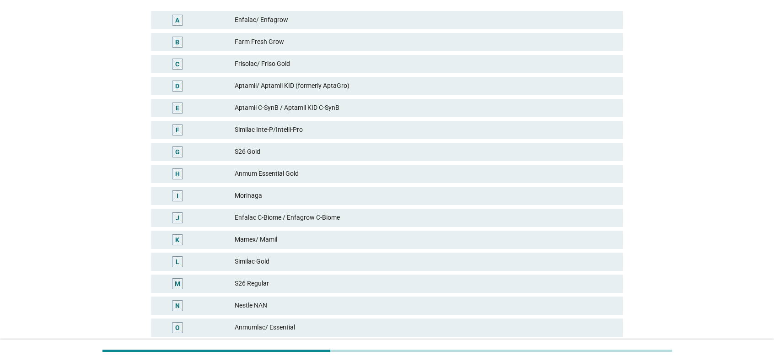
click at [289, 262] on div "Similac Gold" at bounding box center [425, 261] width 381 height 11
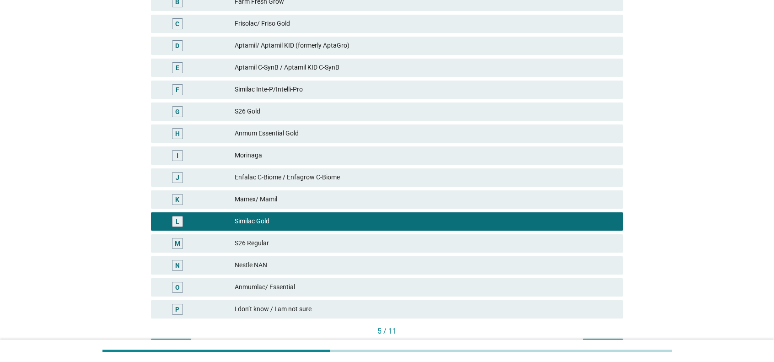
scroll to position [233, 0]
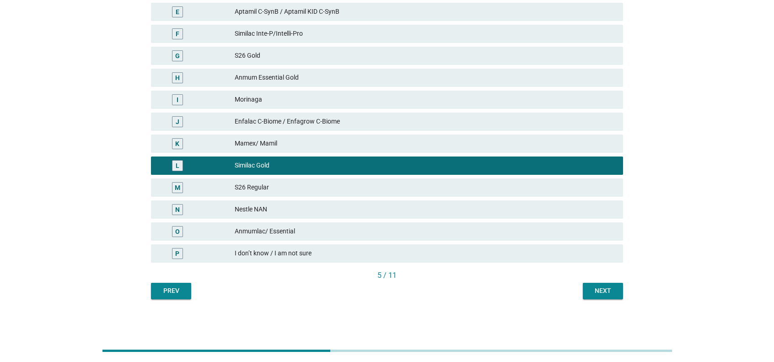
click at [578, 288] on button "Next" at bounding box center [603, 291] width 40 height 16
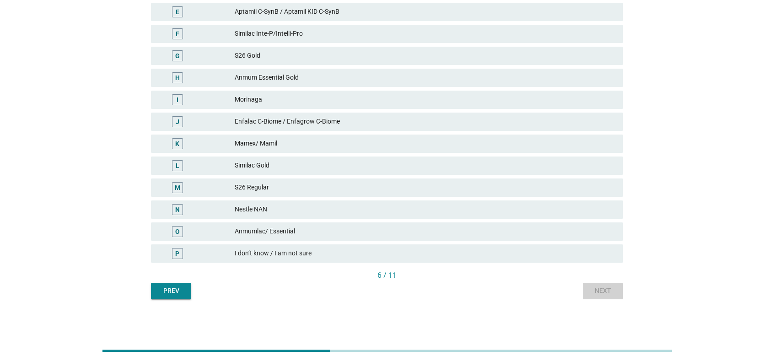
scroll to position [0, 0]
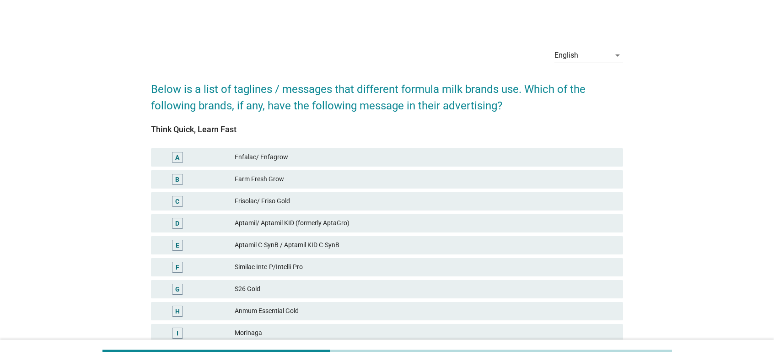
click at [485, 267] on div "Similac Inte-P/Intelli-Pro" at bounding box center [425, 267] width 381 height 11
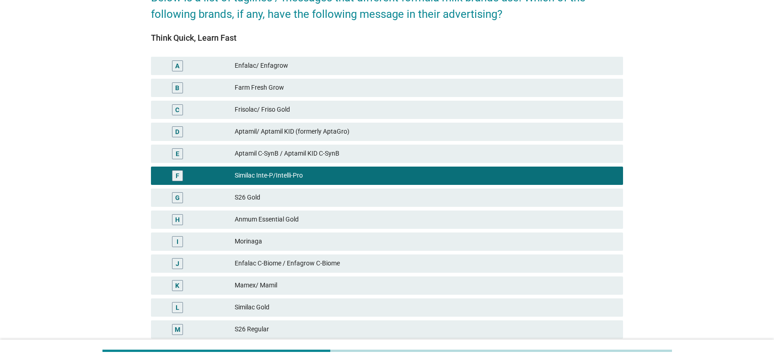
scroll to position [229, 0]
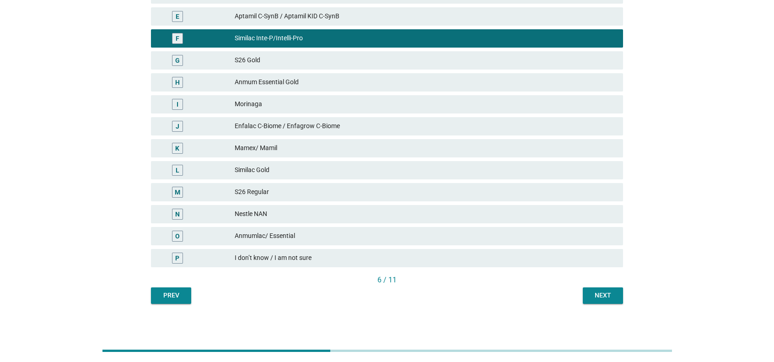
click at [578, 288] on div "English arrow_drop_down Below is a list of taglines / messages that different f…" at bounding box center [387, 58] width 487 height 507
click at [578, 288] on button "Next" at bounding box center [603, 295] width 40 height 16
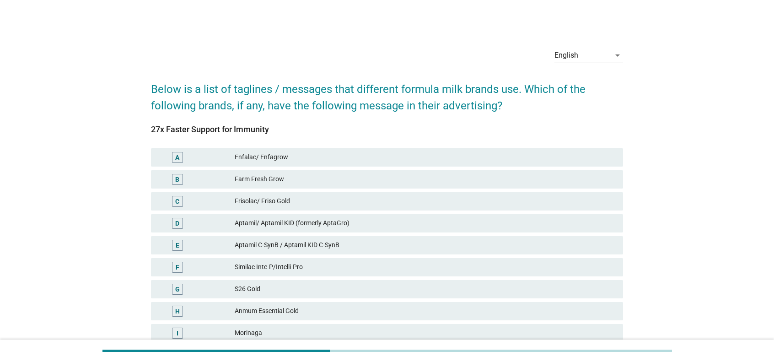
click at [381, 225] on div "Aptamil/ Aptamil KID (formerly AptaGro)" at bounding box center [425, 223] width 381 height 11
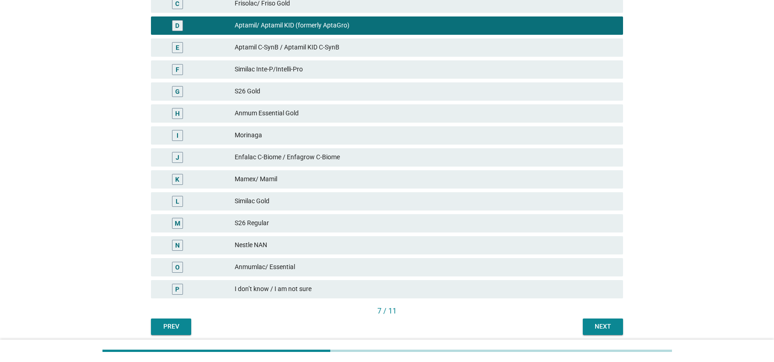
scroll to position [233, 0]
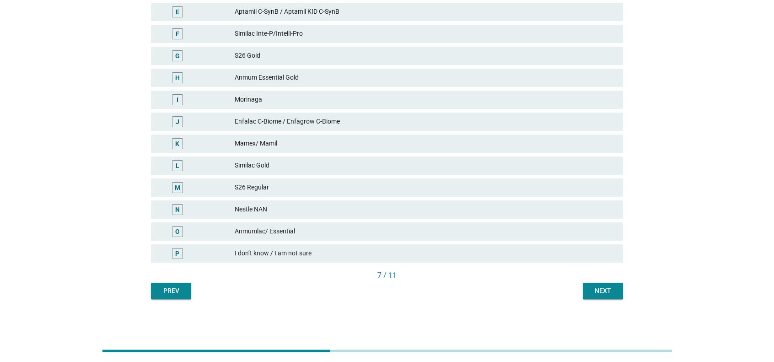
click at [578, 288] on div "Next" at bounding box center [603, 291] width 26 height 10
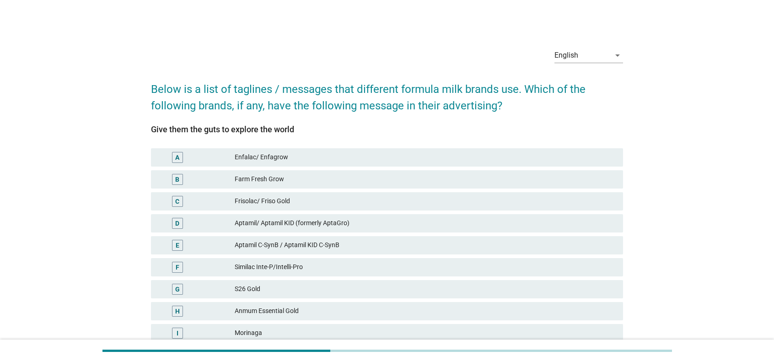
click at [340, 196] on div "Frisolac/ Friso Gold" at bounding box center [425, 201] width 381 height 11
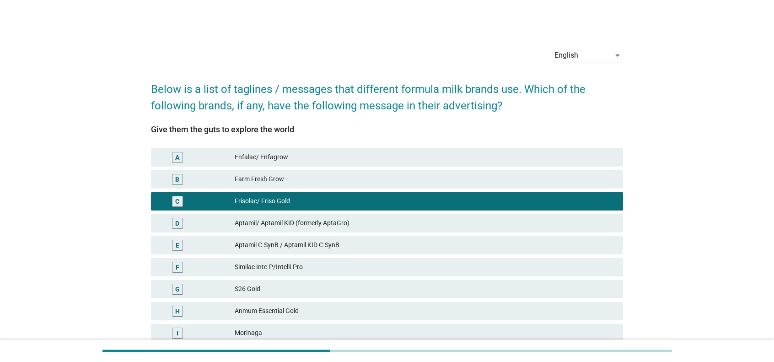
scroll to position [233, 0]
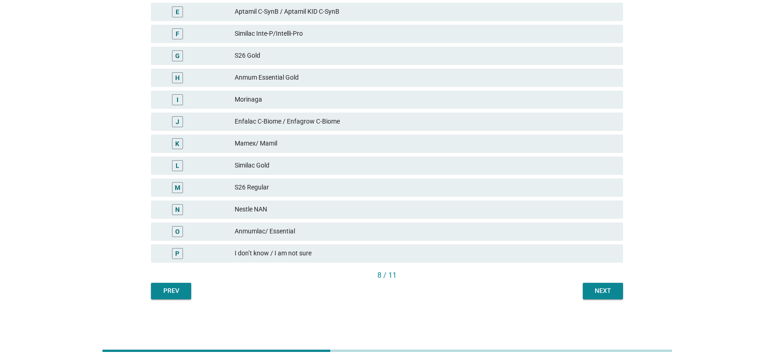
click at [578, 288] on div "Next" at bounding box center [603, 291] width 26 height 10
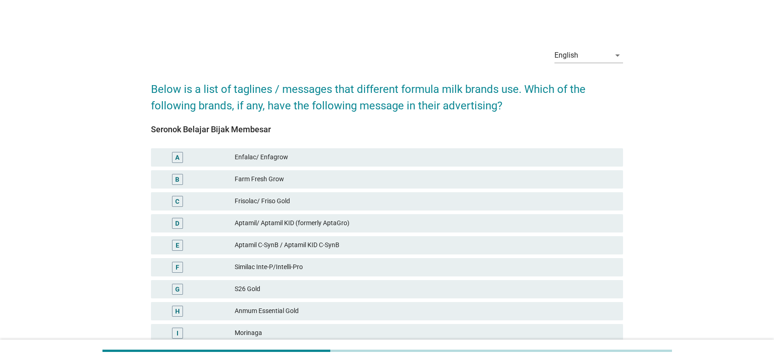
click at [321, 260] on div "F Similac Inte-P/Intelli-Pro" at bounding box center [387, 267] width 472 height 18
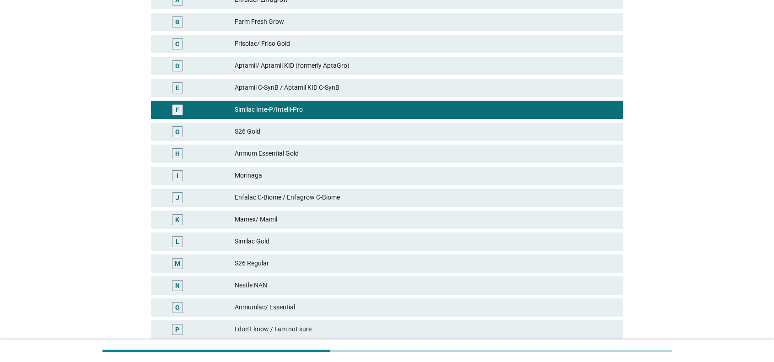
scroll to position [233, 0]
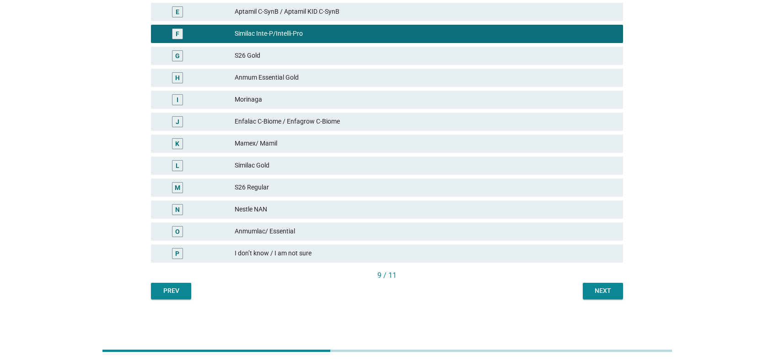
click at [578, 288] on button "Next" at bounding box center [603, 291] width 40 height 16
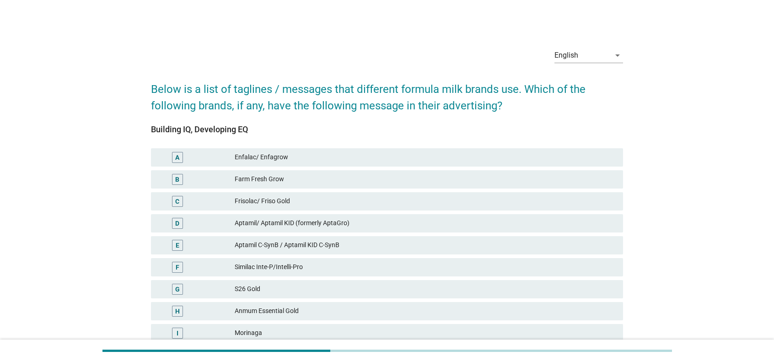
click at [378, 288] on div "Anmum Essential Gold" at bounding box center [425, 311] width 381 height 11
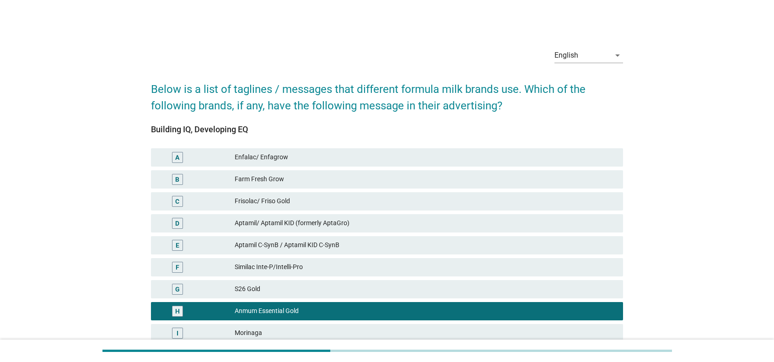
scroll to position [229, 0]
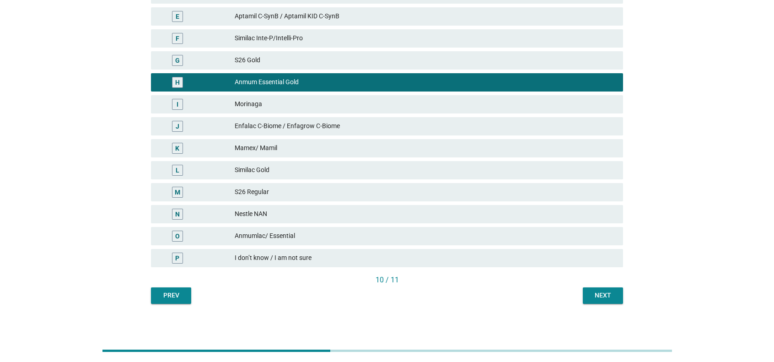
click at [578, 288] on button "Next" at bounding box center [603, 295] width 40 height 16
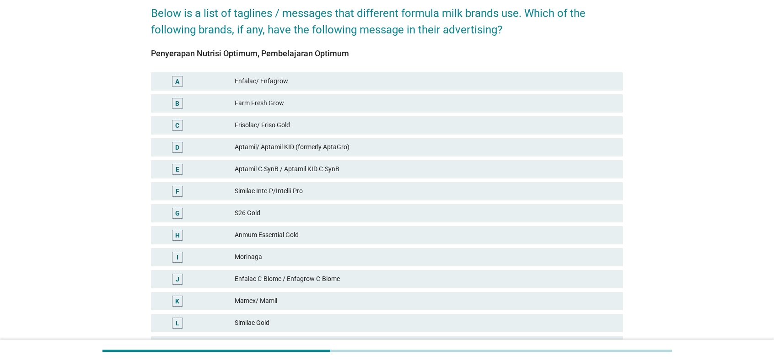
scroll to position [92, 0]
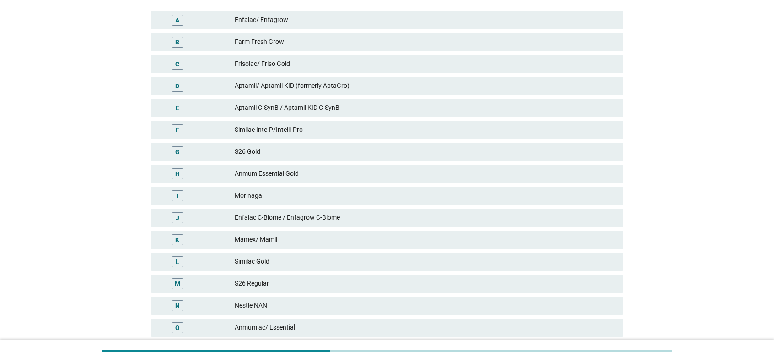
click at [369, 280] on div "S26 Regular" at bounding box center [425, 283] width 381 height 11
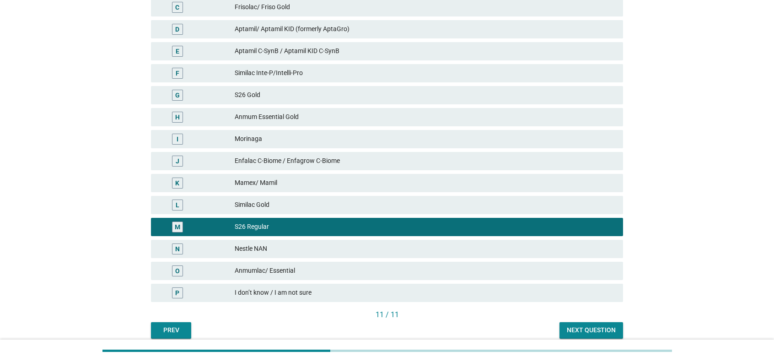
scroll to position [233, 0]
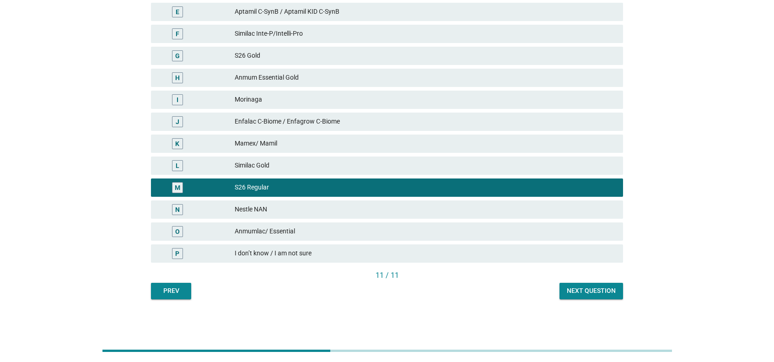
click at [578, 288] on div "Next question" at bounding box center [591, 291] width 49 height 10
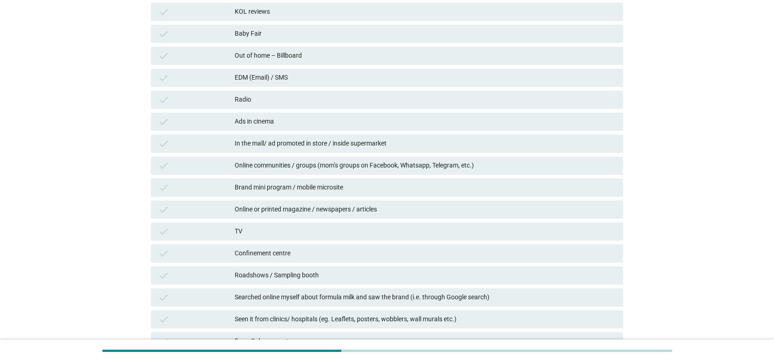
scroll to position [0, 0]
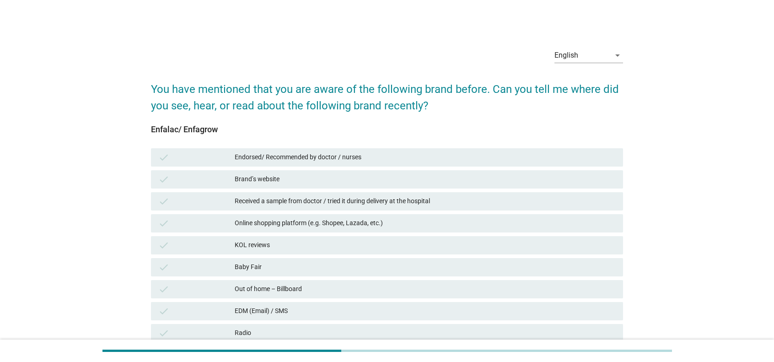
click at [361, 154] on div "Endorsed/ Recommended by doctor / nurses" at bounding box center [425, 157] width 381 height 11
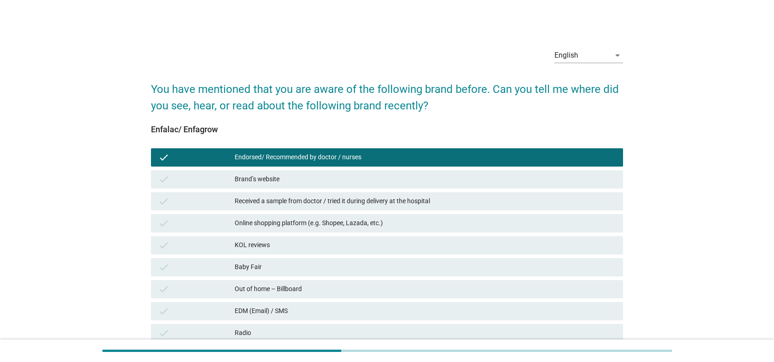
click at [336, 202] on div "Received a sample from doctor / tried it during delivery at the hospital" at bounding box center [425, 201] width 381 height 11
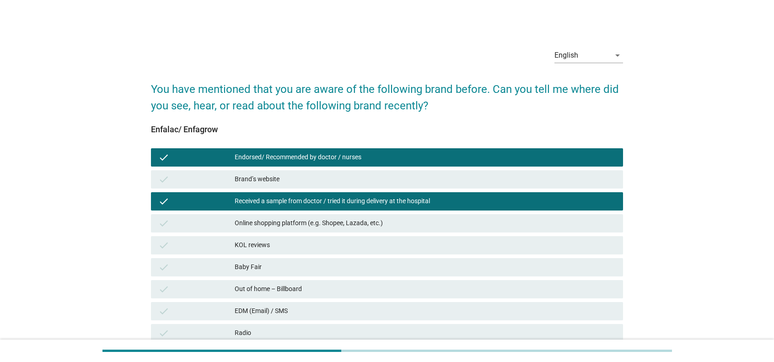
click at [342, 224] on div "Online shopping platform (e.g. Shopee, Lazada, etc.)" at bounding box center [425, 223] width 381 height 11
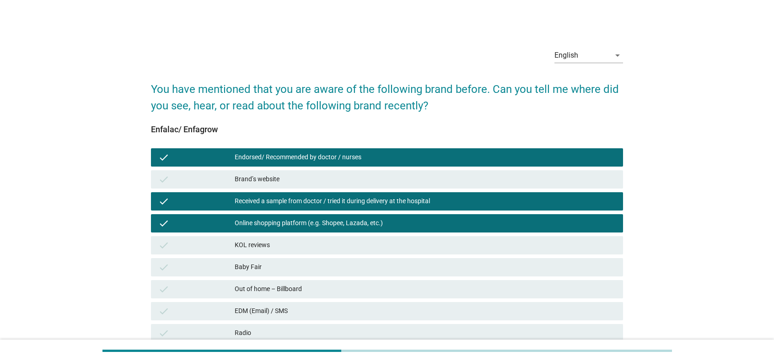
click at [309, 245] on div "KOL reviews" at bounding box center [425, 245] width 381 height 11
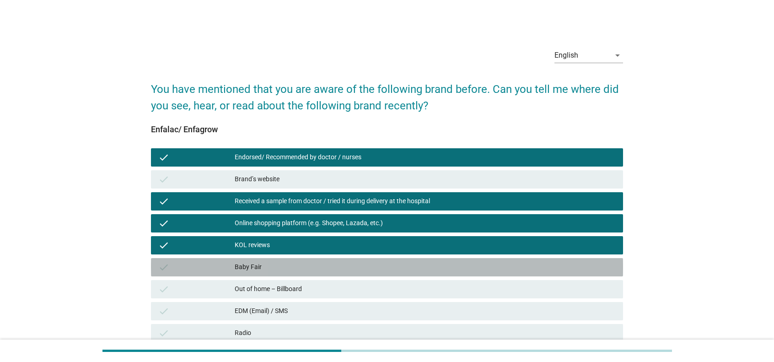
click at [305, 273] on div "check Baby Fair" at bounding box center [387, 267] width 472 height 18
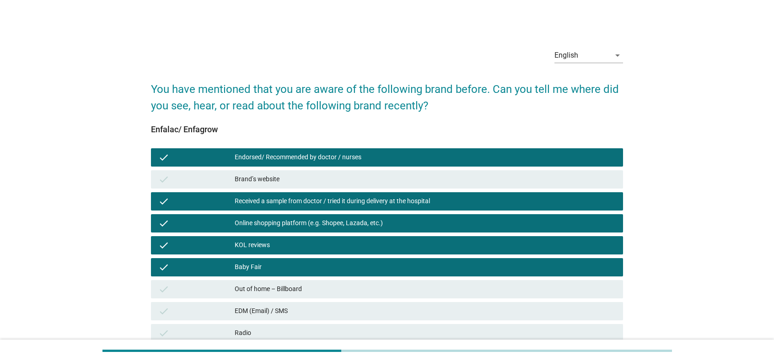
click at [322, 288] on div "Out of home – Billboard" at bounding box center [425, 289] width 381 height 11
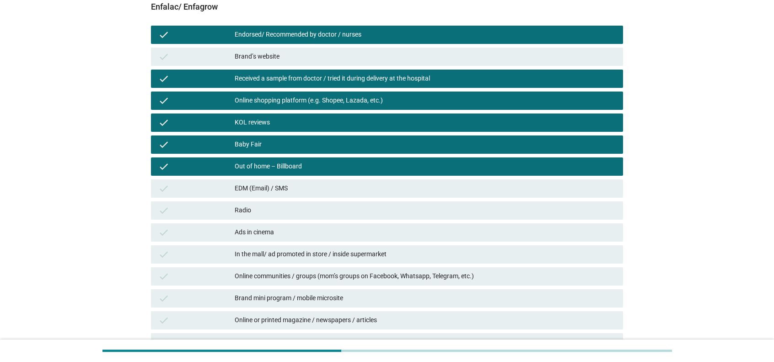
scroll to position [137, 0]
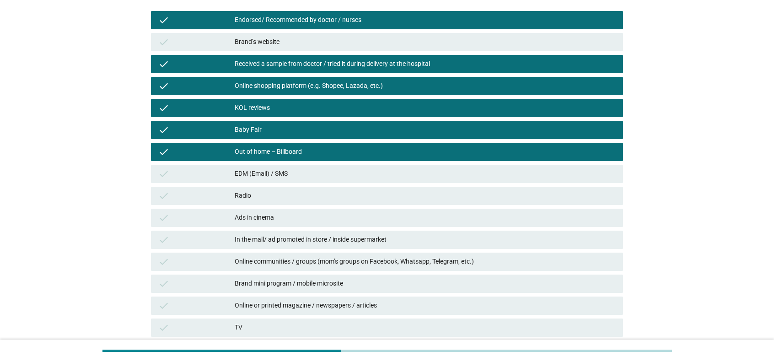
click at [348, 265] on div "Online communities / groups (mom’s groups on Facebook, Whatsapp, Telegram, etc.)" at bounding box center [425, 261] width 381 height 11
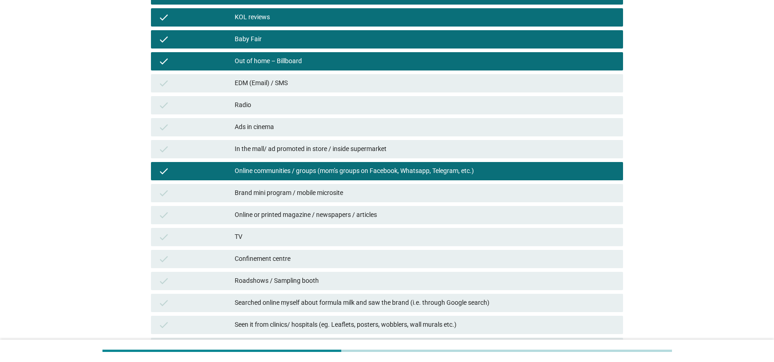
scroll to position [229, 0]
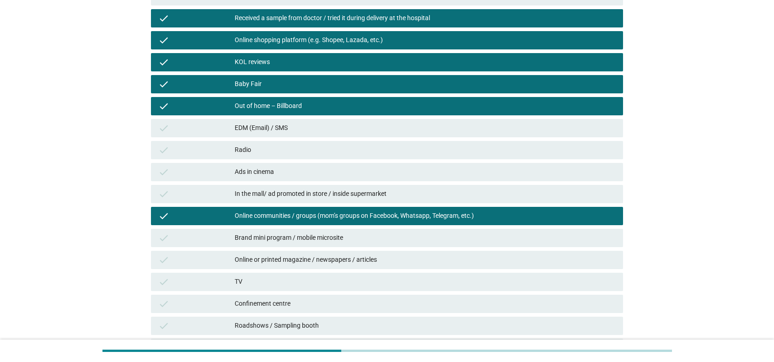
click at [346, 147] on div "Radio" at bounding box center [425, 150] width 381 height 11
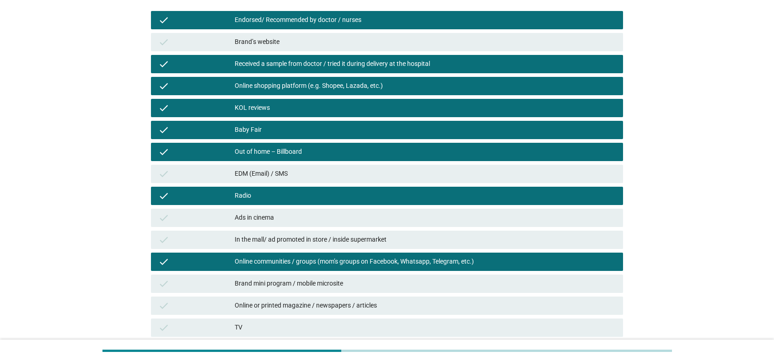
click at [362, 194] on div "Radio" at bounding box center [425, 195] width 381 height 11
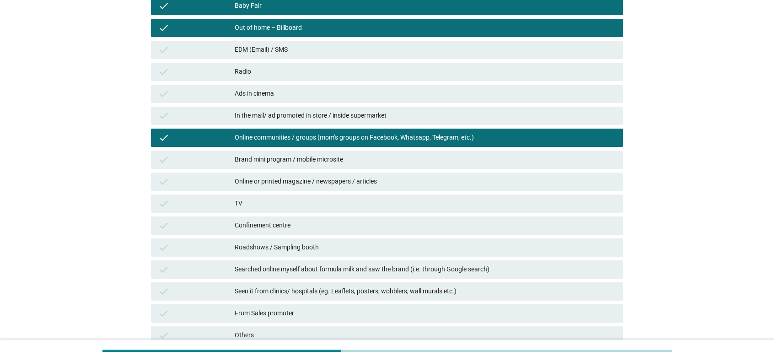
scroll to position [320, 0]
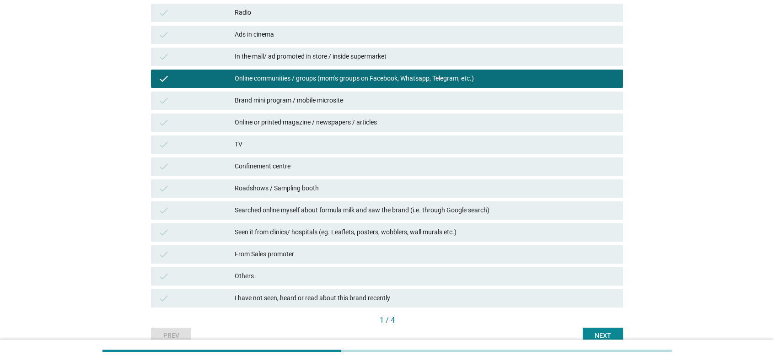
click at [316, 149] on div "TV" at bounding box center [425, 144] width 381 height 11
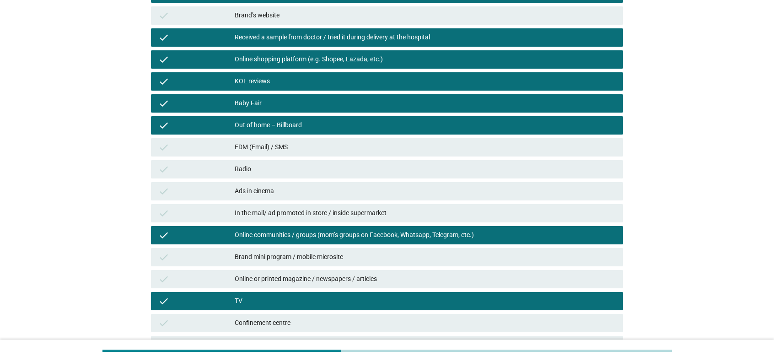
scroll to position [92, 0]
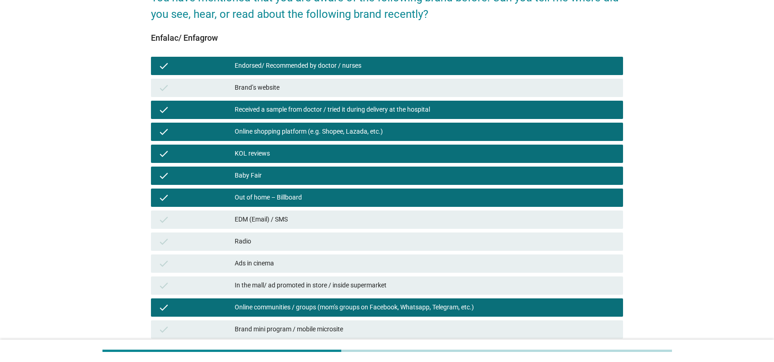
click at [273, 248] on div "check Radio" at bounding box center [387, 241] width 472 height 18
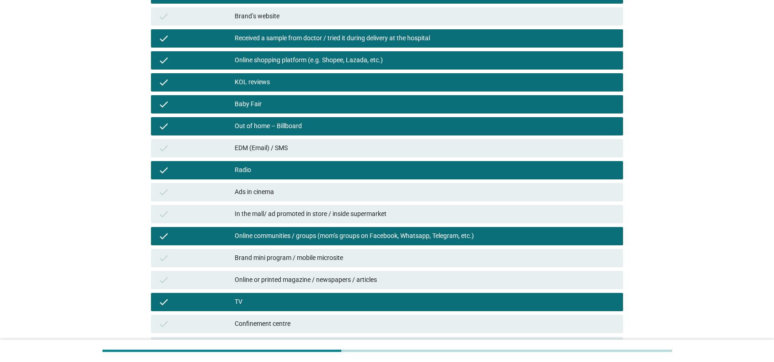
scroll to position [320, 0]
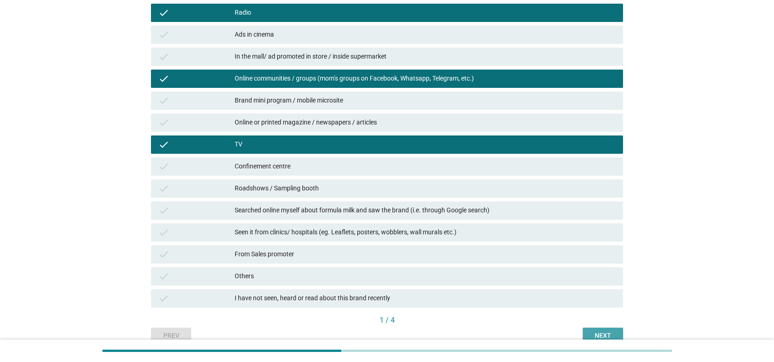
click at [578, 288] on button "Next" at bounding box center [603, 336] width 40 height 16
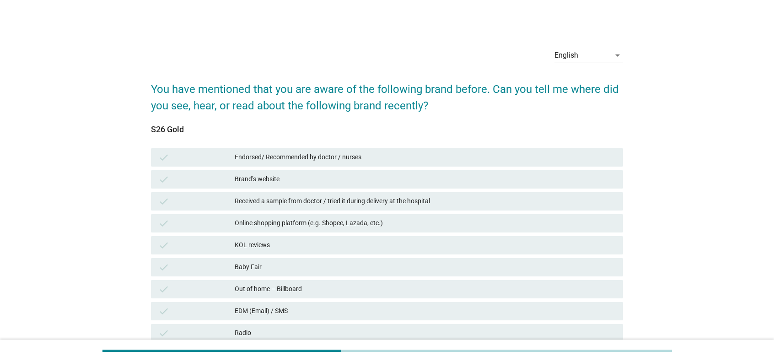
click at [352, 156] on div "Endorsed/ Recommended by doctor / nurses" at bounding box center [425, 157] width 381 height 11
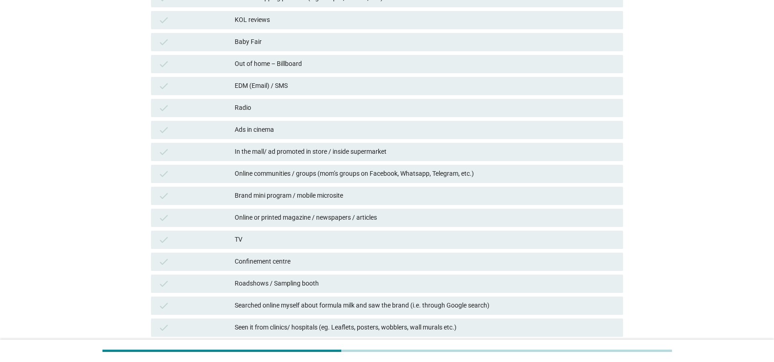
scroll to position [275, 0]
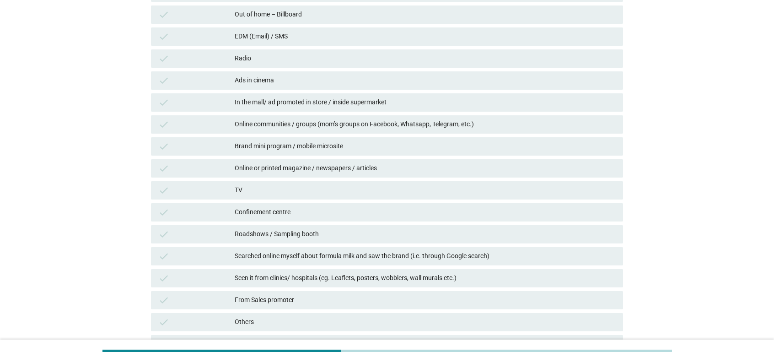
click at [348, 234] on div "Roadshows / Sampling booth" at bounding box center [425, 234] width 381 height 11
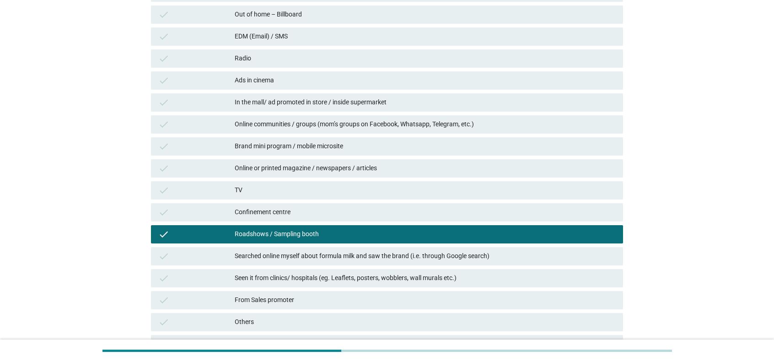
click at [345, 277] on div "Seen it from clinics/ hospitals (eg. Leaflets, posters, wobblers, wall murals e…" at bounding box center [425, 278] width 381 height 11
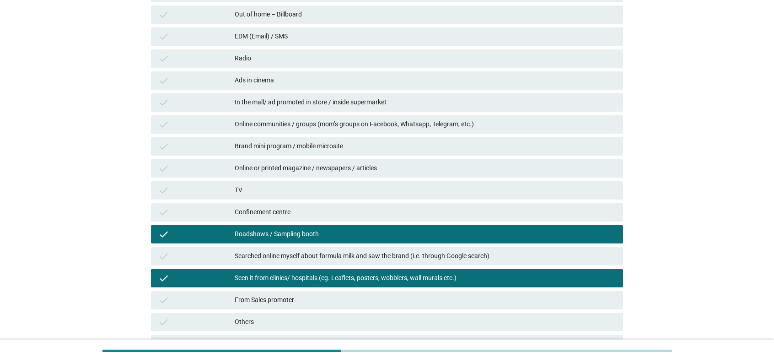
click at [338, 288] on div "From Sales promoter" at bounding box center [425, 300] width 381 height 11
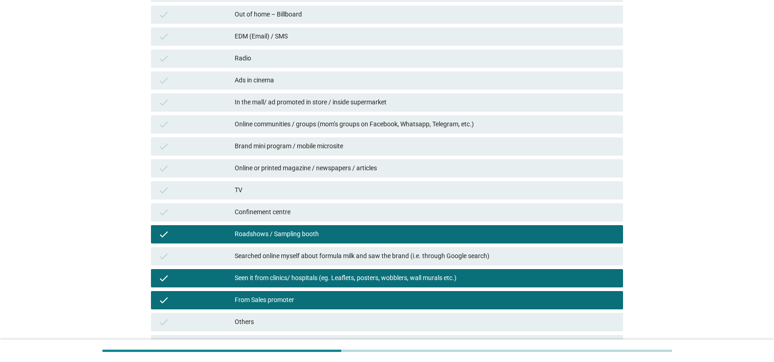
click at [323, 103] on div "In the mall/ ad promoted in store / inside supermarket" at bounding box center [425, 102] width 381 height 11
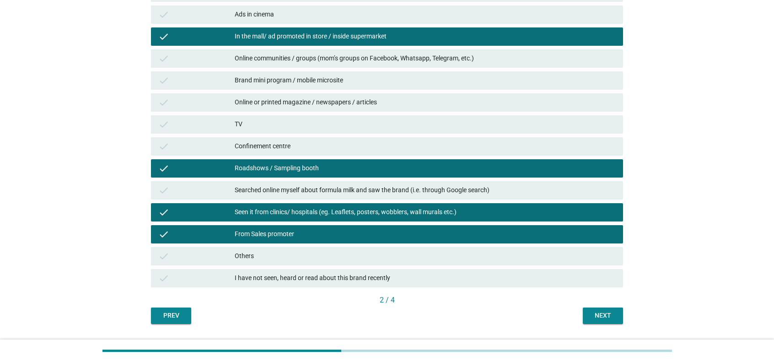
scroll to position [365, 0]
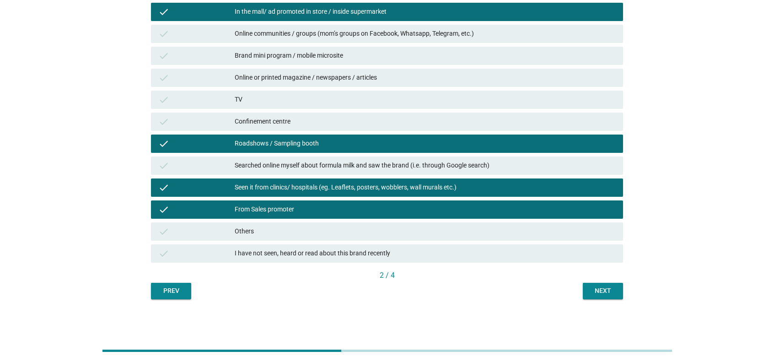
click at [578, 288] on button "Next" at bounding box center [603, 291] width 40 height 16
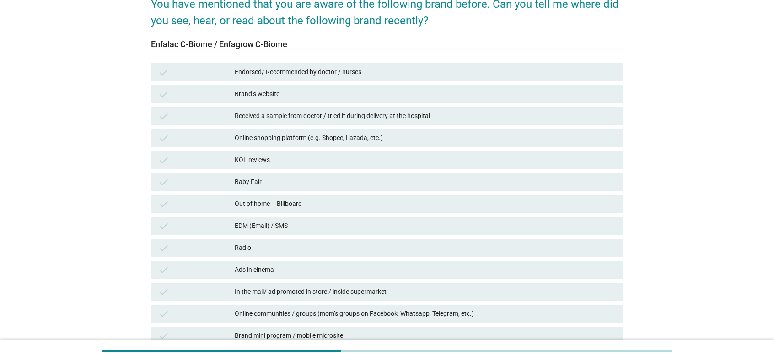
scroll to position [46, 0]
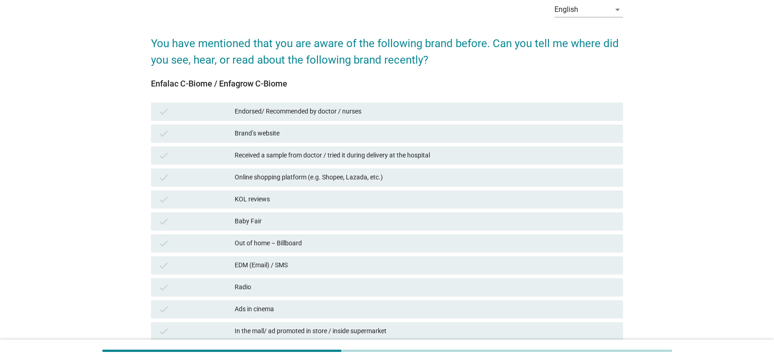
click at [329, 181] on div "Online shopping platform (e.g. Shopee, Lazada, etc.)" at bounding box center [425, 177] width 381 height 11
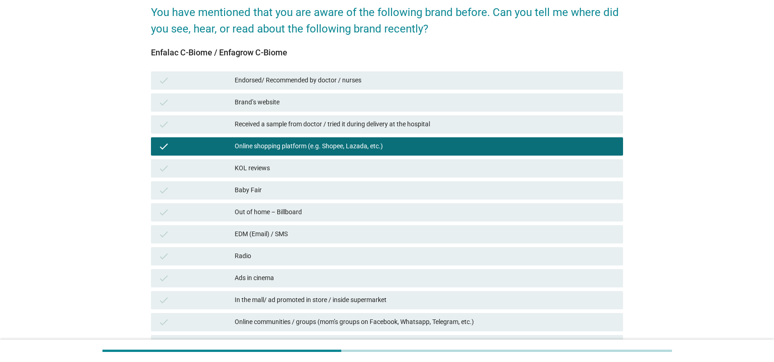
scroll to position [92, 0]
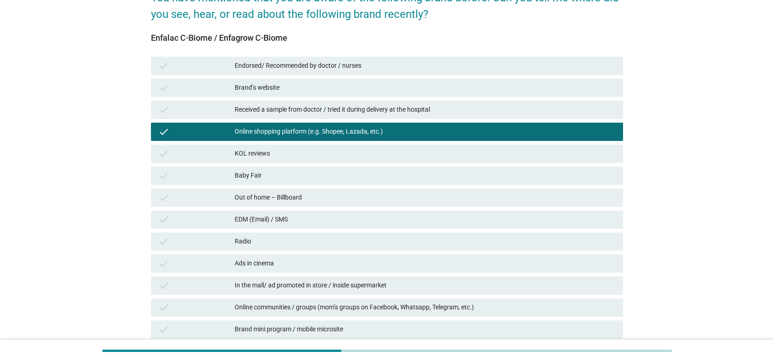
click at [322, 179] on div "Baby Fair" at bounding box center [425, 175] width 381 height 11
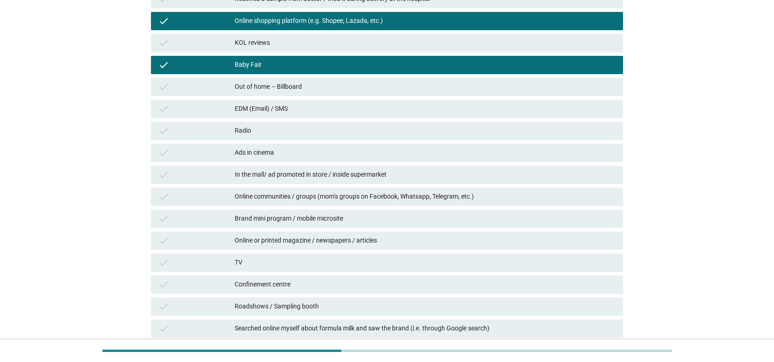
scroll to position [182, 0]
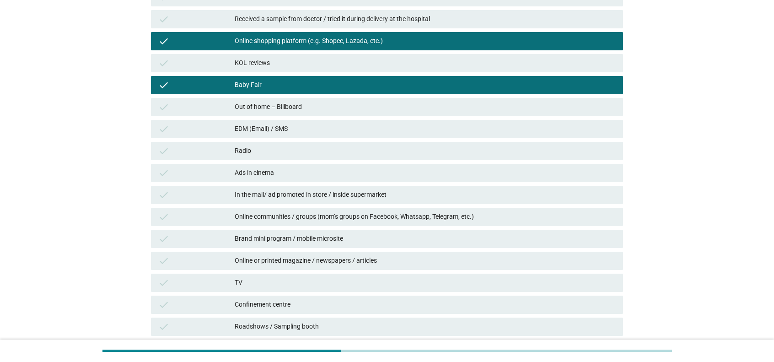
click at [331, 259] on div "Online or printed magazine / newspapers / articles" at bounding box center [425, 260] width 381 height 11
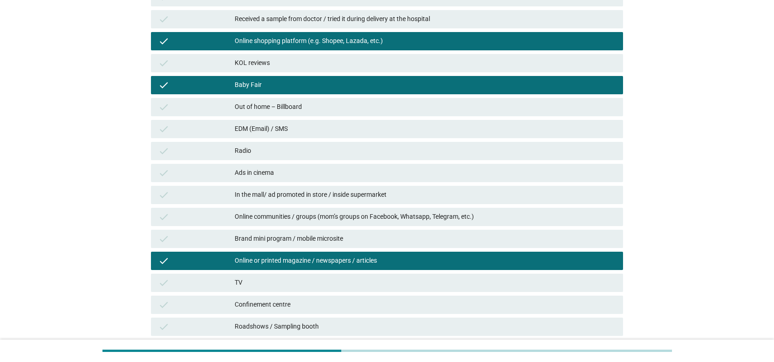
scroll to position [365, 0]
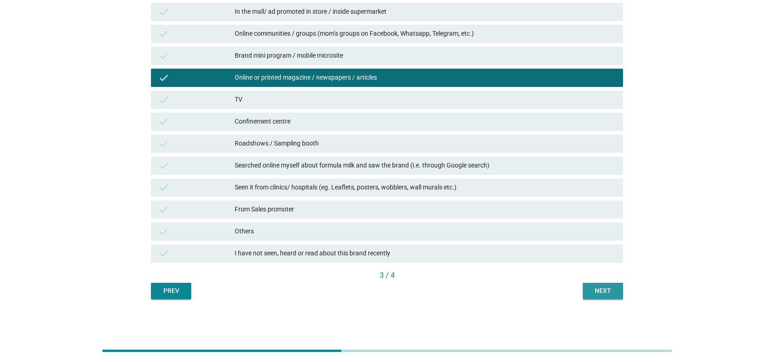
click at [578, 287] on div "Next" at bounding box center [603, 291] width 26 height 10
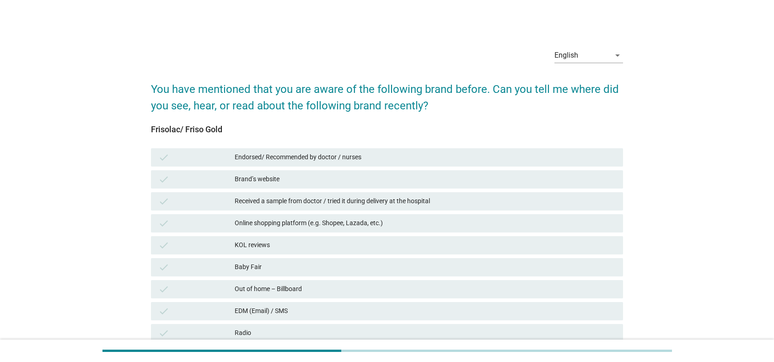
click at [450, 227] on div "Online shopping platform (e.g. Shopee, Lazada, etc.)" at bounding box center [425, 223] width 381 height 11
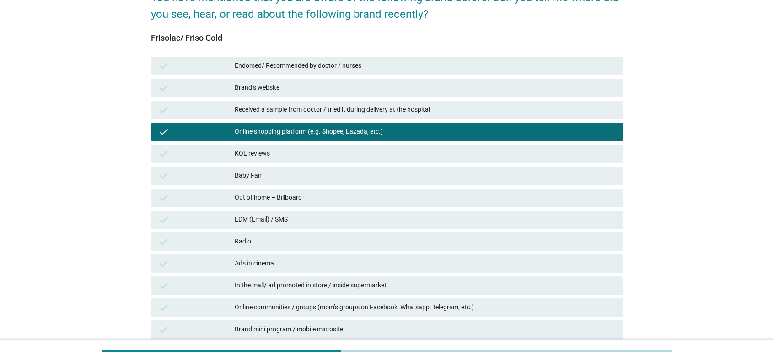
scroll to position [183, 0]
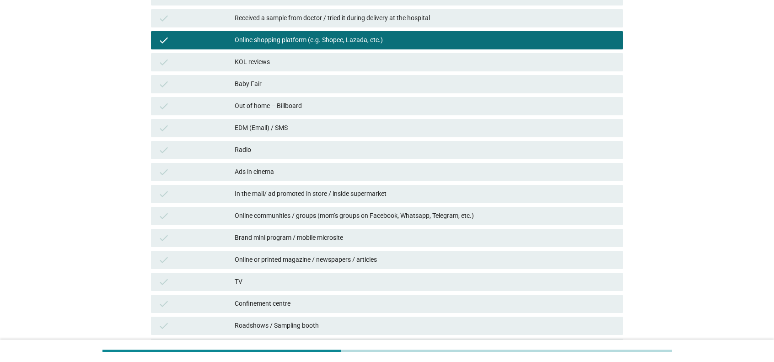
click at [311, 97] on div "check Out of home – Billboard" at bounding box center [387, 106] width 472 height 18
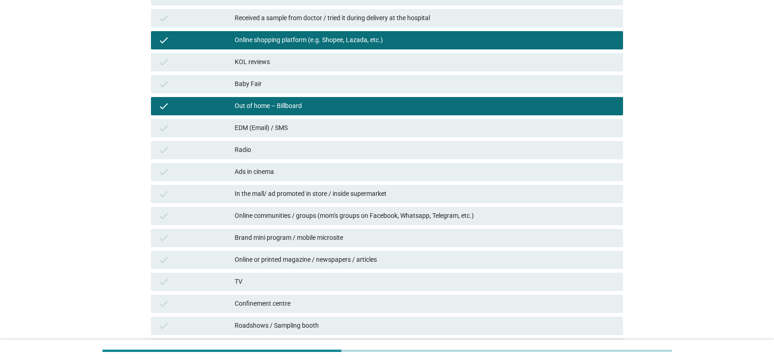
click at [298, 161] on div "check Ads in cinema" at bounding box center [387, 172] width 476 height 22
click at [299, 151] on div "Radio" at bounding box center [425, 150] width 381 height 11
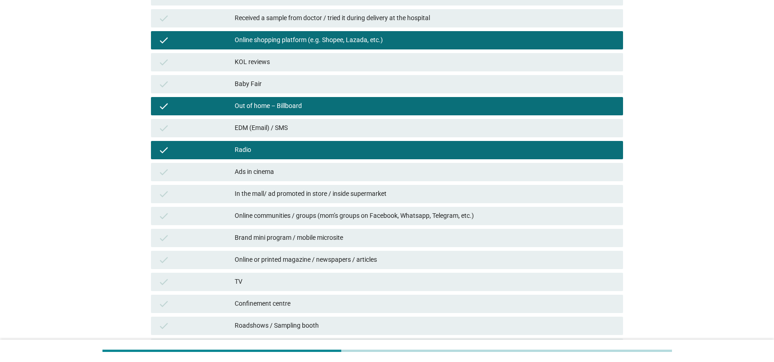
click at [321, 259] on div "Online or printed magazine / newspapers / articles" at bounding box center [425, 259] width 381 height 11
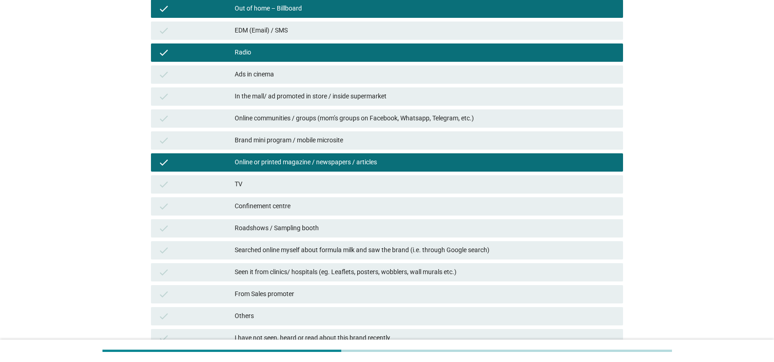
scroll to position [365, 0]
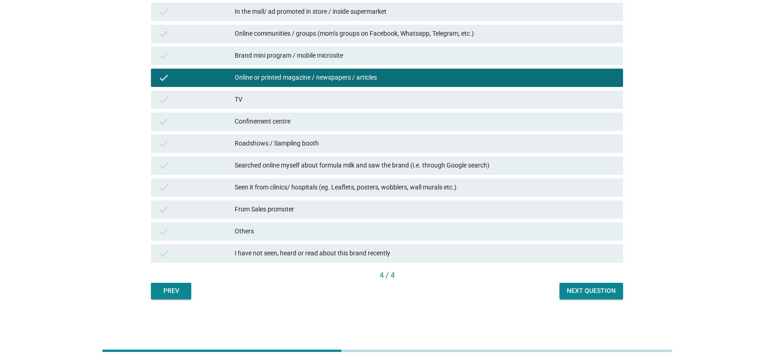
click at [578, 288] on div "Next question" at bounding box center [591, 291] width 49 height 10
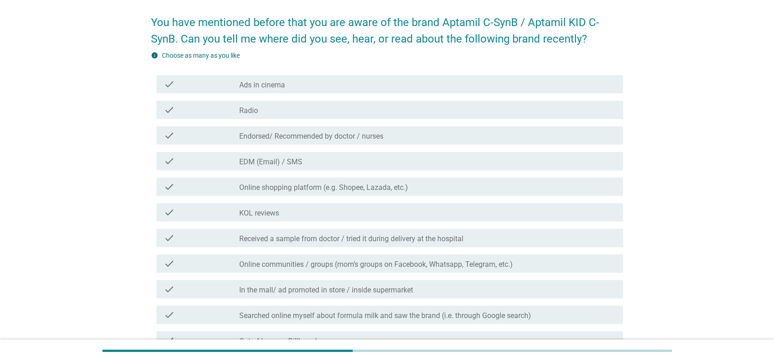
scroll to position [0, 0]
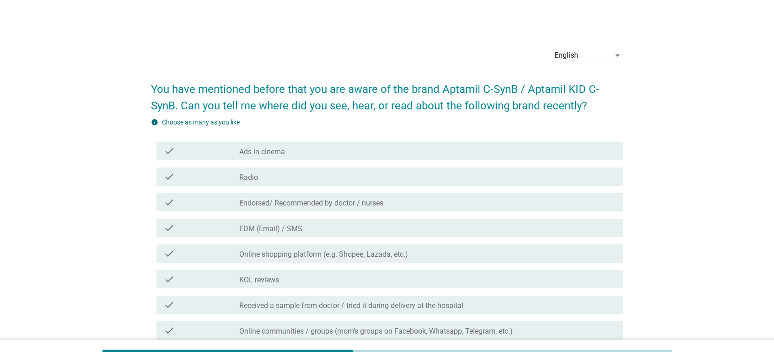
click at [373, 156] on div "check_box_outline_blank Ads in cinema" at bounding box center [427, 151] width 377 height 11
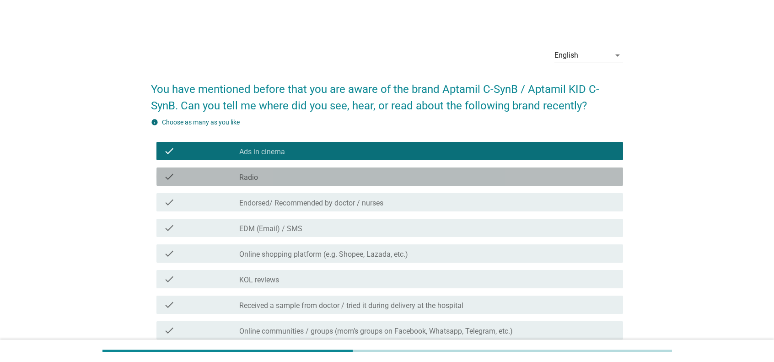
click at [365, 172] on div "check_box_outline_blank Radio" at bounding box center [427, 176] width 377 height 11
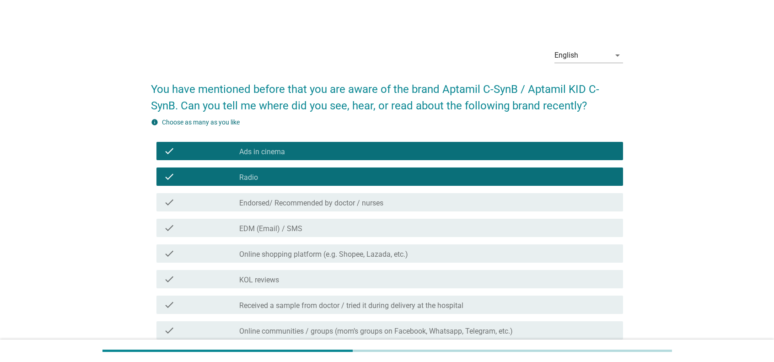
scroll to position [46, 0]
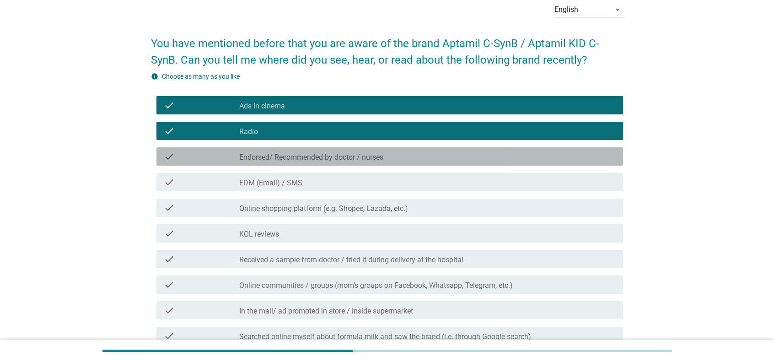
click at [342, 157] on label "Endorsed/ Recommended by doctor / nurses" at bounding box center [311, 157] width 144 height 9
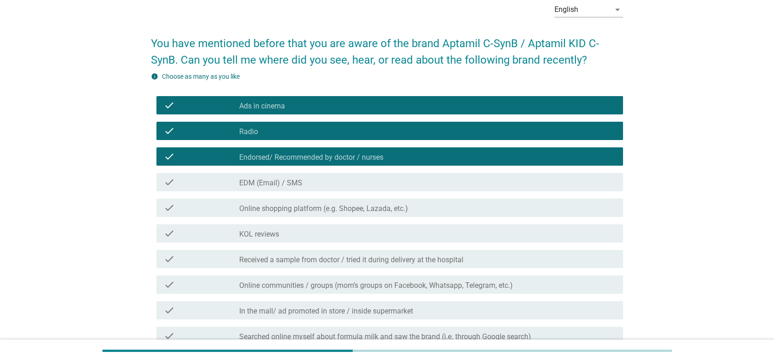
click at [339, 181] on div "check_box_outline_blank EDM (Email) / SMS" at bounding box center [427, 182] width 377 height 11
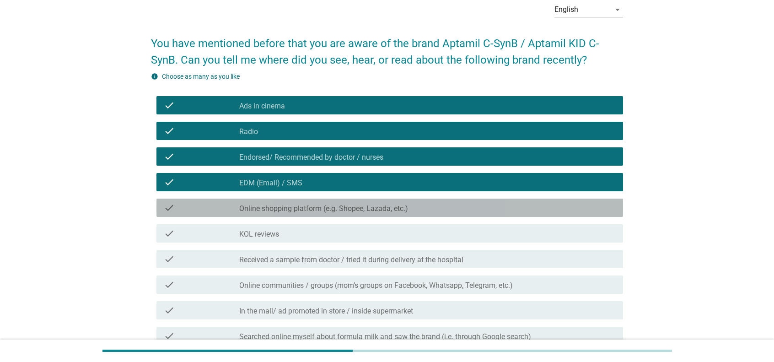
click at [335, 205] on label "Online shopping platform (e.g. Shopee, Lazada, etc.)" at bounding box center [323, 208] width 169 height 9
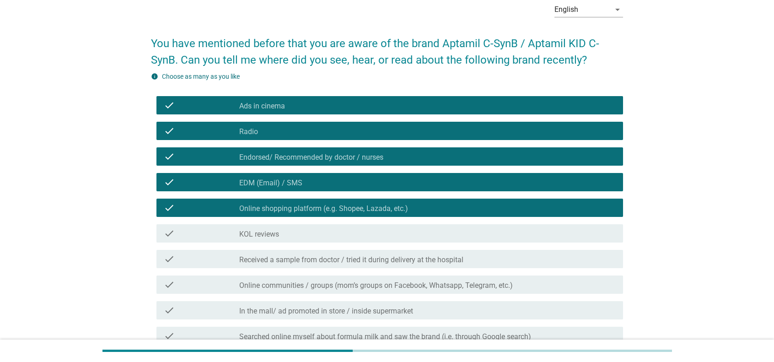
click at [331, 236] on div "check_box_outline_blank KOL reviews" at bounding box center [427, 233] width 377 height 11
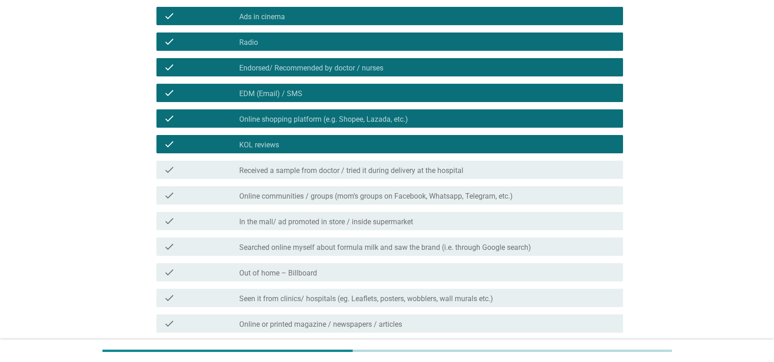
scroll to position [137, 0]
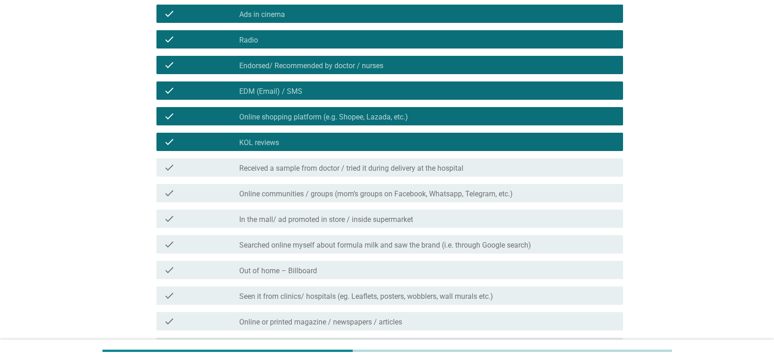
click at [323, 190] on label "Online communities / groups (mom’s groups on Facebook, Whatsapp, Telegram, etc.)" at bounding box center [376, 193] width 274 height 9
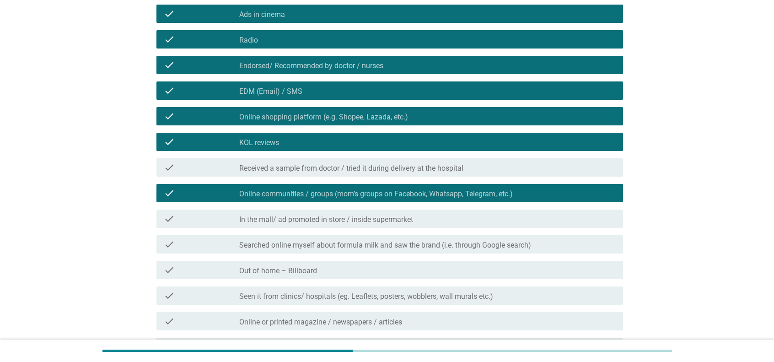
click at [322, 220] on label "In the mall/ ad promoted in store / inside supermarket" at bounding box center [326, 219] width 174 height 9
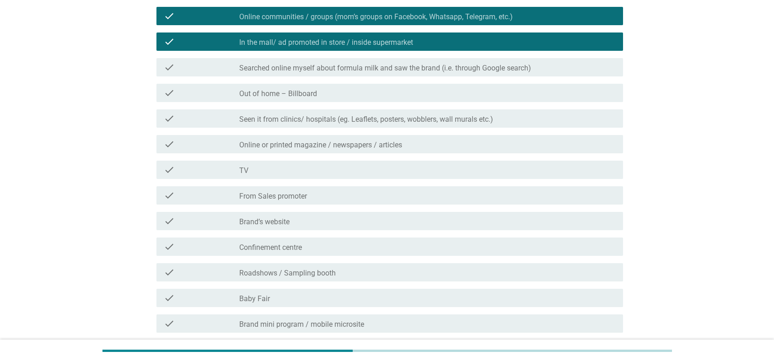
scroll to position [366, 0]
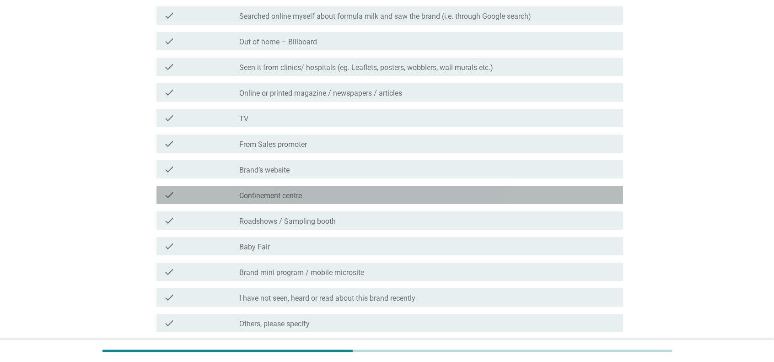
click at [318, 198] on div "check_box_outline_blank Confinement centre" at bounding box center [427, 194] width 377 height 11
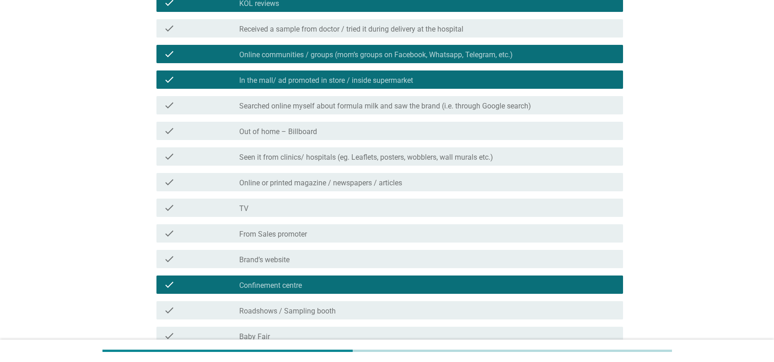
scroll to position [443, 0]
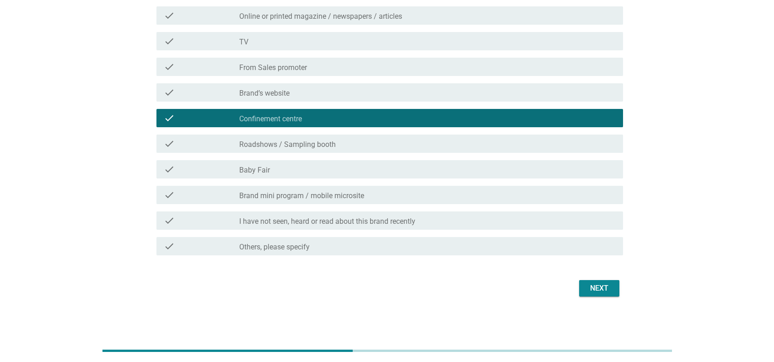
click at [578, 283] on div "Next" at bounding box center [600, 288] width 26 height 11
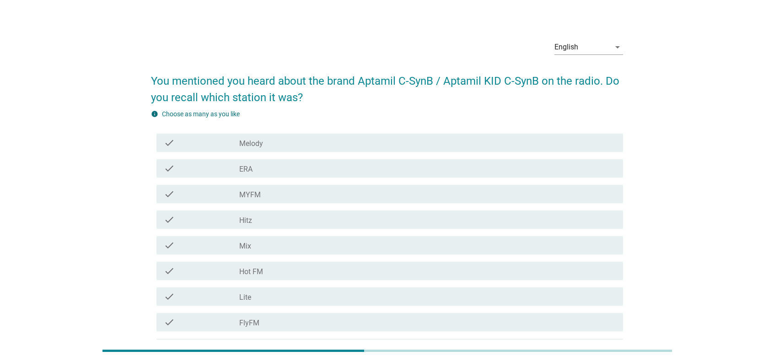
scroll to position [0, 0]
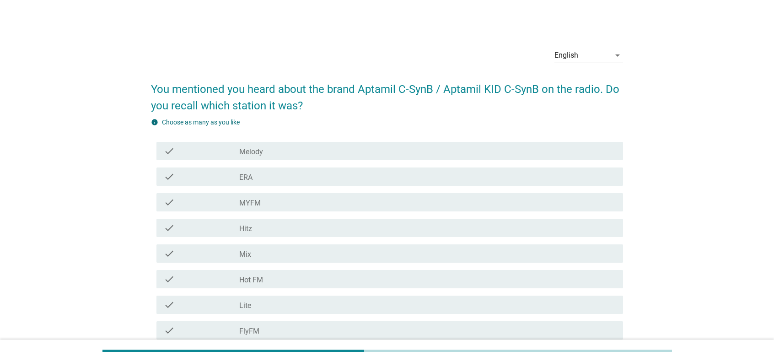
drag, startPoint x: 348, startPoint y: 145, endPoint x: 346, endPoint y: 178, distance: 33.0
click at [348, 146] on div "check_box_outline_blank Melody" at bounding box center [427, 151] width 377 height 11
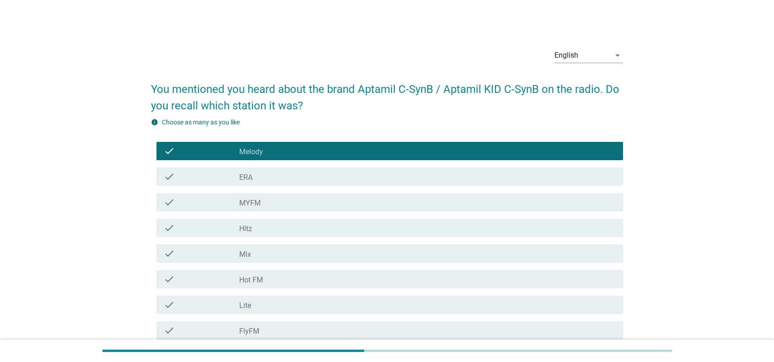
click at [329, 278] on div "check_box_outline_blank Hot FM" at bounding box center [427, 279] width 377 height 11
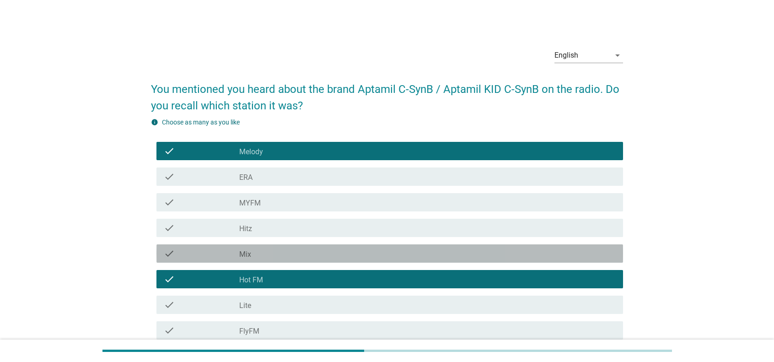
click at [332, 250] on div "check_box_outline_blank Mix" at bounding box center [427, 253] width 377 height 11
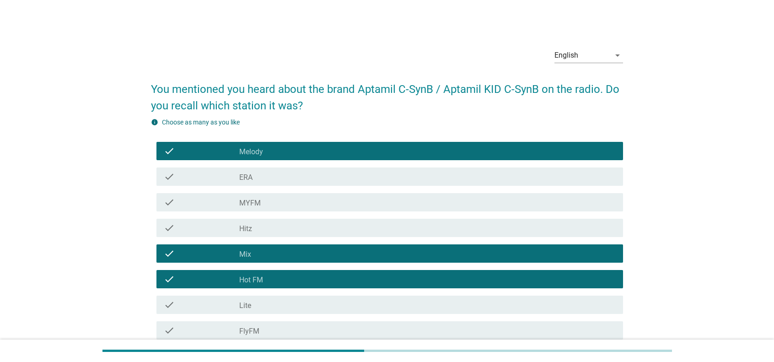
scroll to position [46, 0]
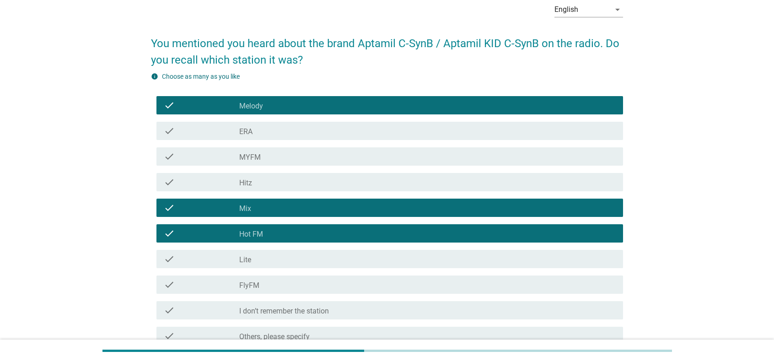
click at [287, 188] on div "check check_box_outline_blank Hitz" at bounding box center [390, 182] width 467 height 18
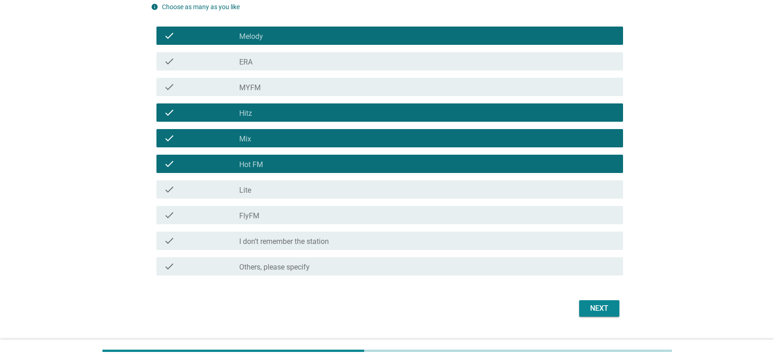
scroll to position [135, 0]
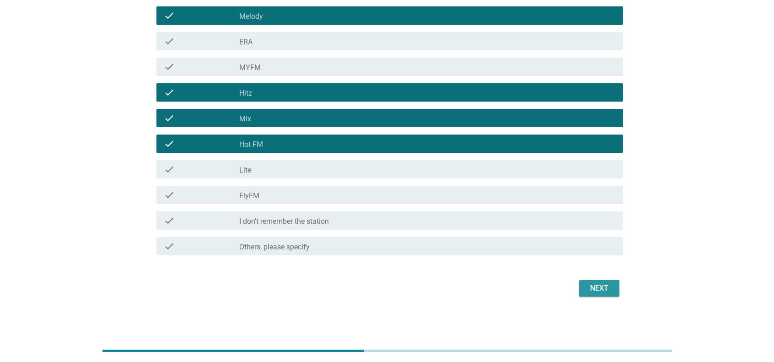
click at [578, 288] on div "Next" at bounding box center [600, 288] width 26 height 11
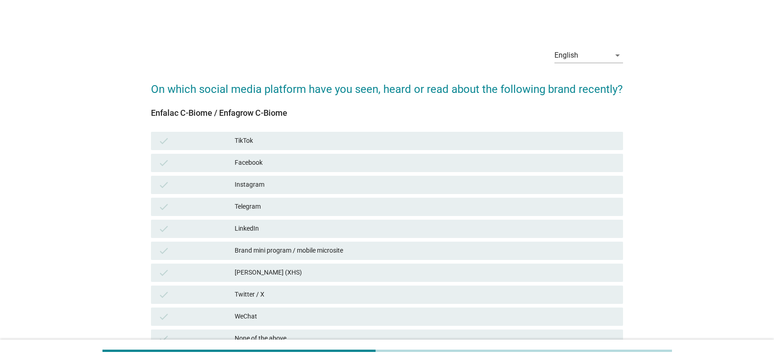
click at [87, 106] on div "English arrow_drop_down On which social media platform have you seen, heard or …" at bounding box center [387, 212] width 730 height 358
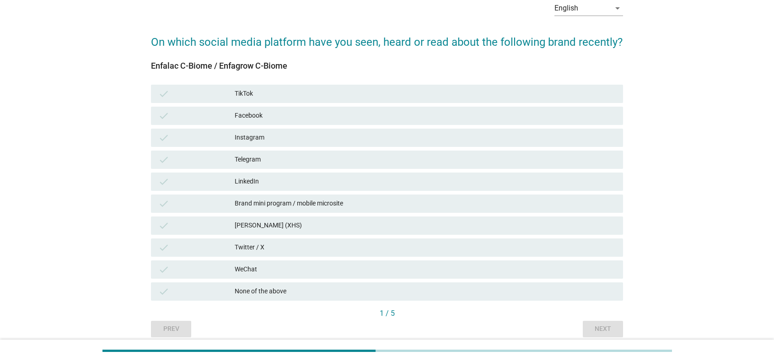
scroll to position [85, 0]
